Goal: Information Seeking & Learning: Learn about a topic

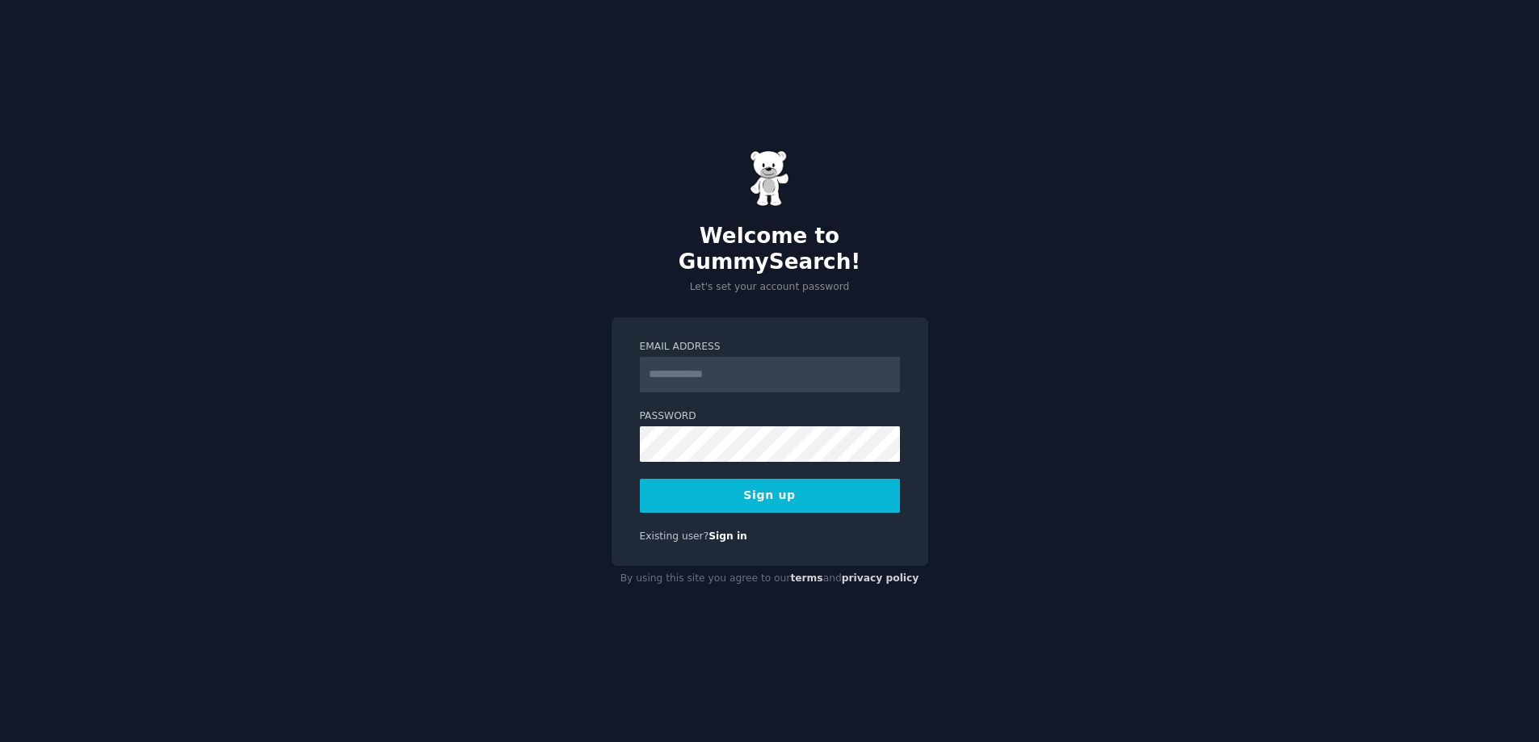
click at [719, 367] on input "Email Address" at bounding box center [770, 375] width 260 height 36
type input "**********"
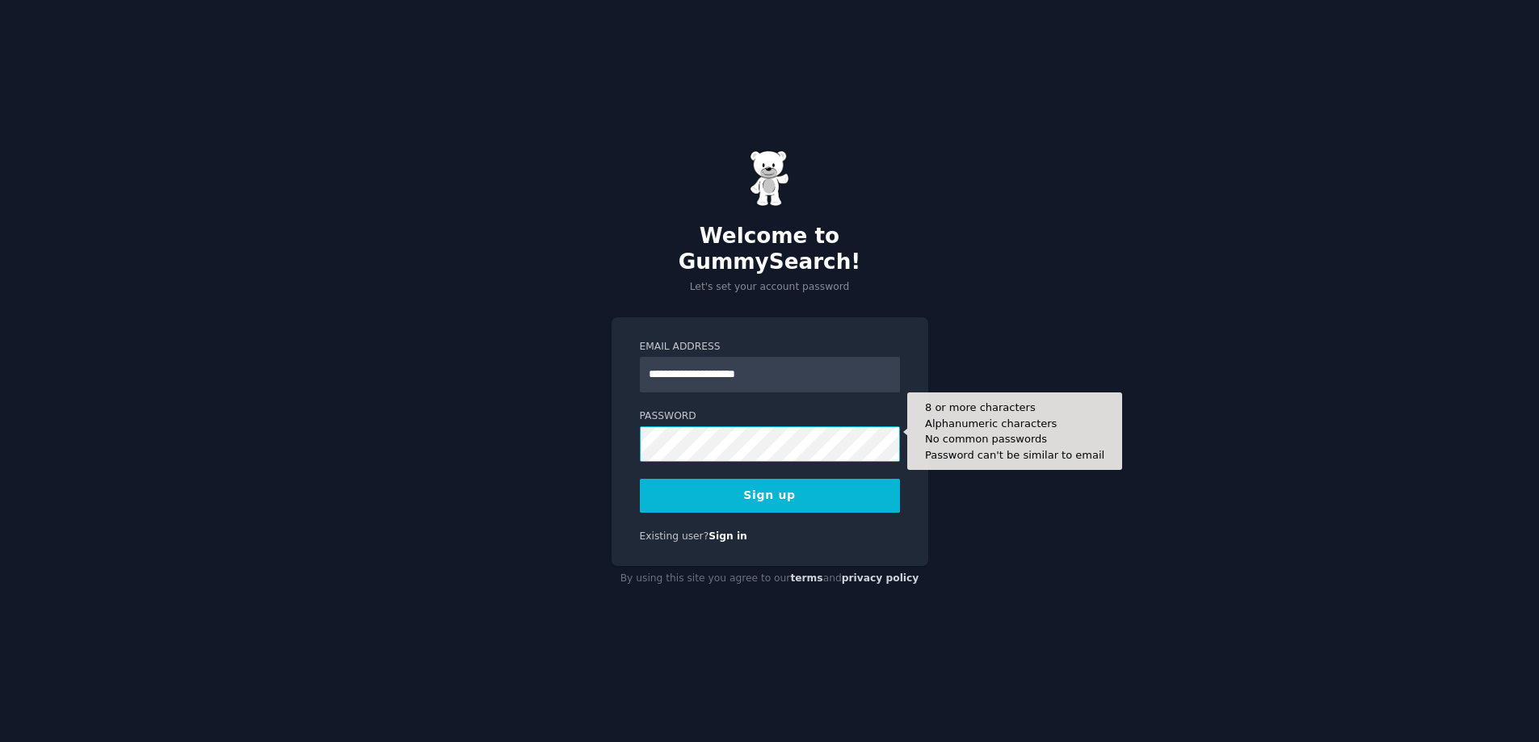
click at [602, 426] on div "**********" at bounding box center [769, 371] width 1539 height 742
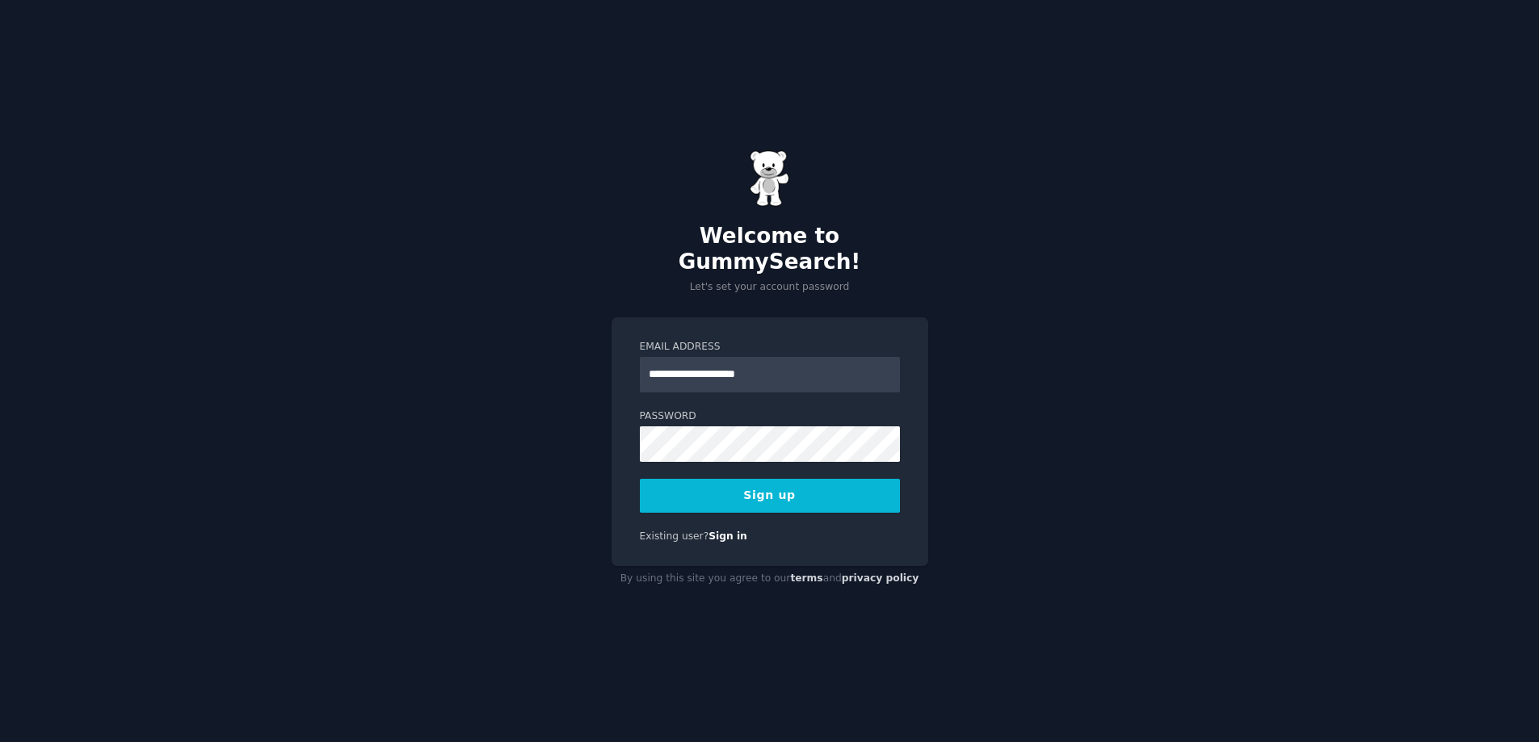
click at [798, 489] on button "Sign up" at bounding box center [770, 496] width 260 height 34
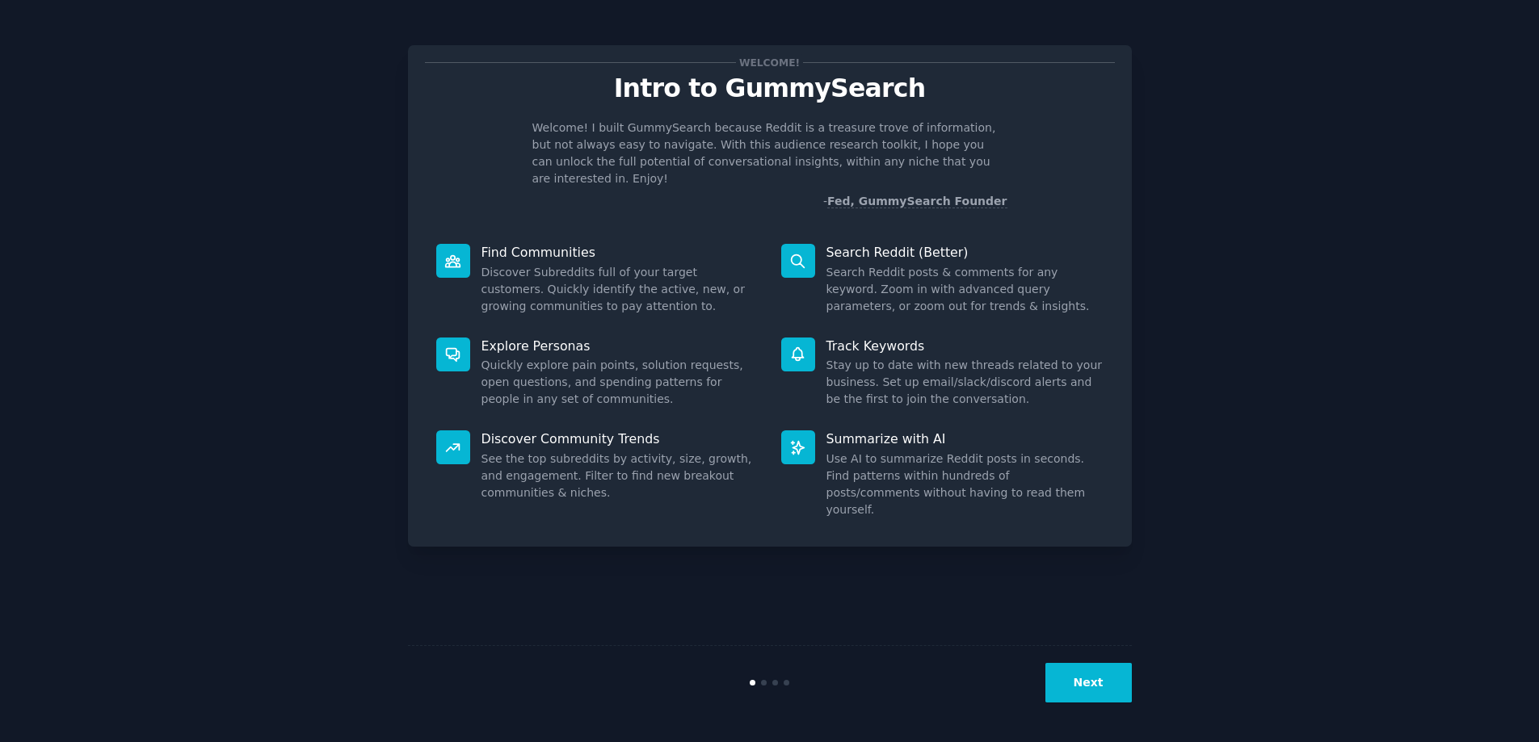
click at [1082, 685] on button "Next" at bounding box center [1088, 683] width 86 height 40
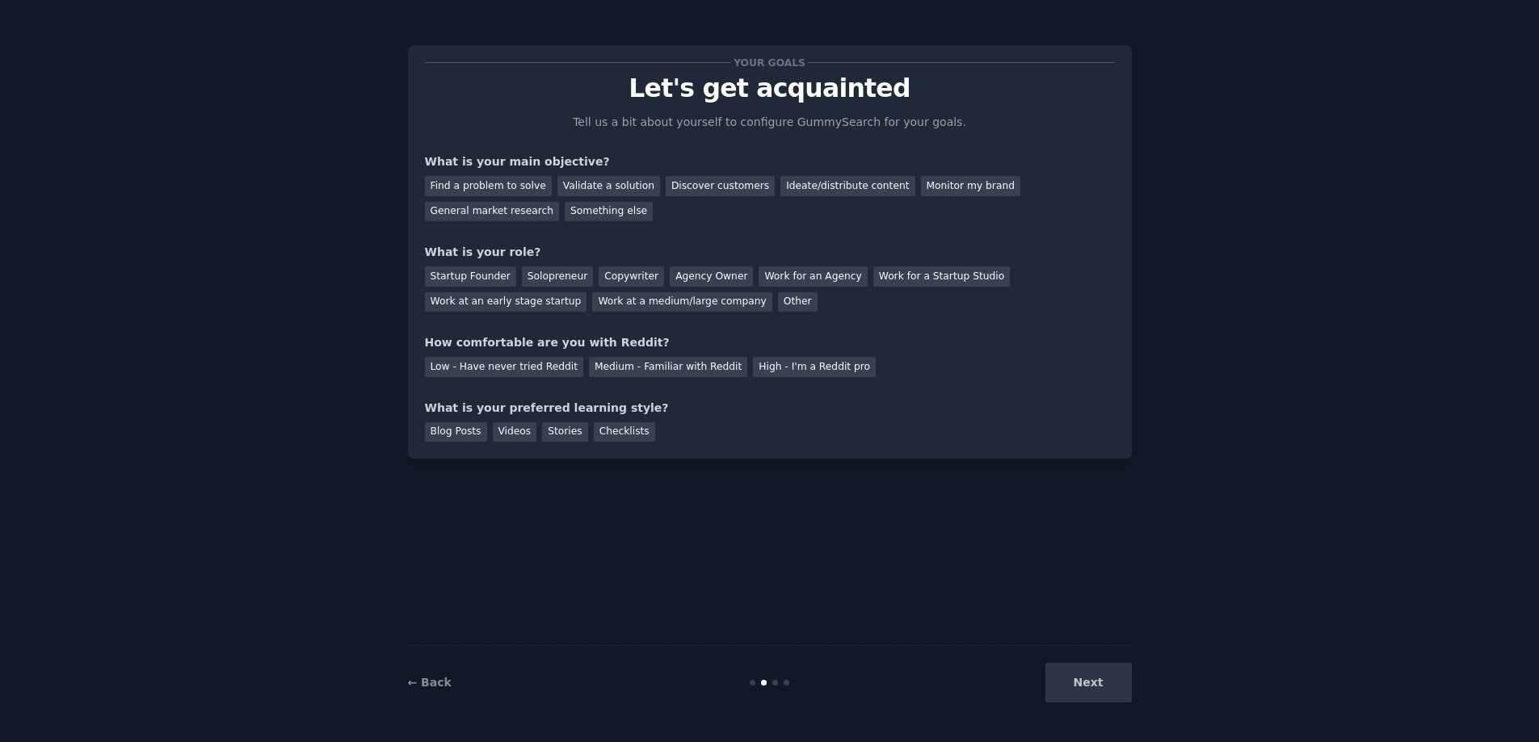
click at [1081, 691] on div "Next" at bounding box center [1010, 683] width 241 height 40
click at [516, 191] on div "Find a problem to solve" at bounding box center [488, 186] width 127 height 20
click at [506, 284] on div "Startup Founder" at bounding box center [470, 277] width 91 height 20
click at [668, 375] on div "Medium - Familiar with Reddit" at bounding box center [668, 367] width 158 height 20
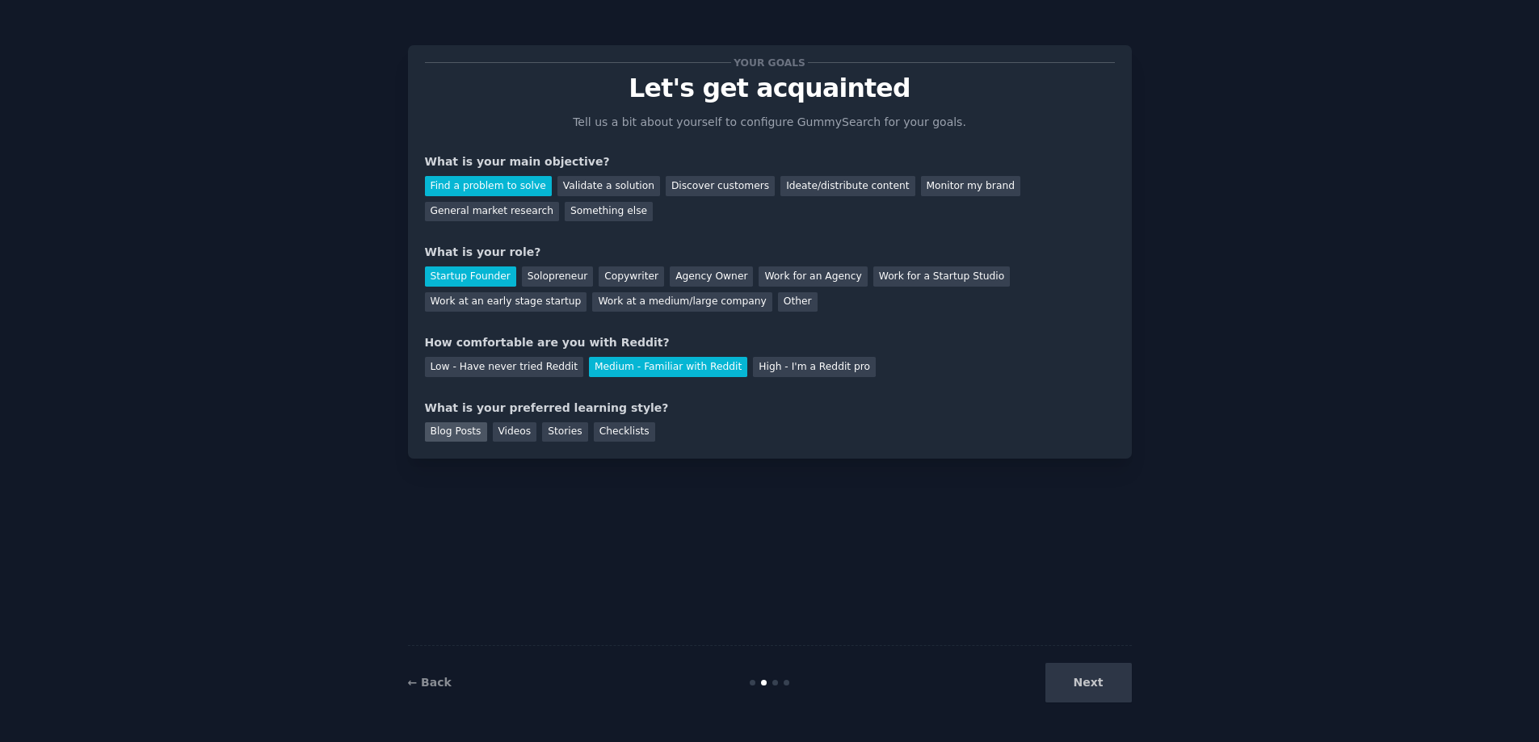
click at [456, 435] on div "Blog Posts" at bounding box center [456, 432] width 62 height 20
click at [509, 435] on div "Videos" at bounding box center [515, 432] width 44 height 20
click at [466, 440] on div "Blog Posts" at bounding box center [456, 432] width 62 height 20
click at [1111, 690] on button "Next" at bounding box center [1088, 683] width 86 height 40
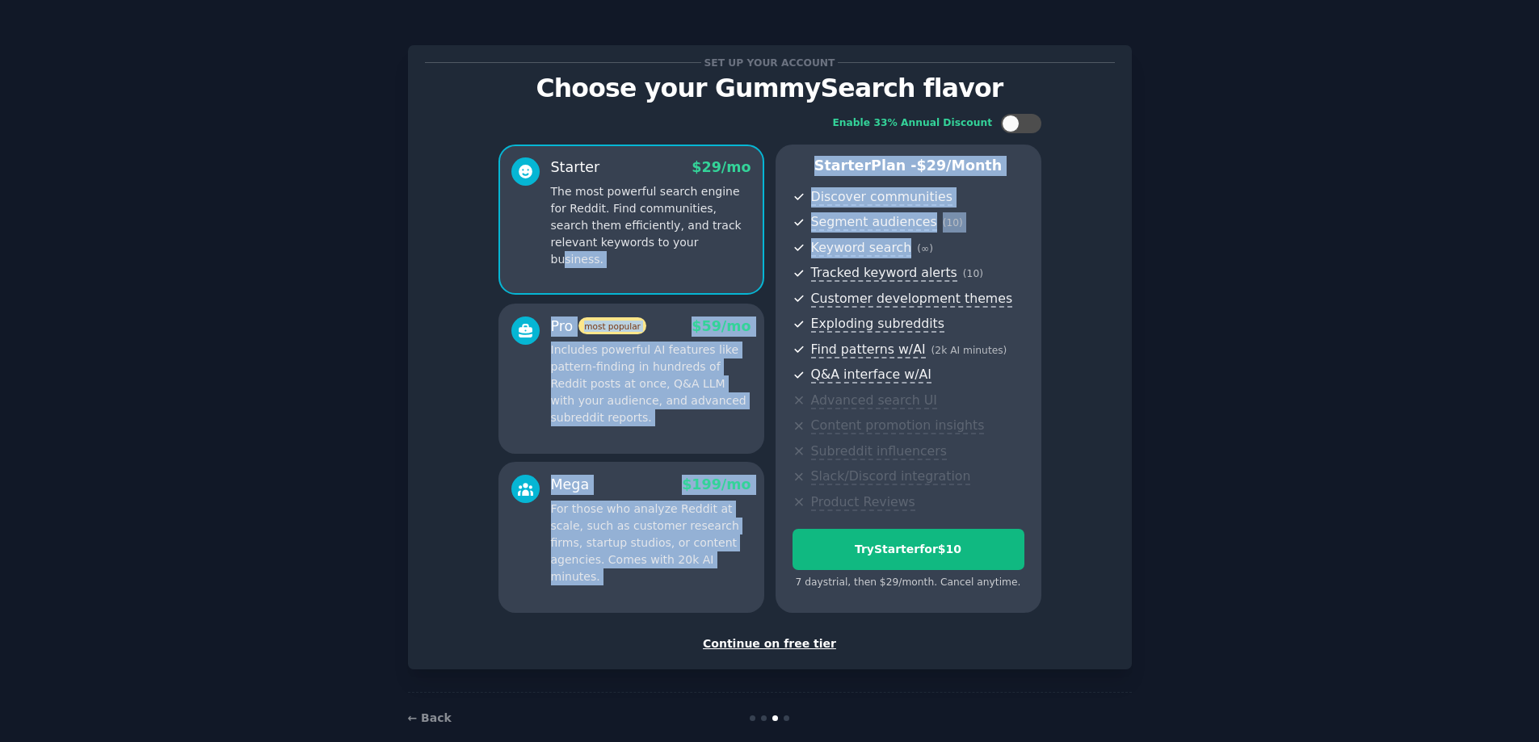
drag, startPoint x: 656, startPoint y: 250, endPoint x: 920, endPoint y: 248, distance: 264.1
click at [908, 238] on div "Starter $ 29 /mo The most powerful search engine for Reddit. Find communities, …" at bounding box center [769, 379] width 543 height 468
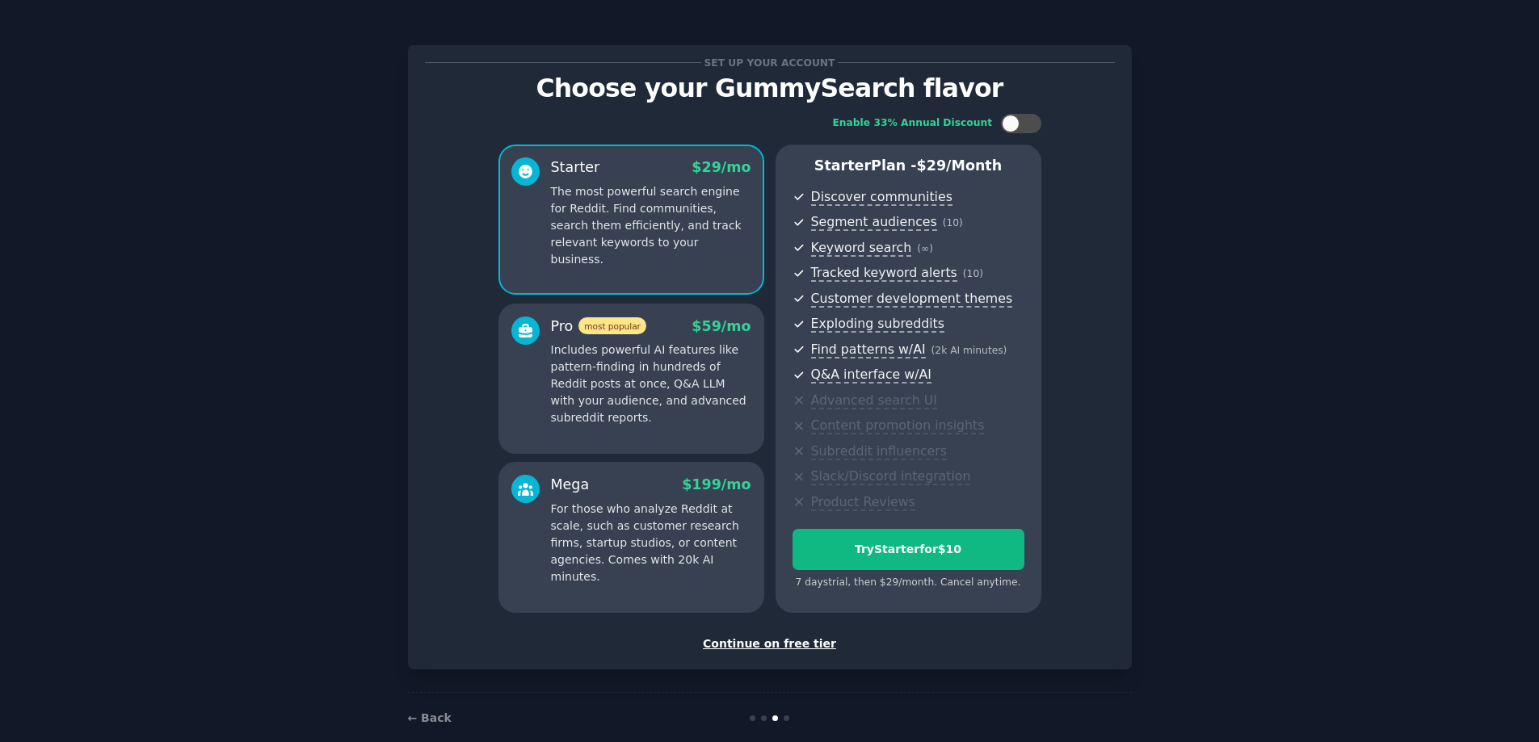
click at [1012, 358] on span "Find patterns w/AI ( 2k AI minutes )" at bounding box center [917, 350] width 213 height 20
click at [1022, 133] on div "Enable 33% Annual Discount Starter $ 29 /mo The most powerful search engine for…" at bounding box center [770, 364] width 690 height 522
click at [1025, 126] on div at bounding box center [1029, 124] width 8 height 8
click at [699, 170] on span "$ 19 /mo" at bounding box center [720, 167] width 59 height 16
click at [1025, 118] on div at bounding box center [1031, 124] width 18 height 18
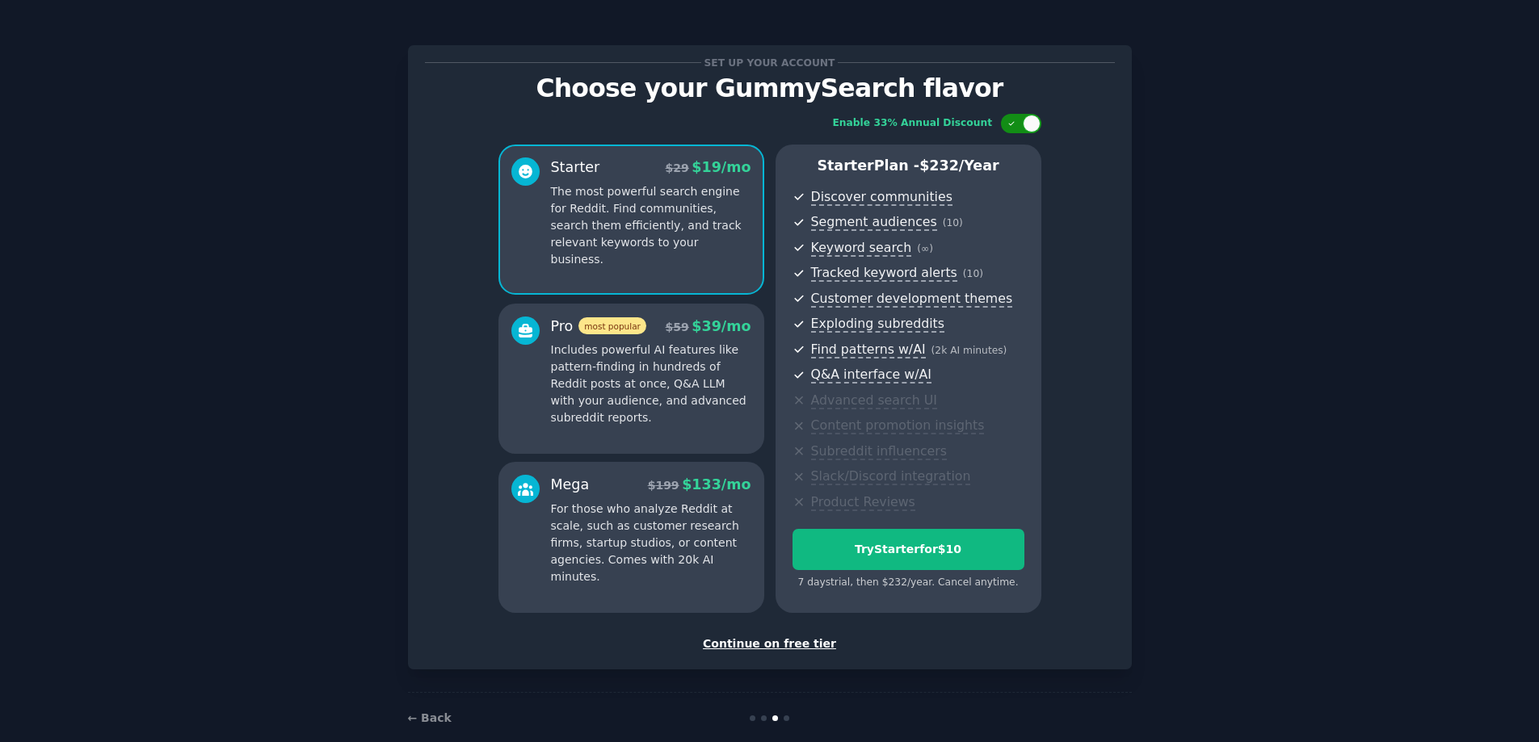
checkbox input "false"
click at [773, 649] on div "Continue on free tier" at bounding box center [770, 644] width 690 height 17
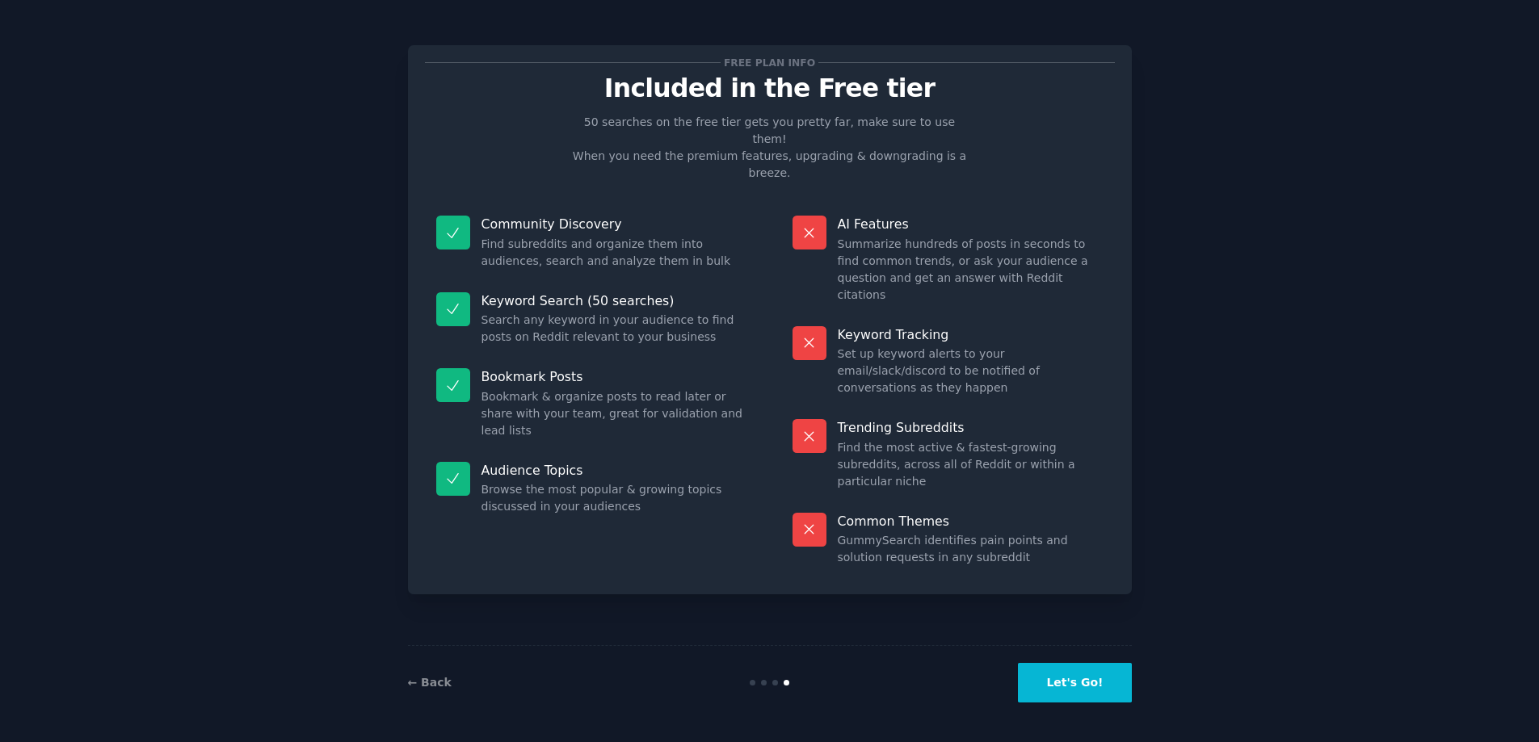
click at [1044, 691] on button "Let's Go!" at bounding box center [1074, 683] width 113 height 40
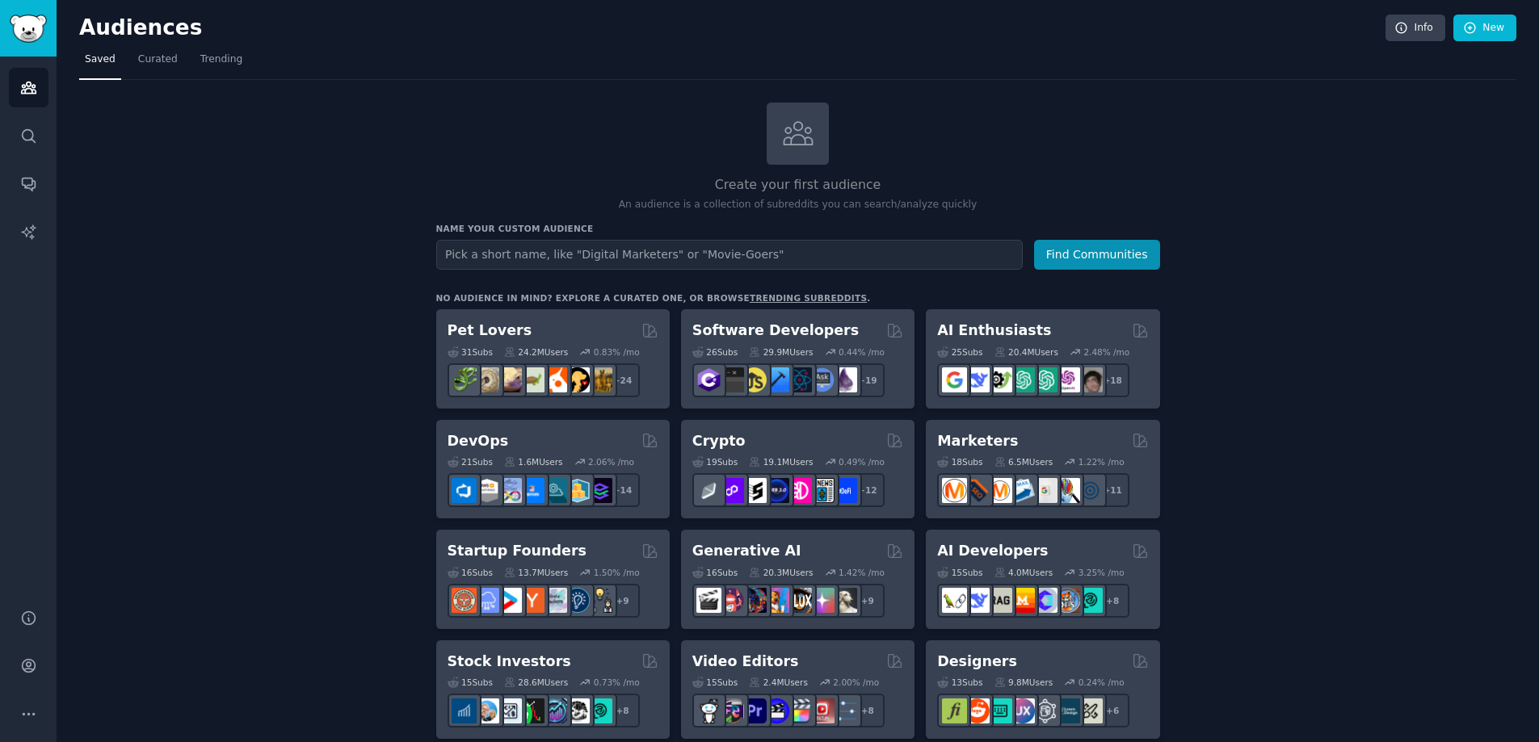
click at [742, 246] on input "text" at bounding box center [729, 255] width 586 height 30
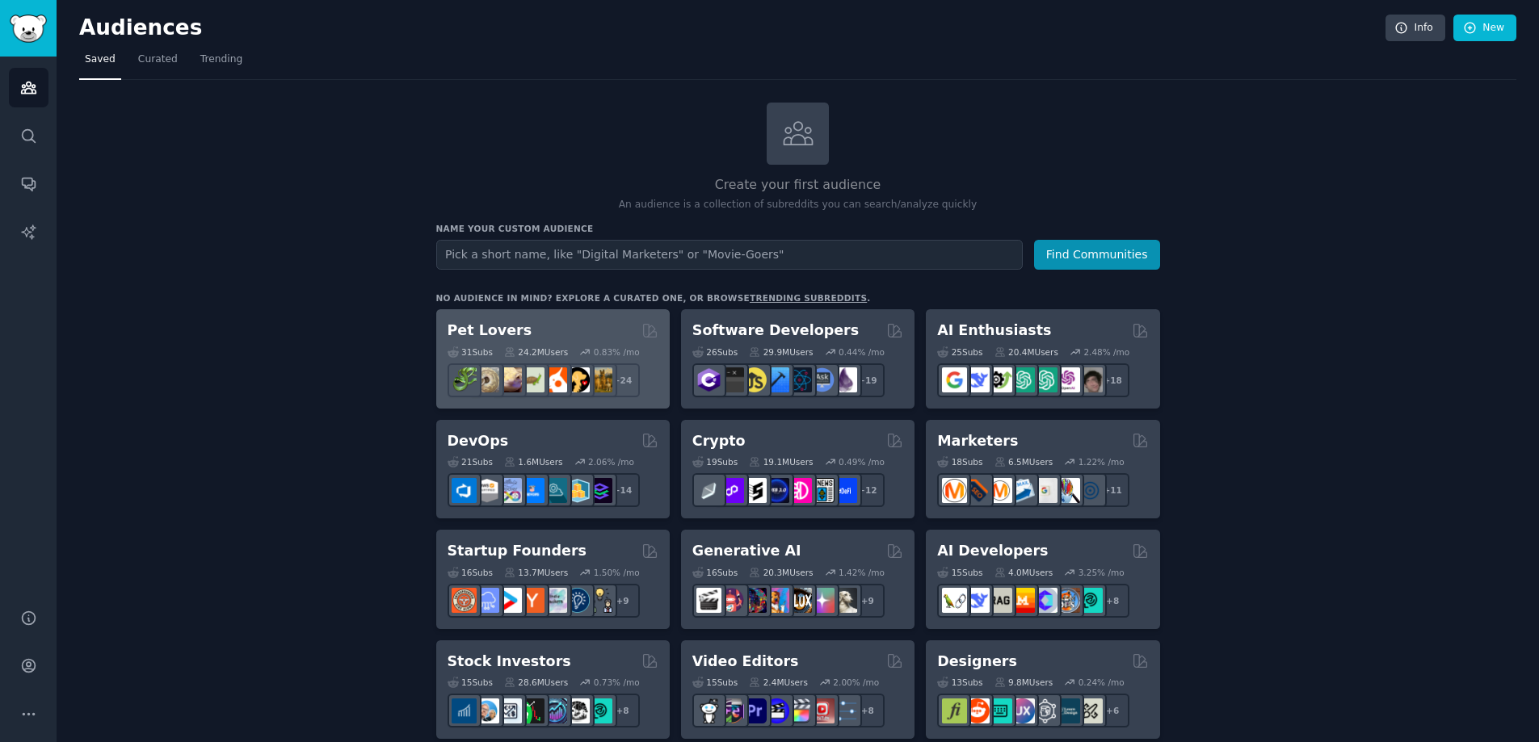
click at [575, 346] on div "31 Sub s 24.2M Users 0.83 % /mo" at bounding box center [552, 351] width 211 height 11
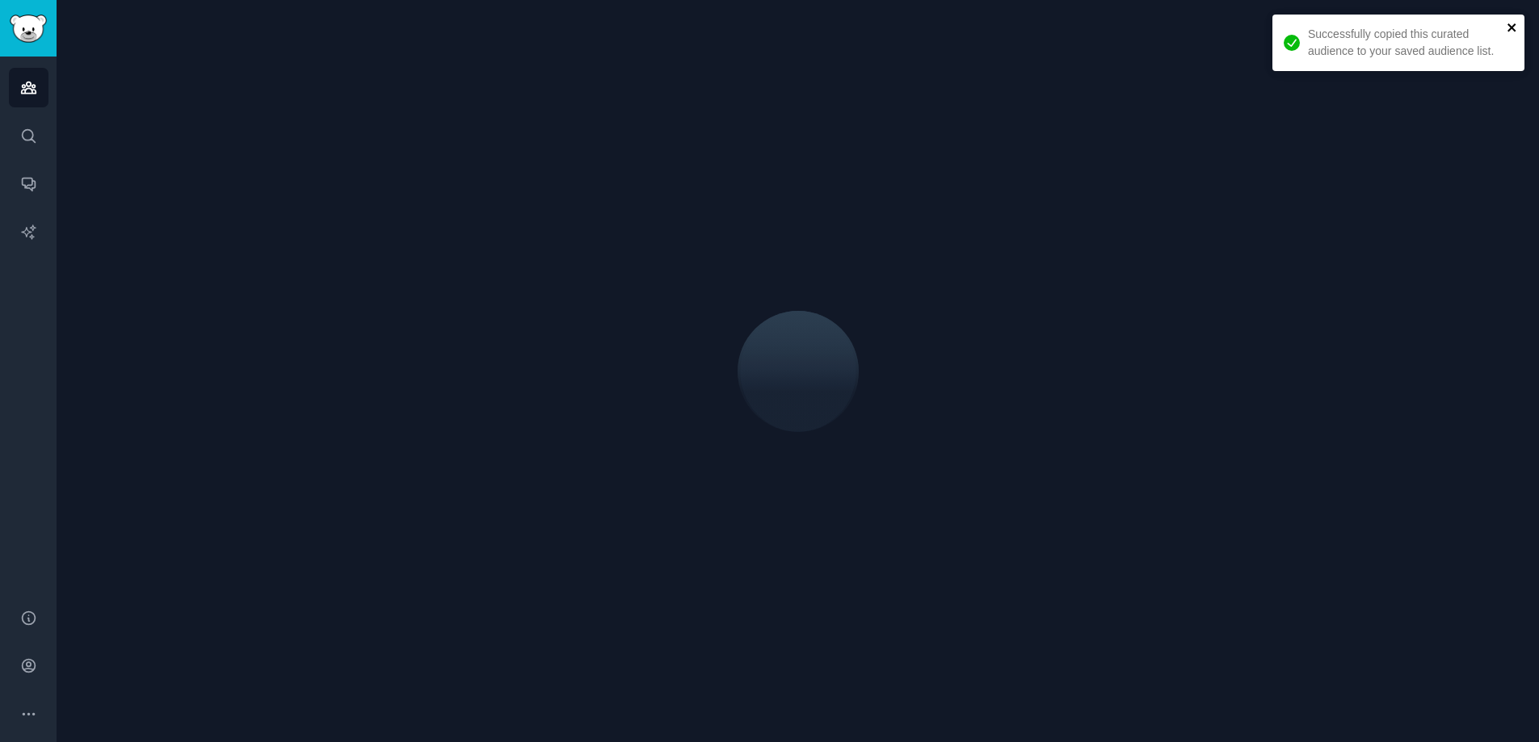
click at [1512, 24] on icon "close" at bounding box center [1511, 27] width 11 height 13
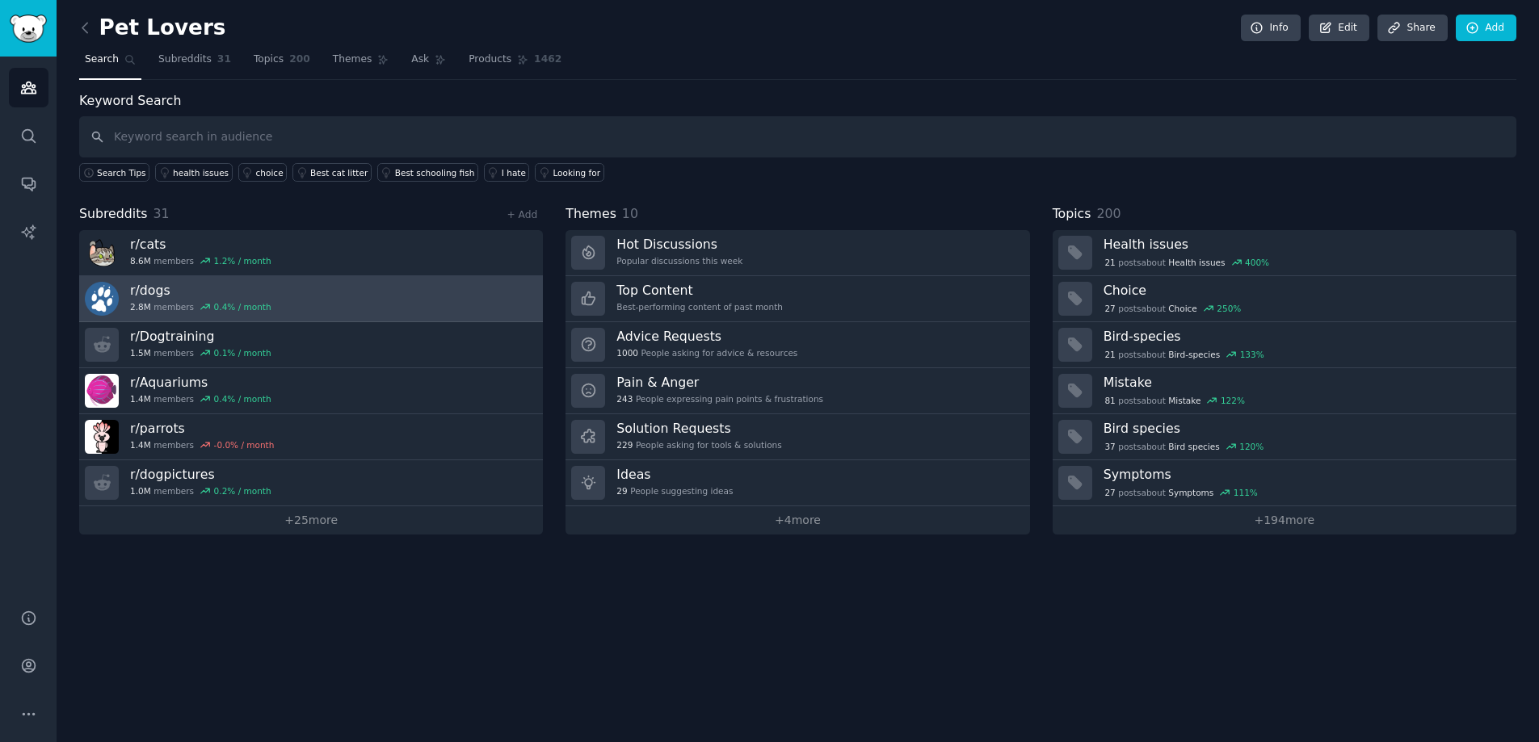
click at [126, 304] on link "r/ dogs 2.8M members 0.4 % / month" at bounding box center [311, 299] width 464 height 46
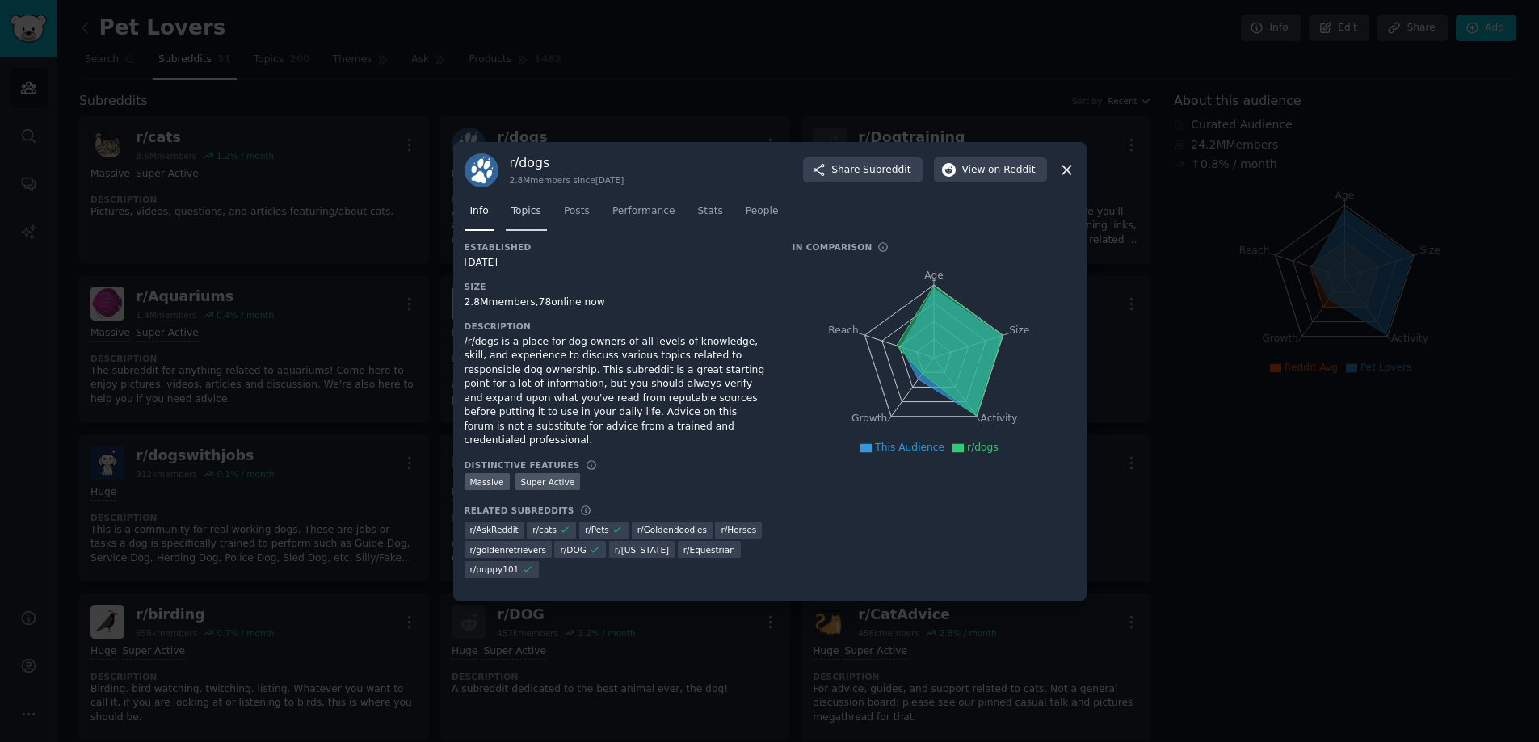
click at [535, 219] on span "Topics" at bounding box center [526, 211] width 30 height 15
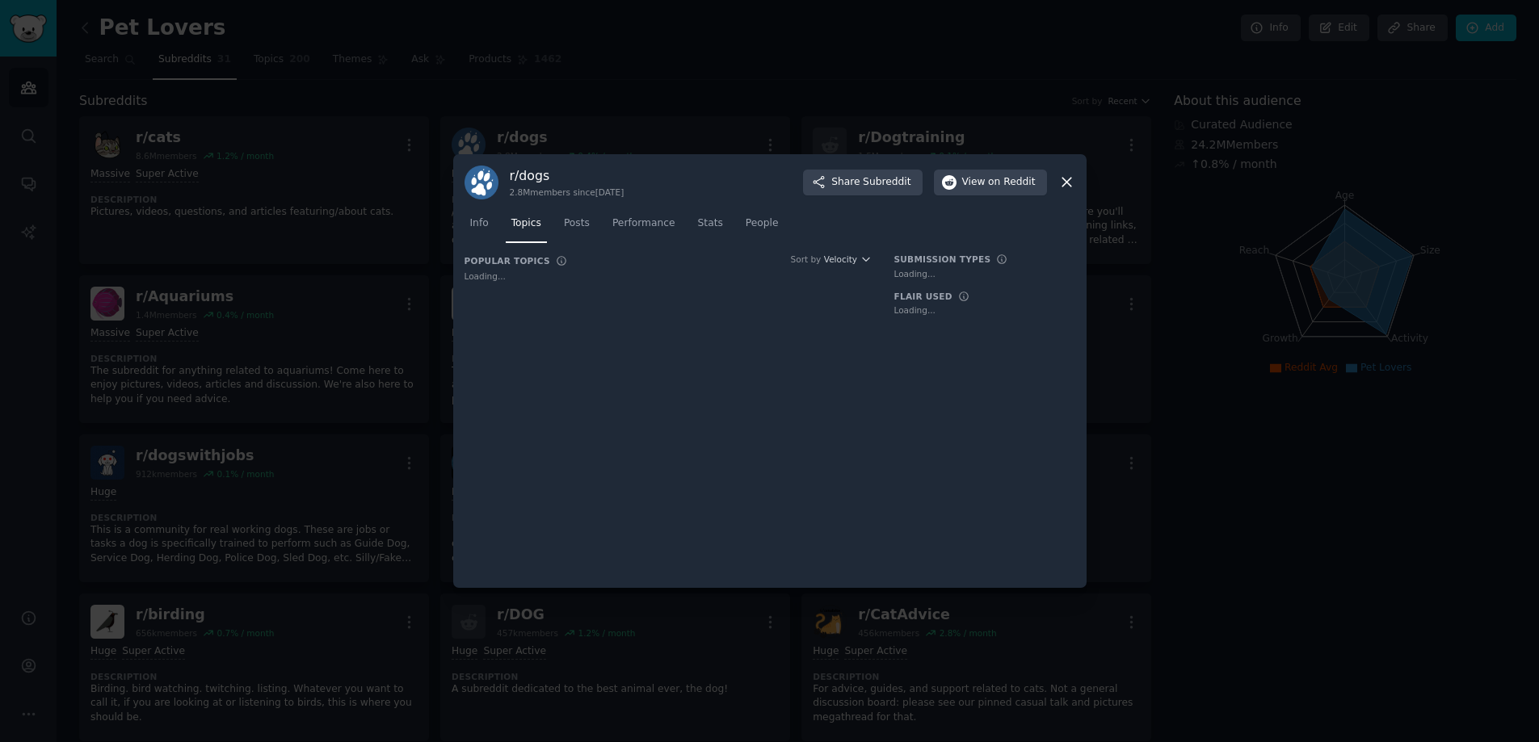
click at [602, 225] on nav "Info Topics Posts Performance Stats People" at bounding box center [769, 227] width 611 height 33
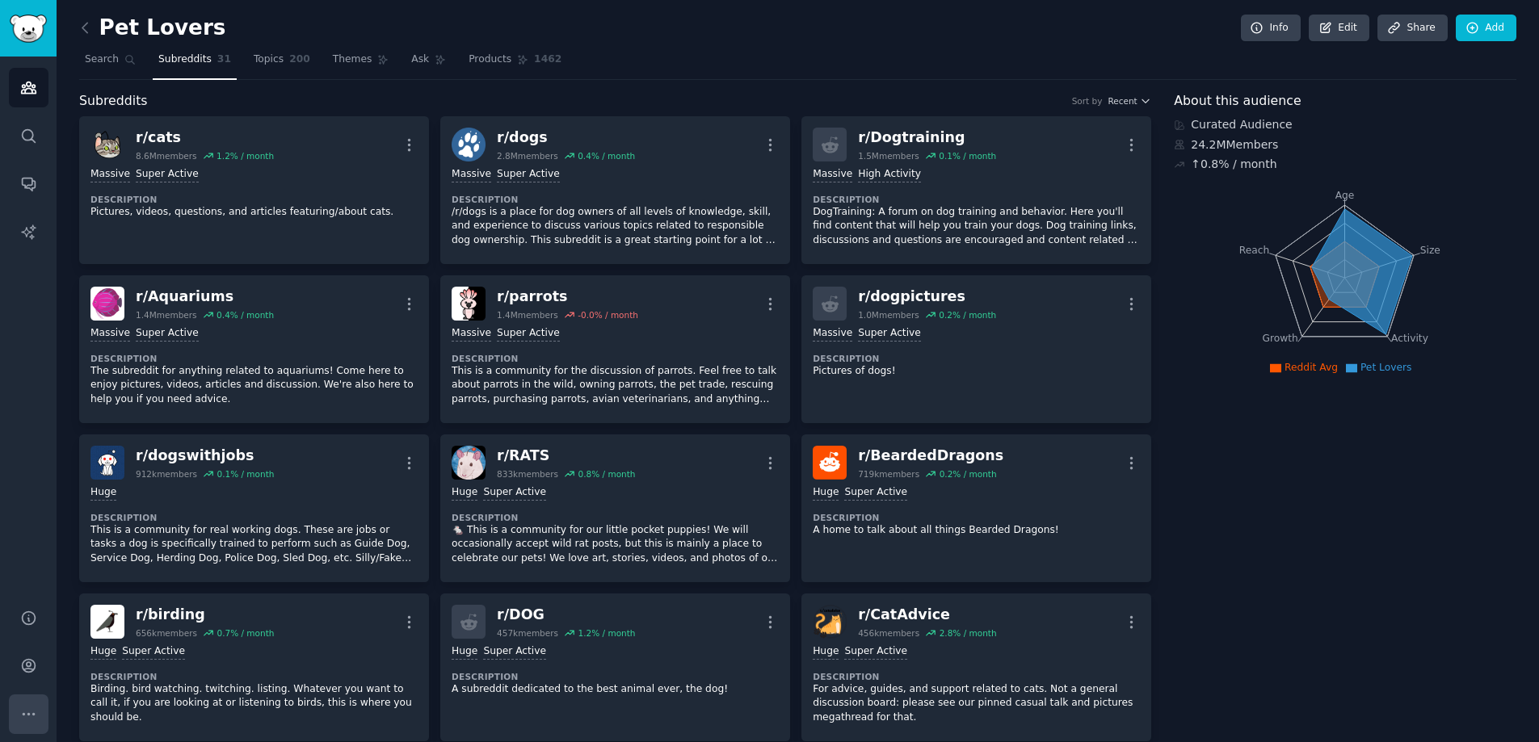
click at [18, 707] on button "More" at bounding box center [29, 715] width 40 height 40
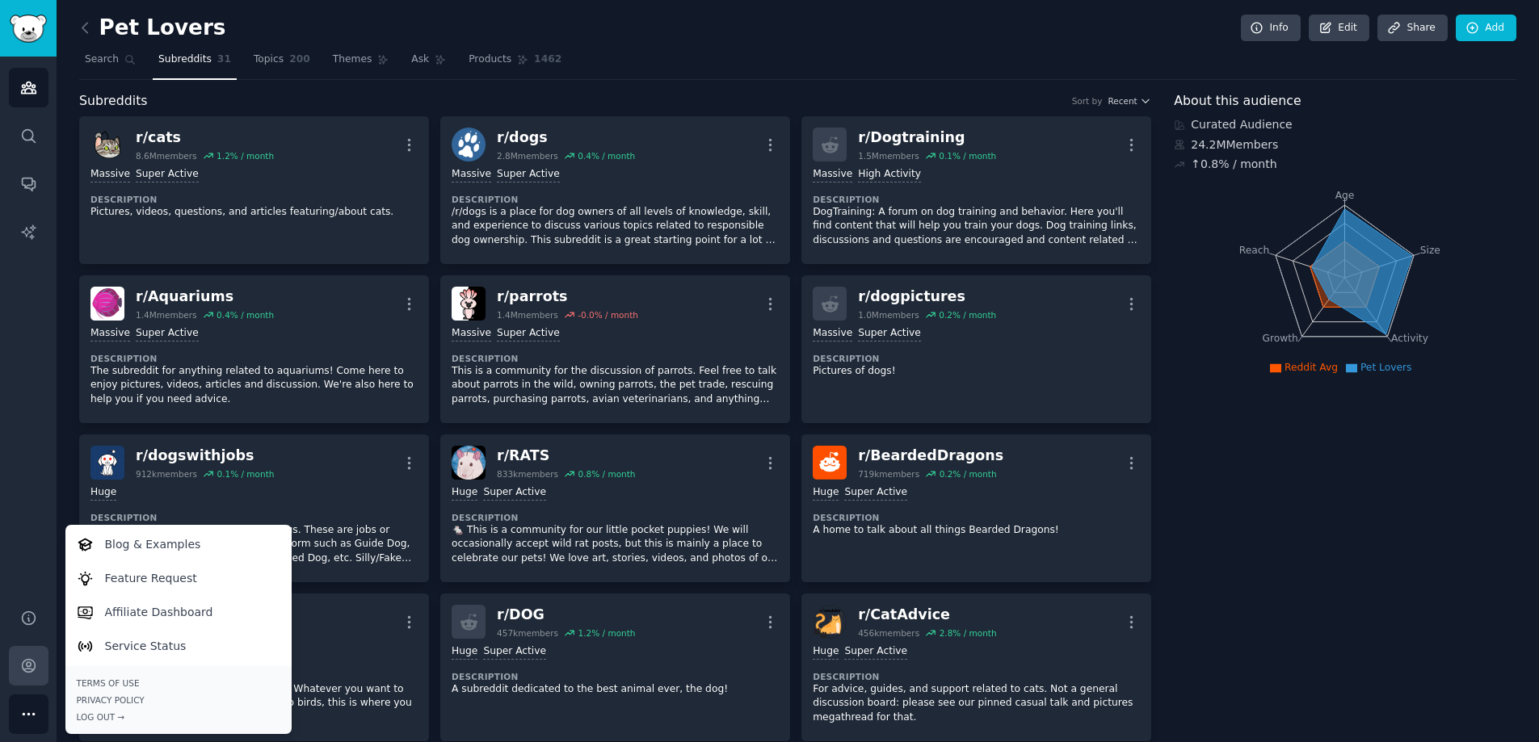
click at [37, 674] on link "Account" at bounding box center [29, 666] width 40 height 40
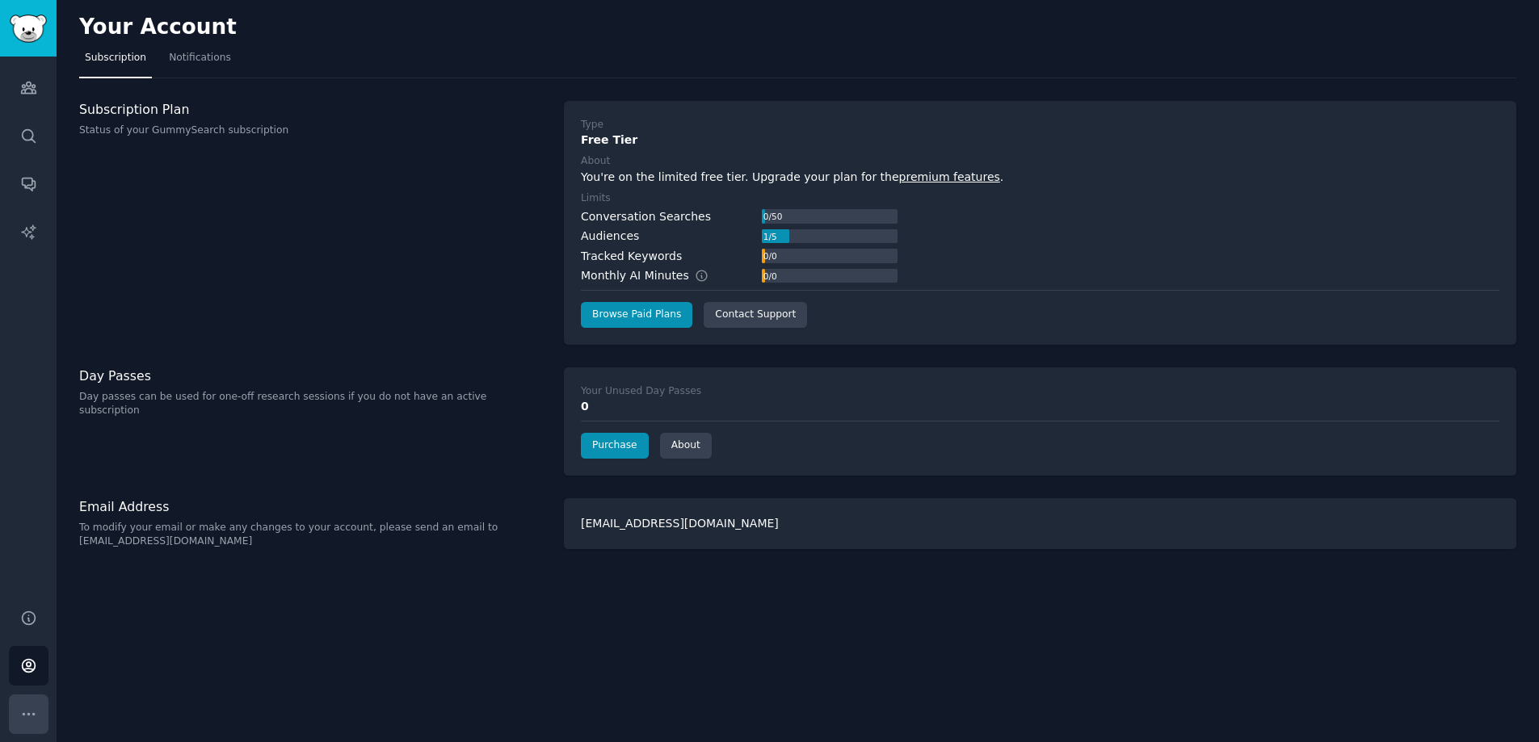
click at [40, 721] on button "More" at bounding box center [29, 715] width 40 height 40
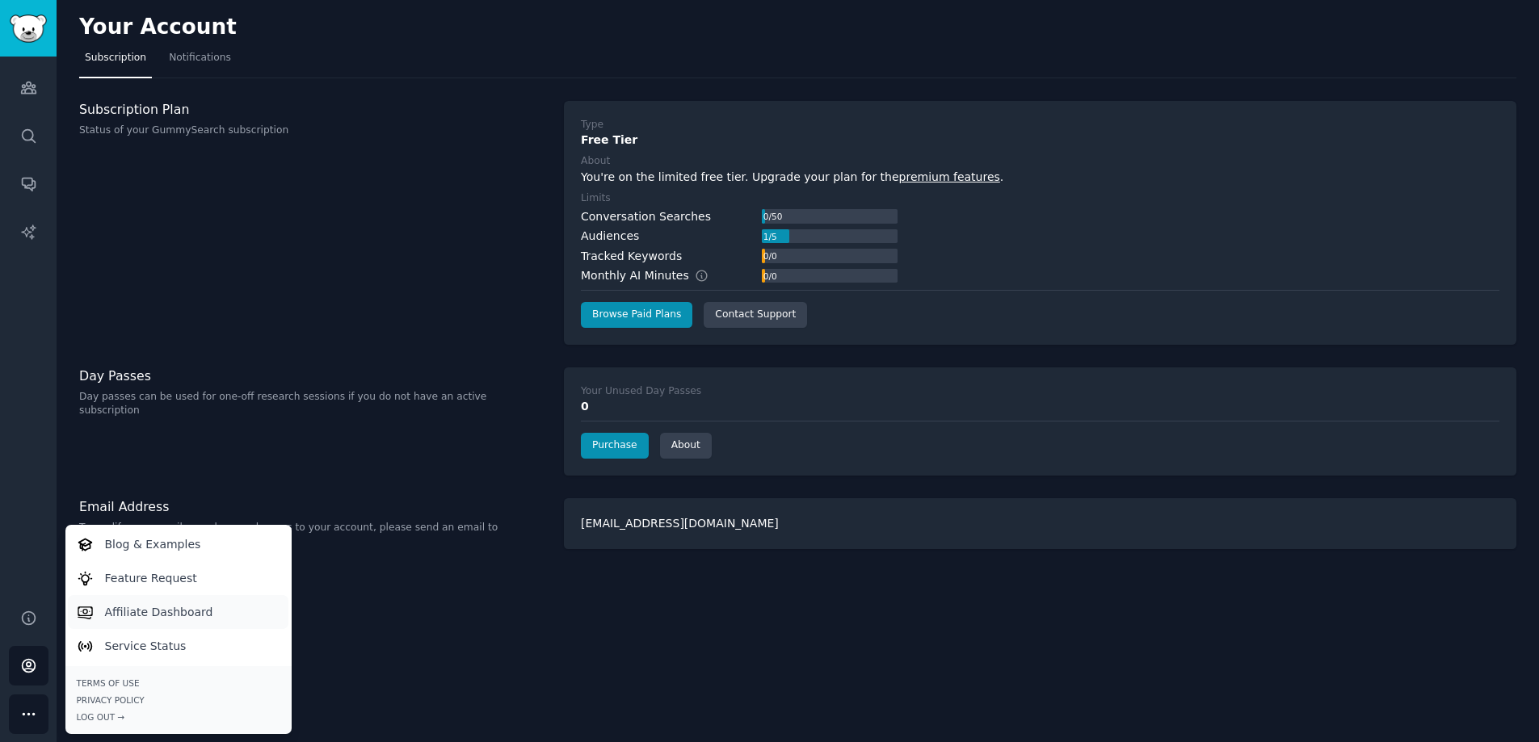
click at [188, 618] on p "Affiliate Dashboard" at bounding box center [159, 612] width 108 height 17
click at [241, 71] on nav "Subscription Notifications" at bounding box center [797, 61] width 1437 height 33
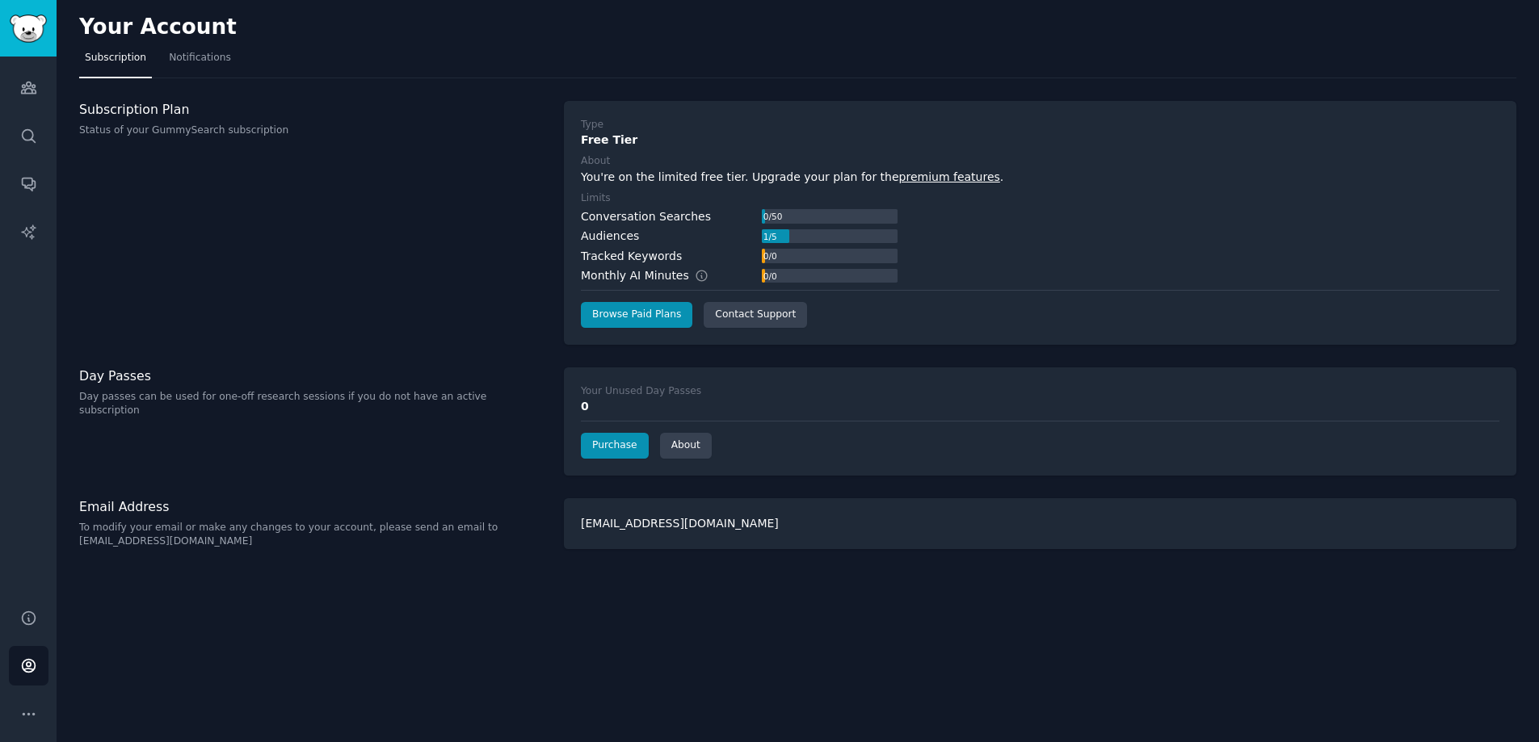
click at [238, 69] on nav "Subscription Notifications" at bounding box center [797, 61] width 1437 height 33
click at [26, 249] on link "AI Reports" at bounding box center [29, 232] width 40 height 40
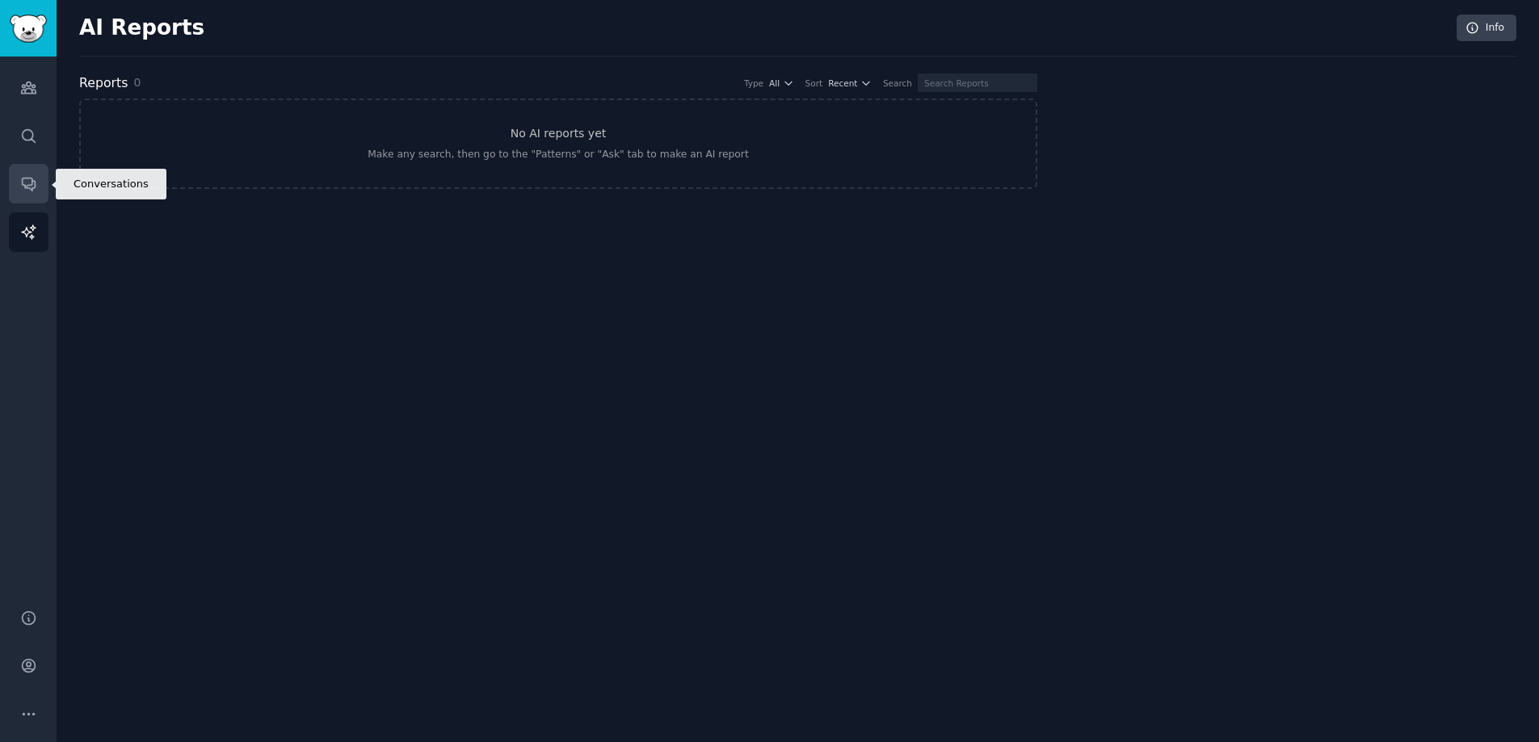
click at [31, 182] on icon "Sidebar" at bounding box center [28, 184] width 13 height 13
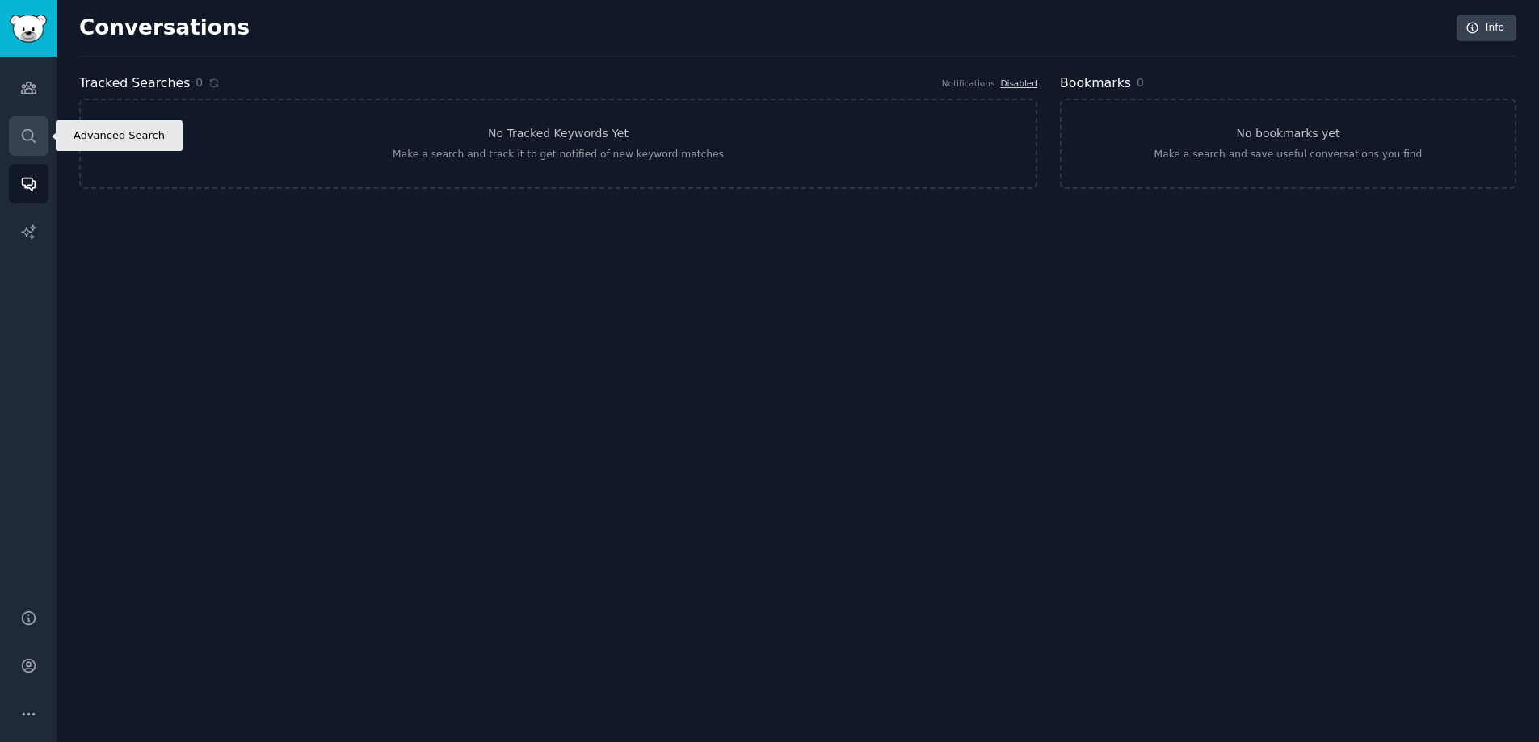
click at [39, 152] on link "Search" at bounding box center [29, 136] width 40 height 40
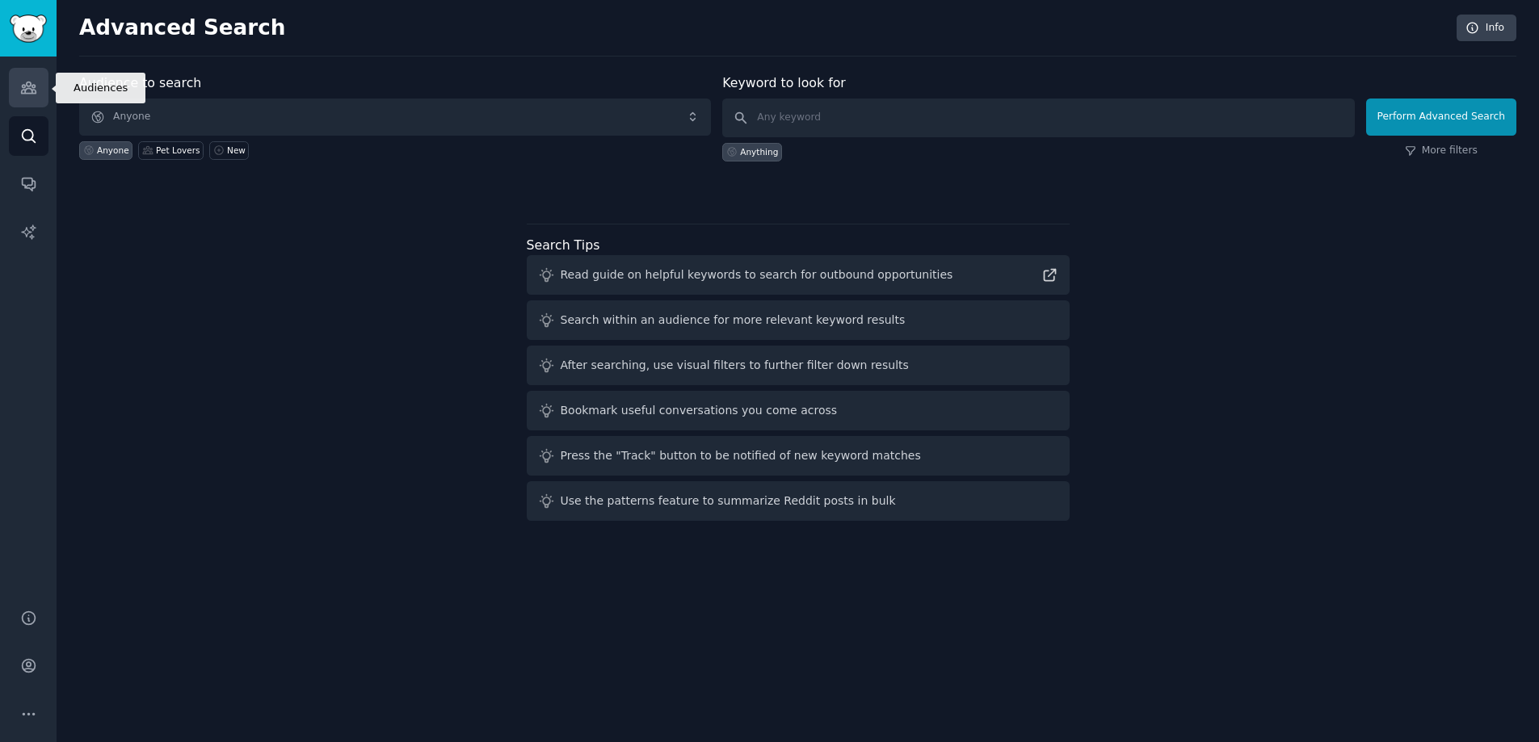
click at [32, 99] on link "Audiences" at bounding box center [29, 88] width 40 height 40
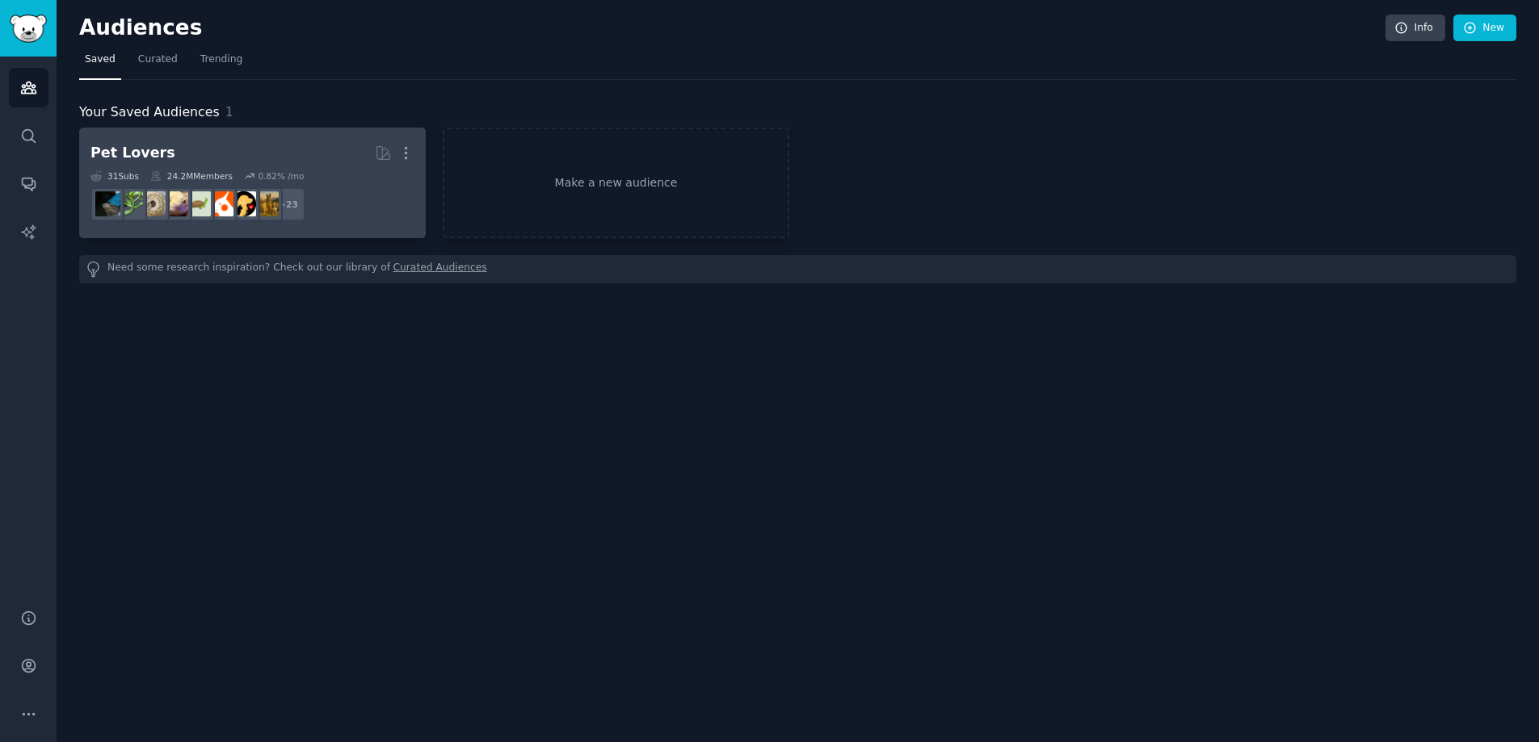
click at [376, 200] on dd "+ 23" at bounding box center [252, 204] width 324 height 45
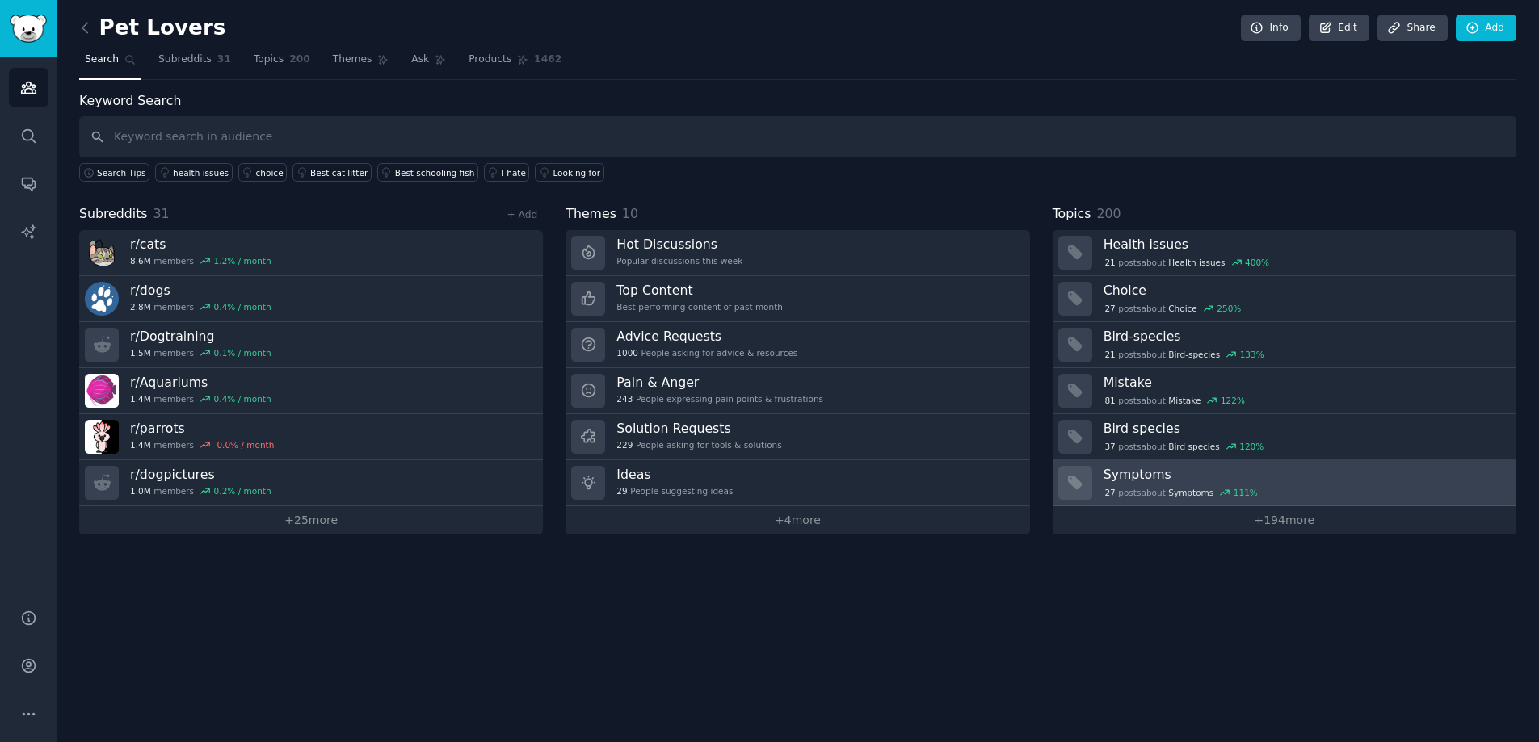
click at [1189, 485] on div "27 post s about Symptoms 111 %" at bounding box center [1181, 492] width 156 height 15
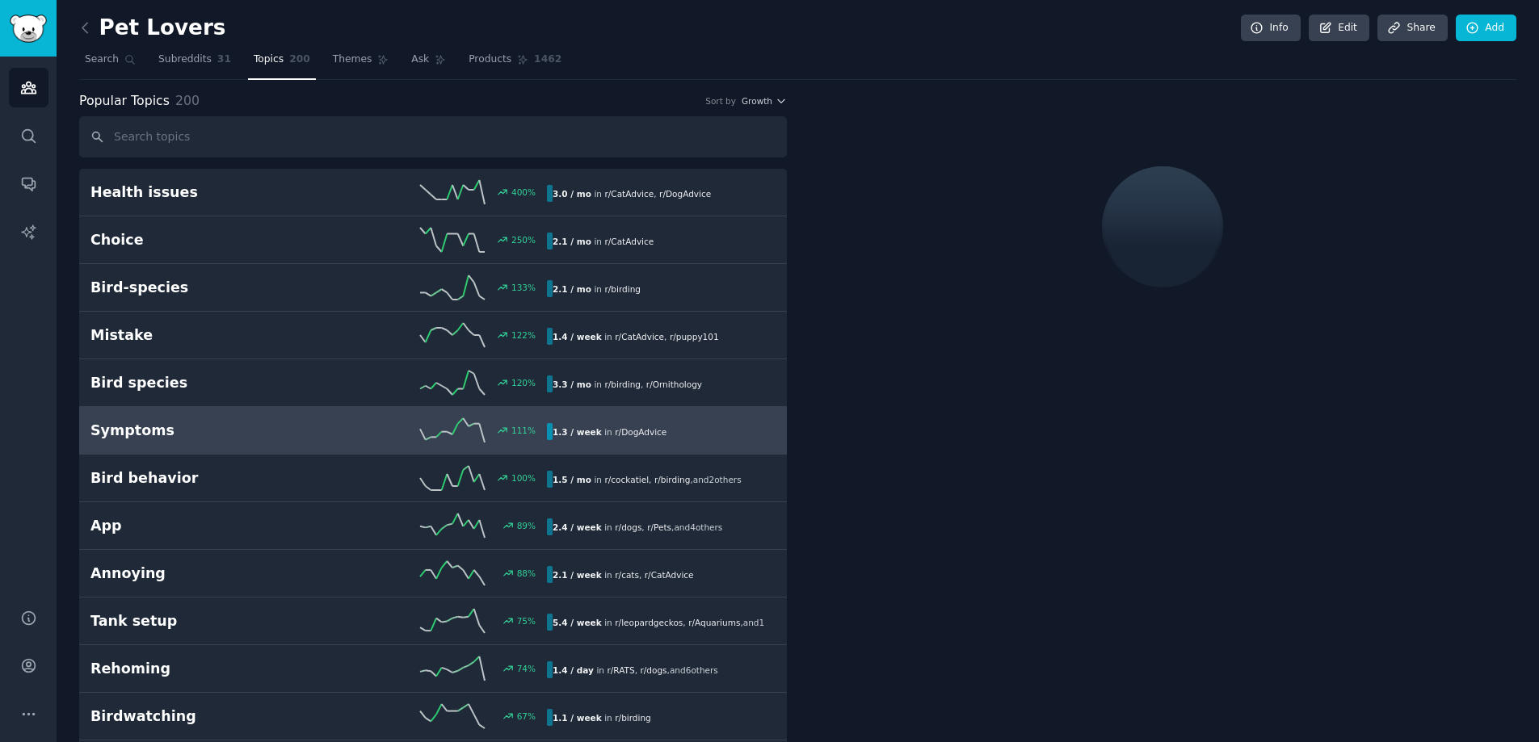
click at [139, 442] on div "Symptoms 111 % 1.3 / week in r/ DogAdvice" at bounding box center [432, 430] width 685 height 24
click at [143, 436] on h2 "Symptoms" at bounding box center [204, 431] width 229 height 20
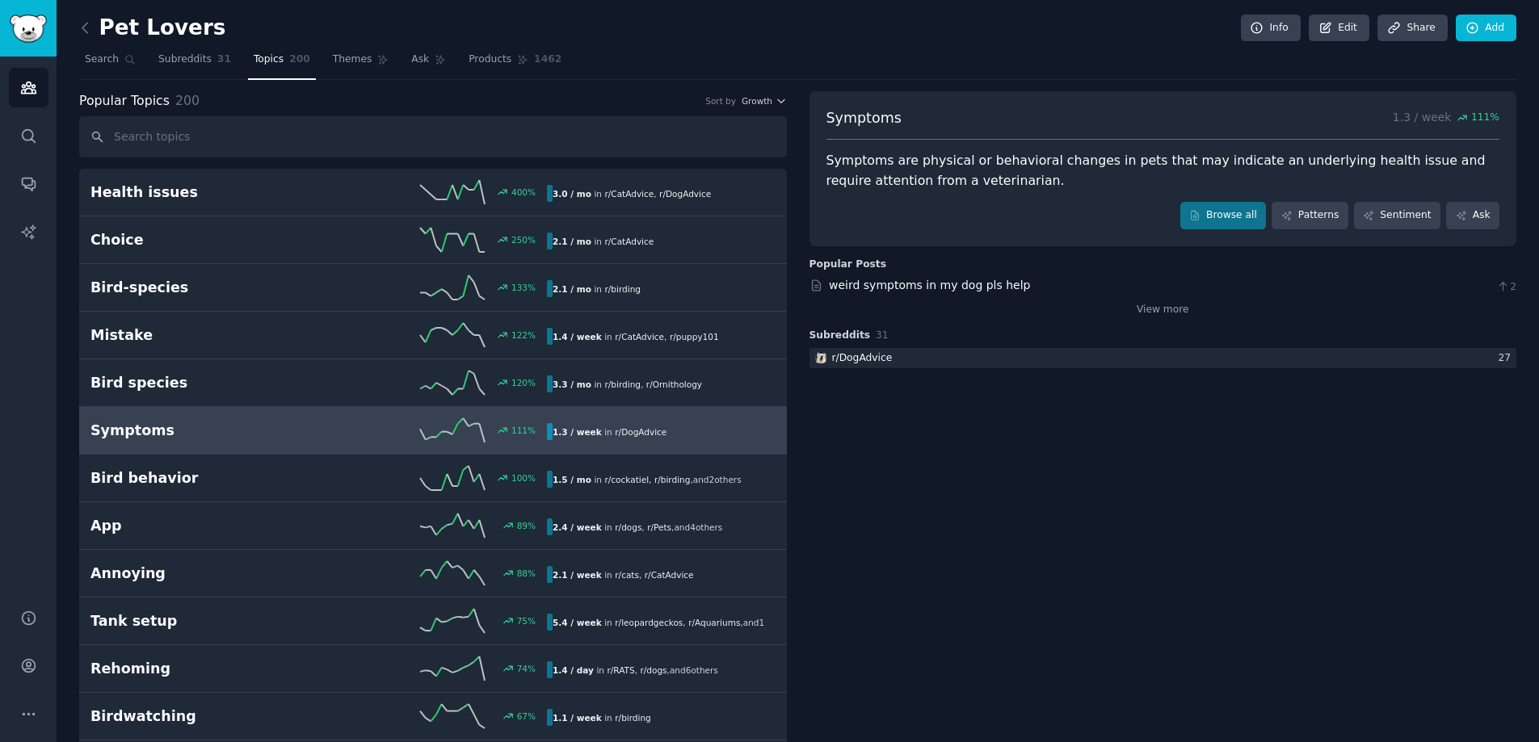
click at [150, 439] on h2 "Symptoms" at bounding box center [204, 431] width 229 height 20
click at [150, 435] on h2 "Symptoms" at bounding box center [204, 431] width 229 height 20
click at [1198, 214] on icon at bounding box center [1194, 215] width 11 height 11
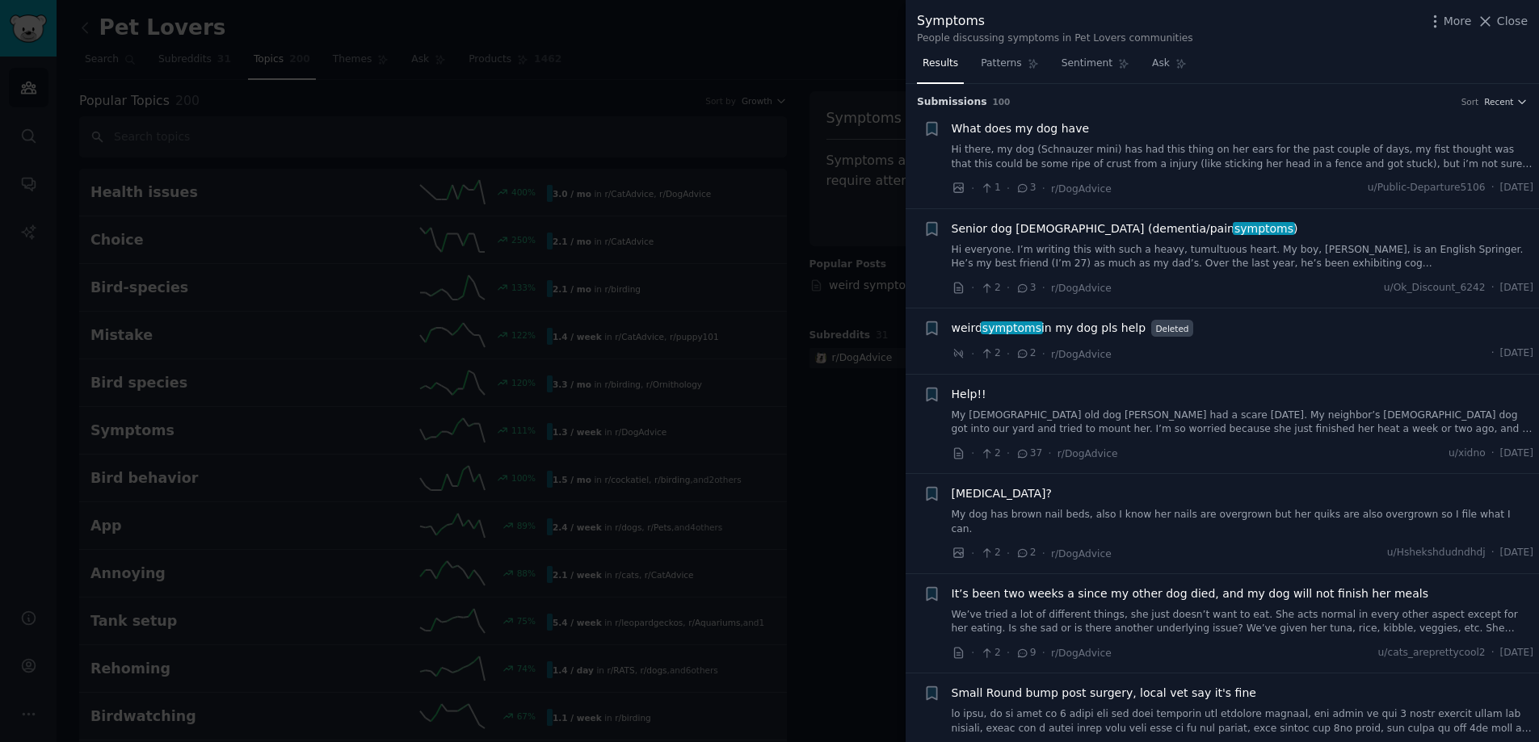
click at [764, 371] on div at bounding box center [769, 371] width 1539 height 742
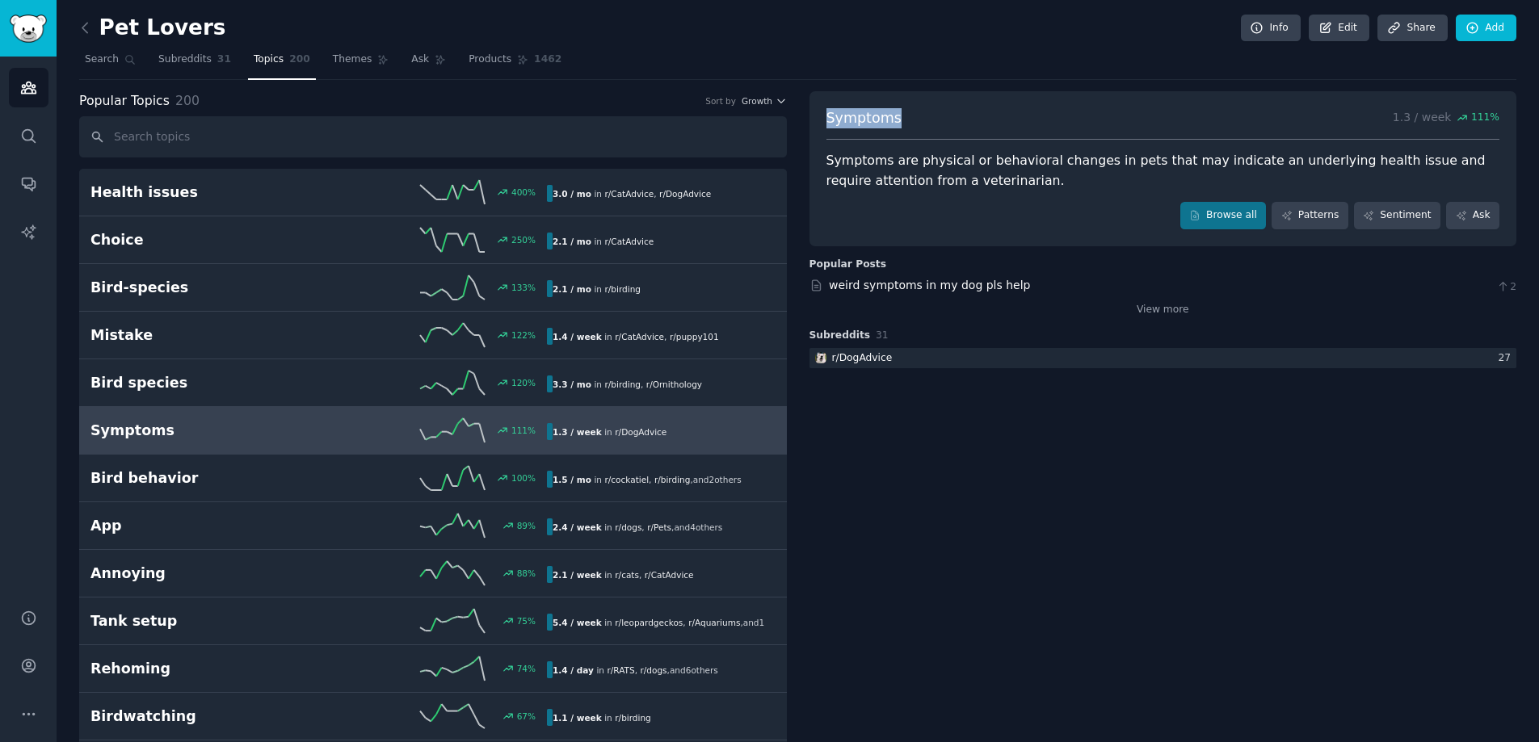
drag, startPoint x: 901, startPoint y: 120, endPoint x: 816, endPoint y: 124, distance: 84.9
click at [816, 124] on div "Symptoms 1.3 / week 111 % Symptoms are physical or behavioral changes in pets t…" at bounding box center [1162, 168] width 707 height 155
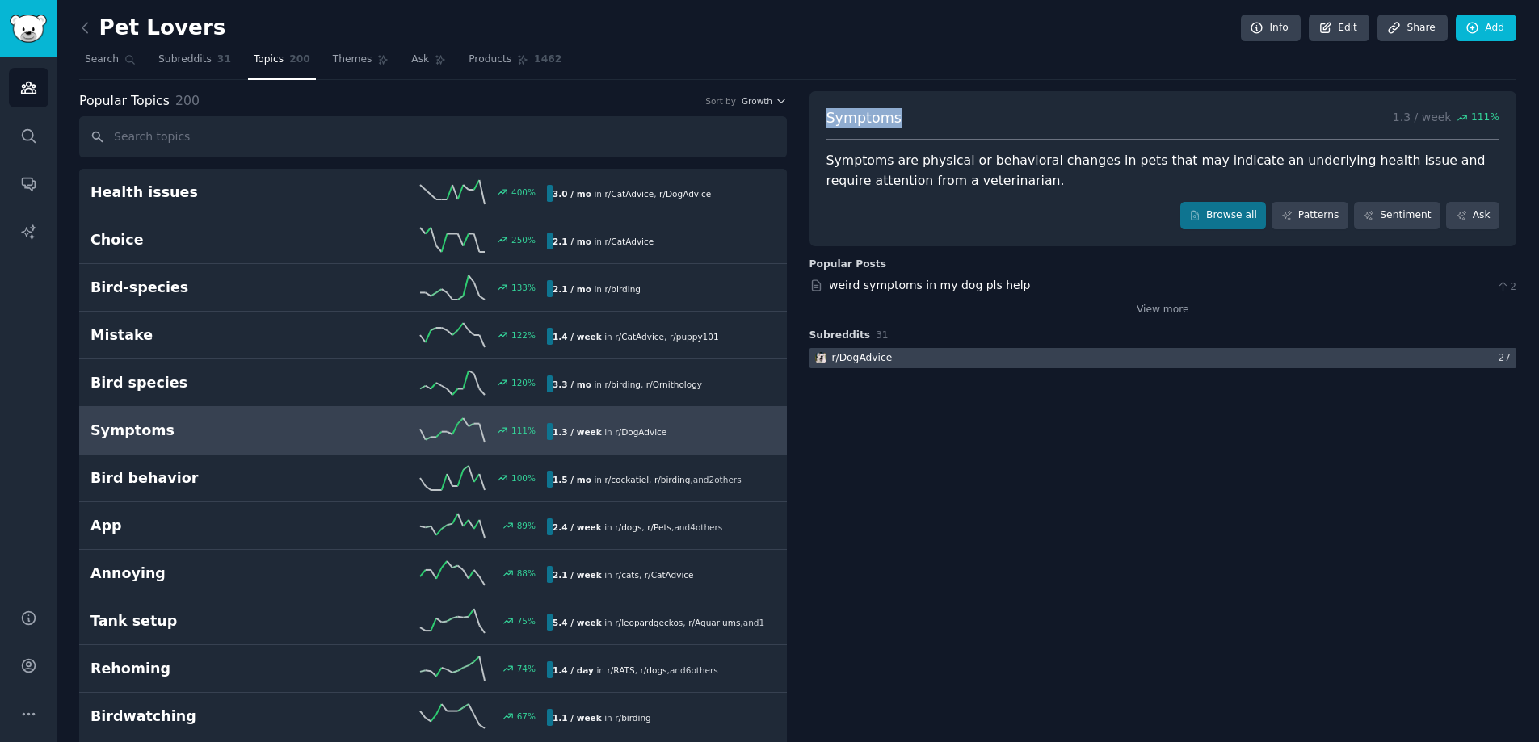
click at [863, 357] on div "r/ DogAdvice" at bounding box center [862, 358] width 61 height 15
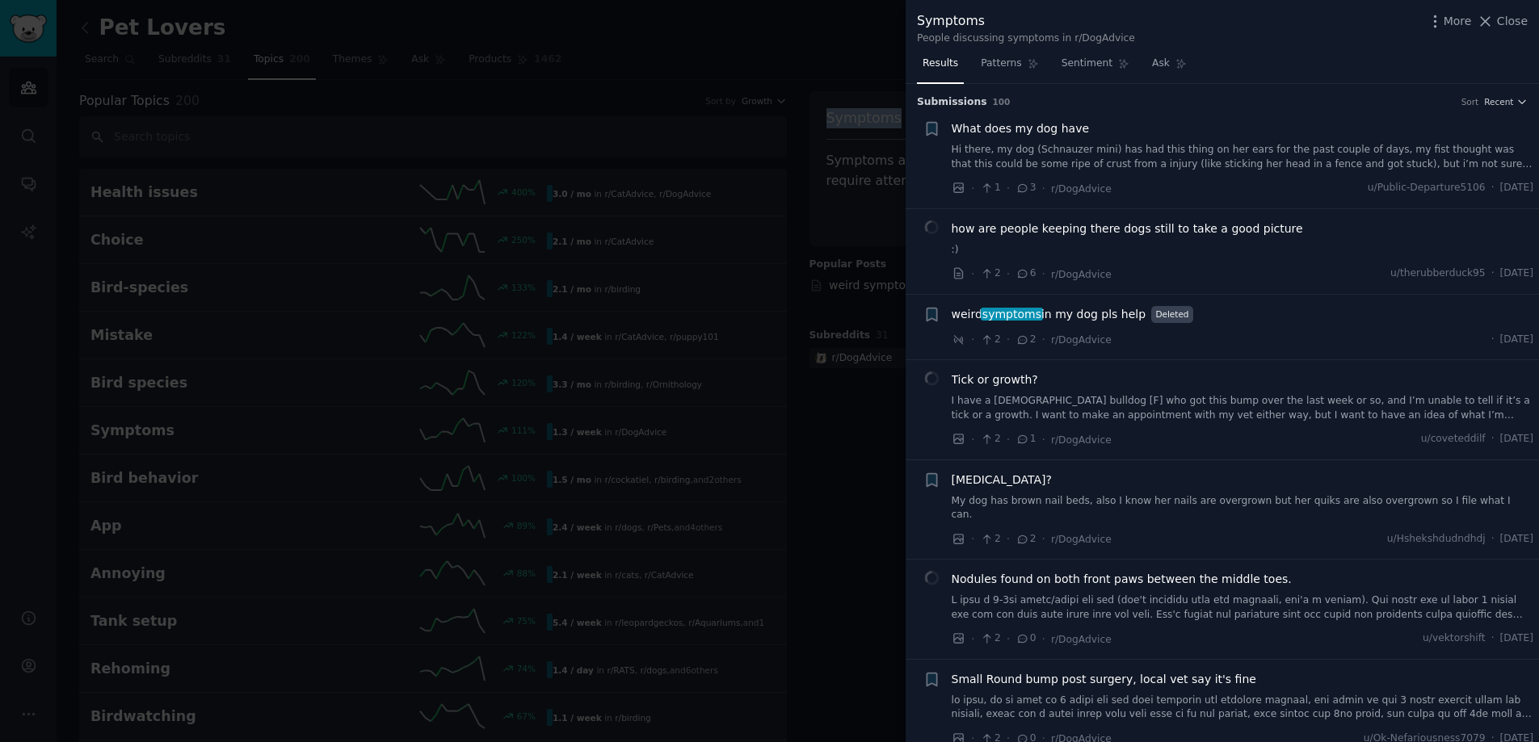
click at [993, 158] on link "Hi there, my dog (Schnauzer mini) has had this thing on her ears for the past c…" at bounding box center [1242, 157] width 582 height 28
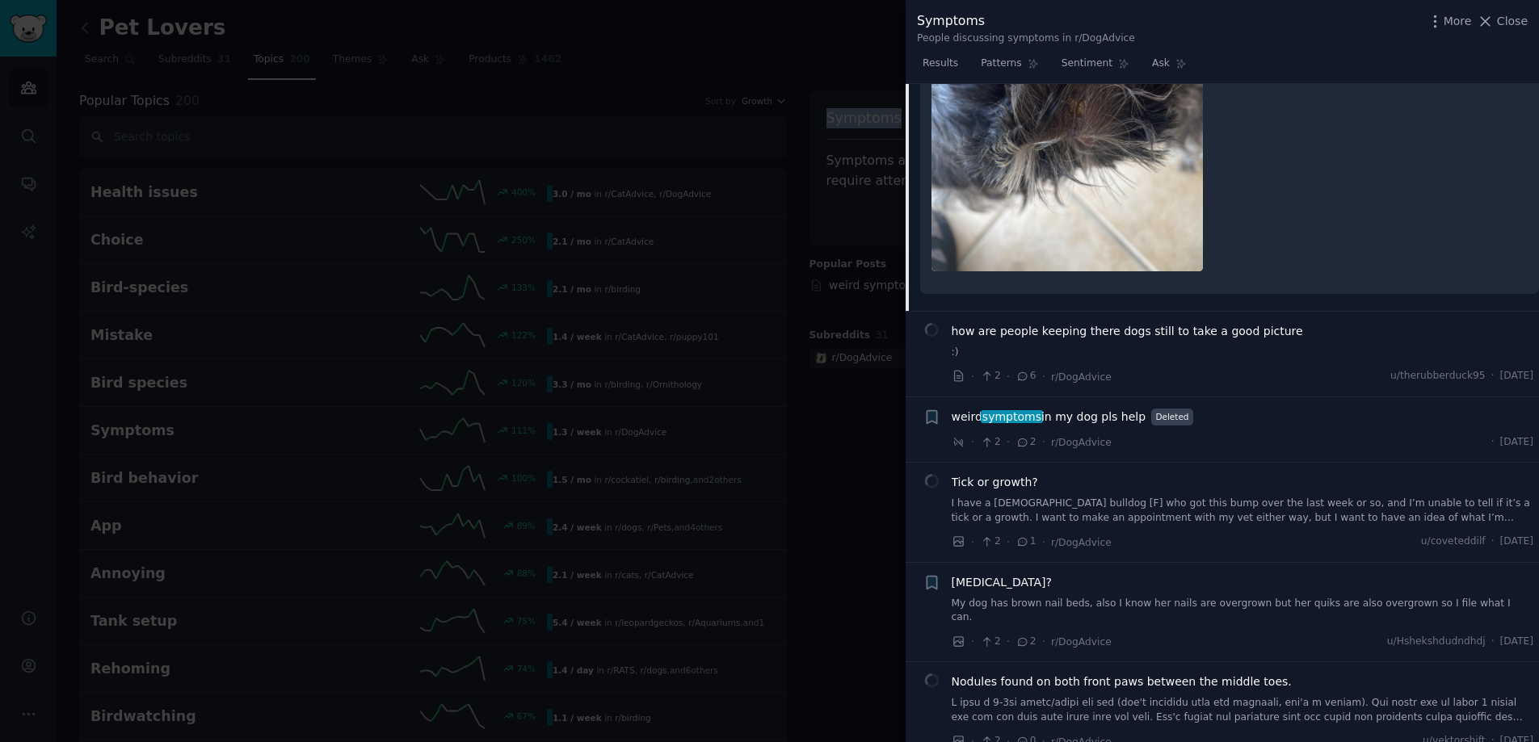
scroll to position [846, 0]
click at [1095, 343] on link ":)" at bounding box center [1242, 350] width 582 height 15
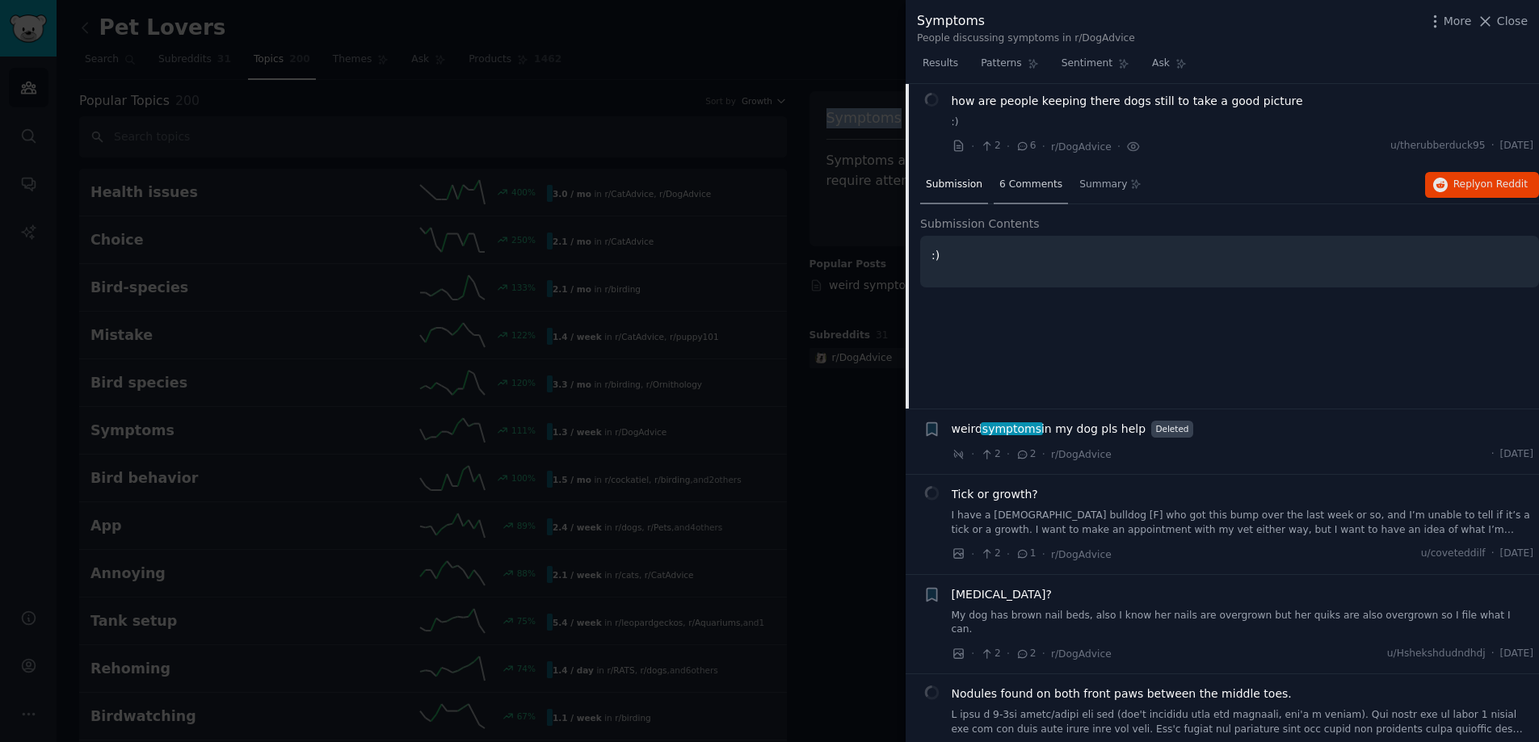
scroll to position [125, 0]
drag, startPoint x: 963, startPoint y: 23, endPoint x: 909, endPoint y: 17, distance: 55.3
click at [909, 17] on div "Symptoms People discussing symptoms in r/DogAdvice More Close" at bounding box center [1221, 25] width 633 height 51
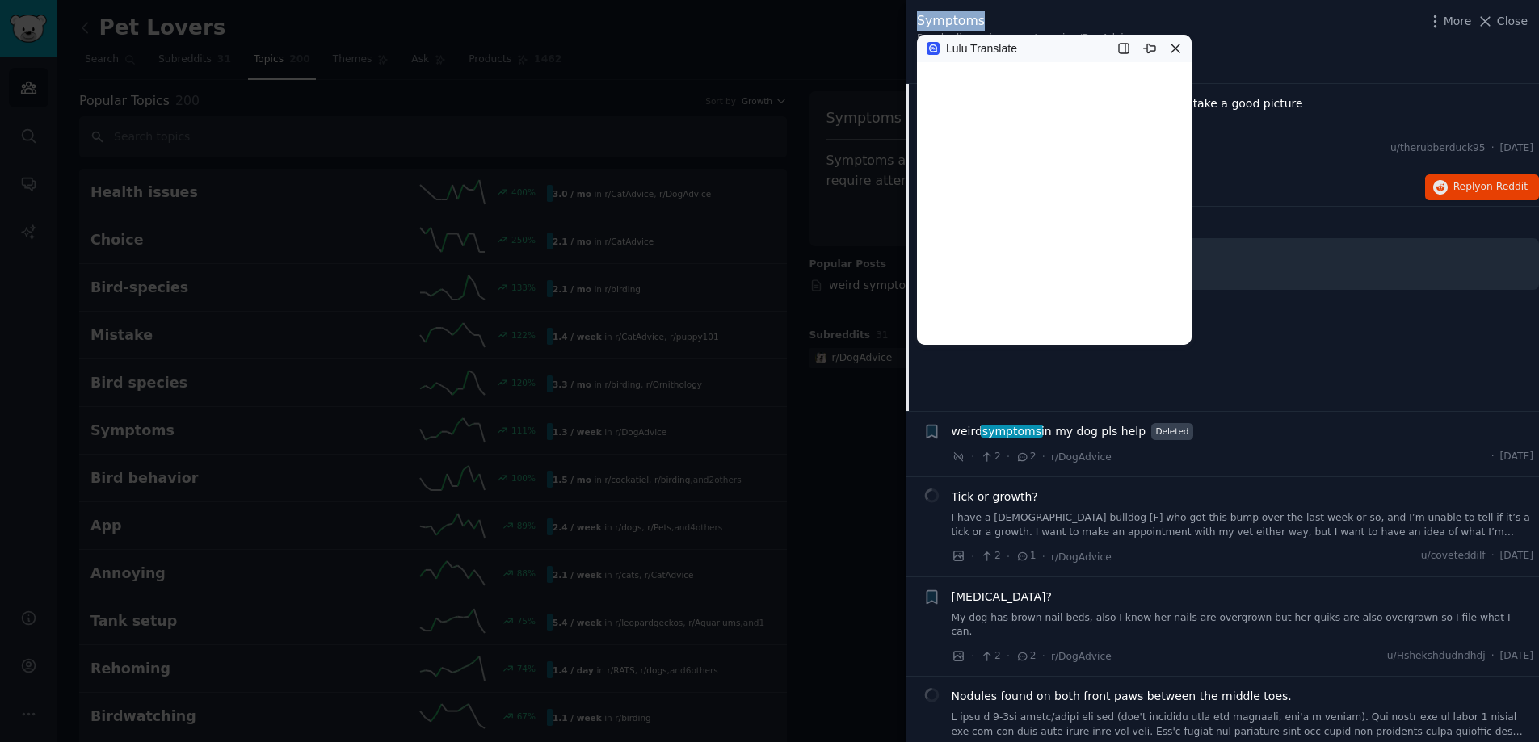
click at [1176, 48] on icon at bounding box center [1175, 48] width 13 height 13
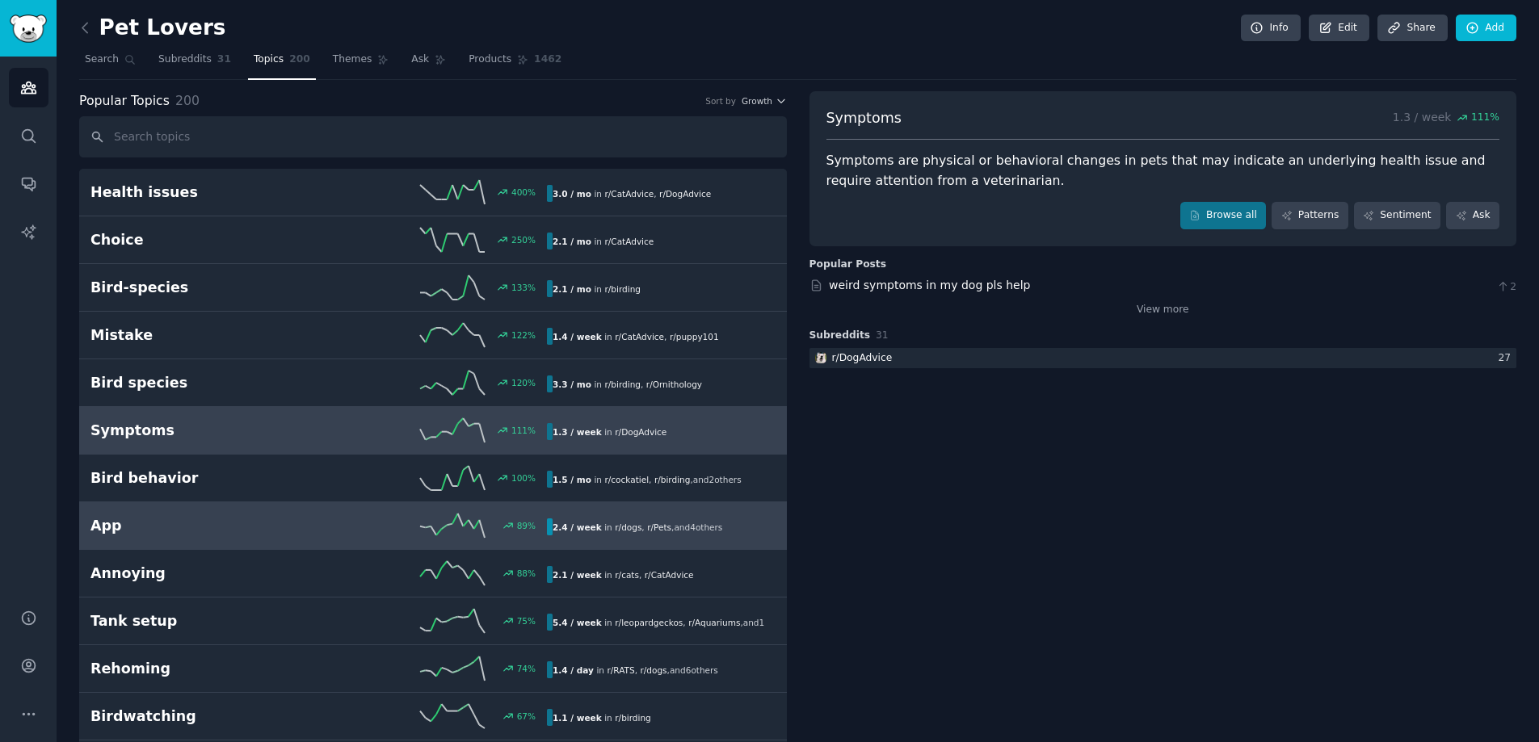
click at [244, 527] on h2 "App" at bounding box center [204, 526] width 229 height 20
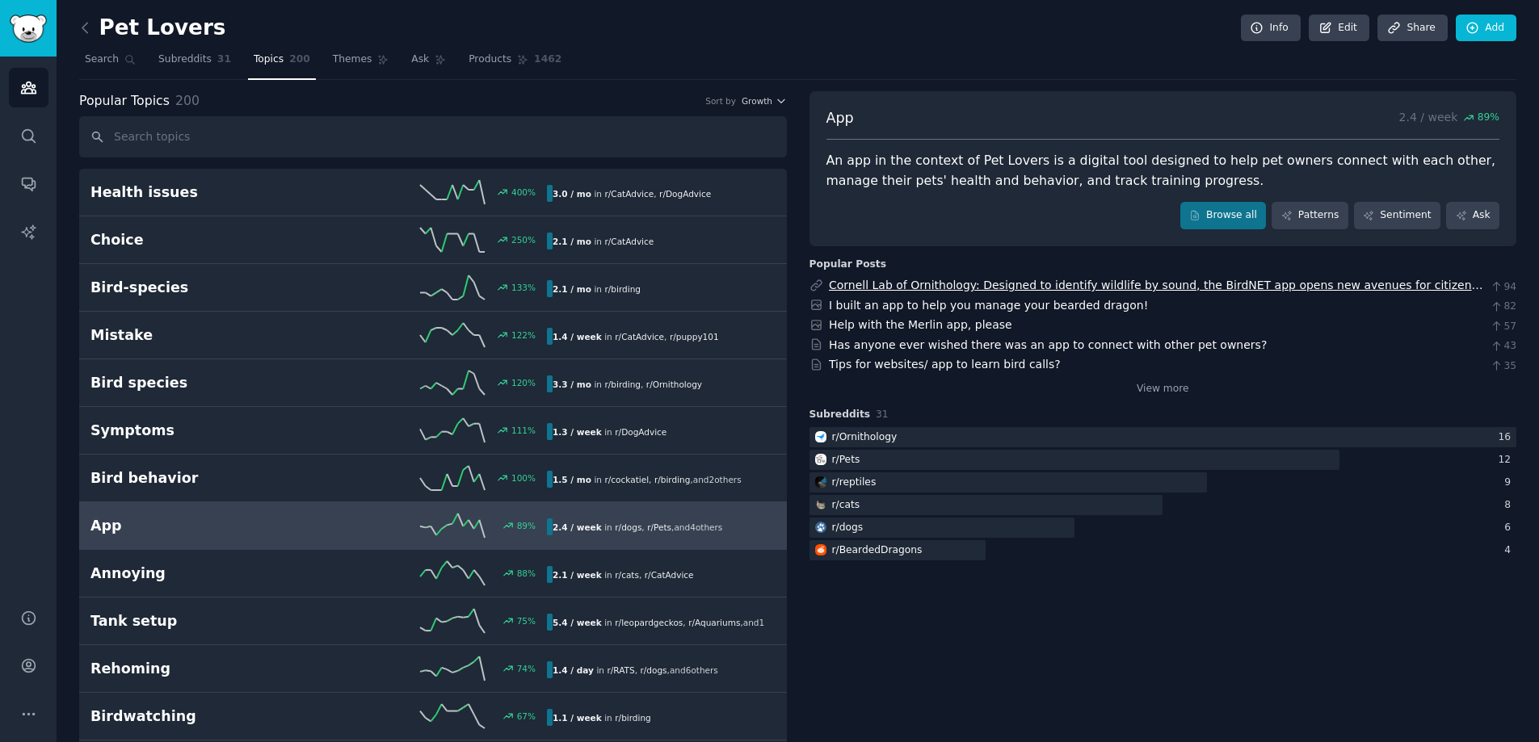
click at [922, 288] on link "Cornell Lab of Ornithology: Designed to identify wildlife by sound, the BirdNET…" at bounding box center [1156, 294] width 654 height 30
click at [1012, 308] on link "I built an app to help you manage your bearded dragon!" at bounding box center [988, 305] width 319 height 13
click at [932, 558] on div at bounding box center [897, 550] width 177 height 20
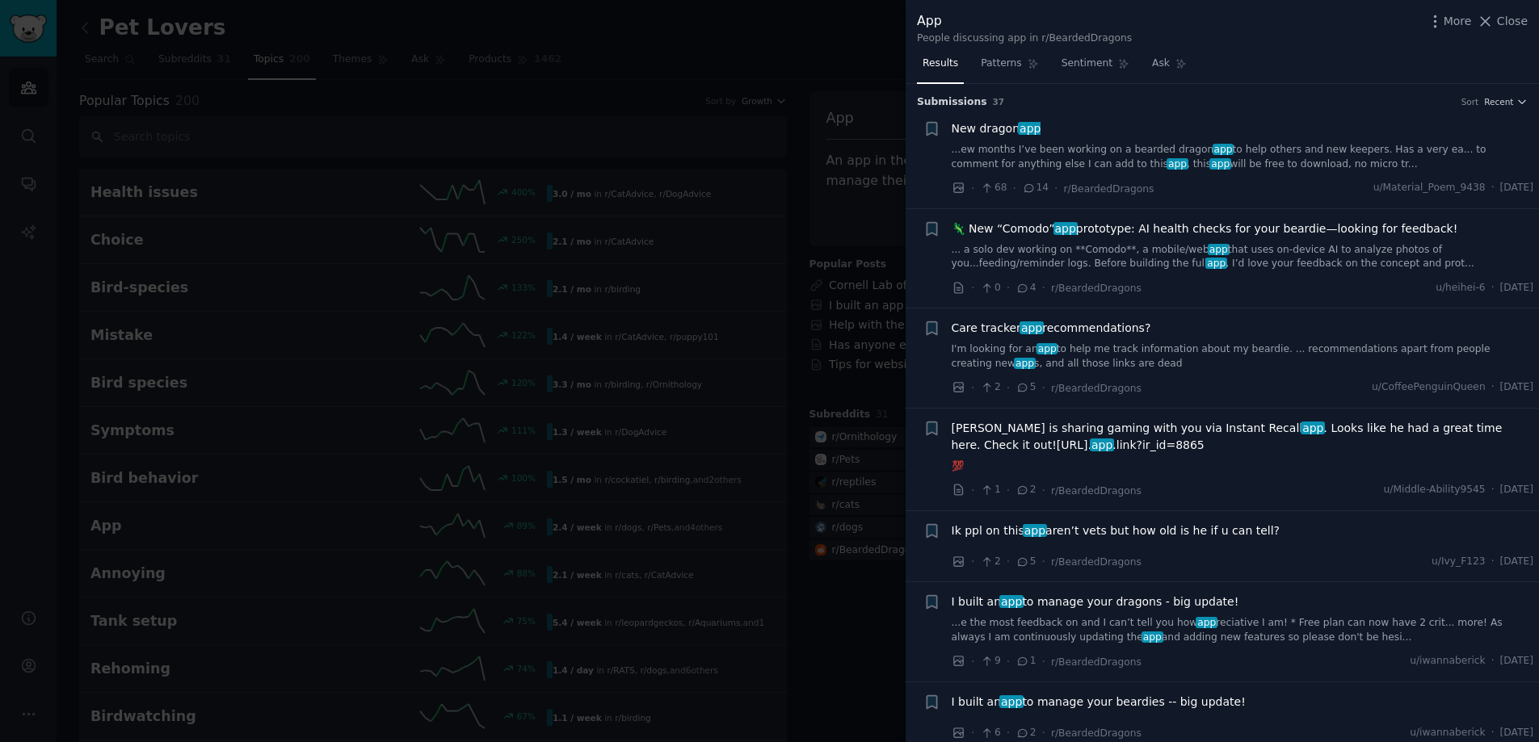
click at [1001, 133] on span "New dragon app" at bounding box center [996, 128] width 90 height 17
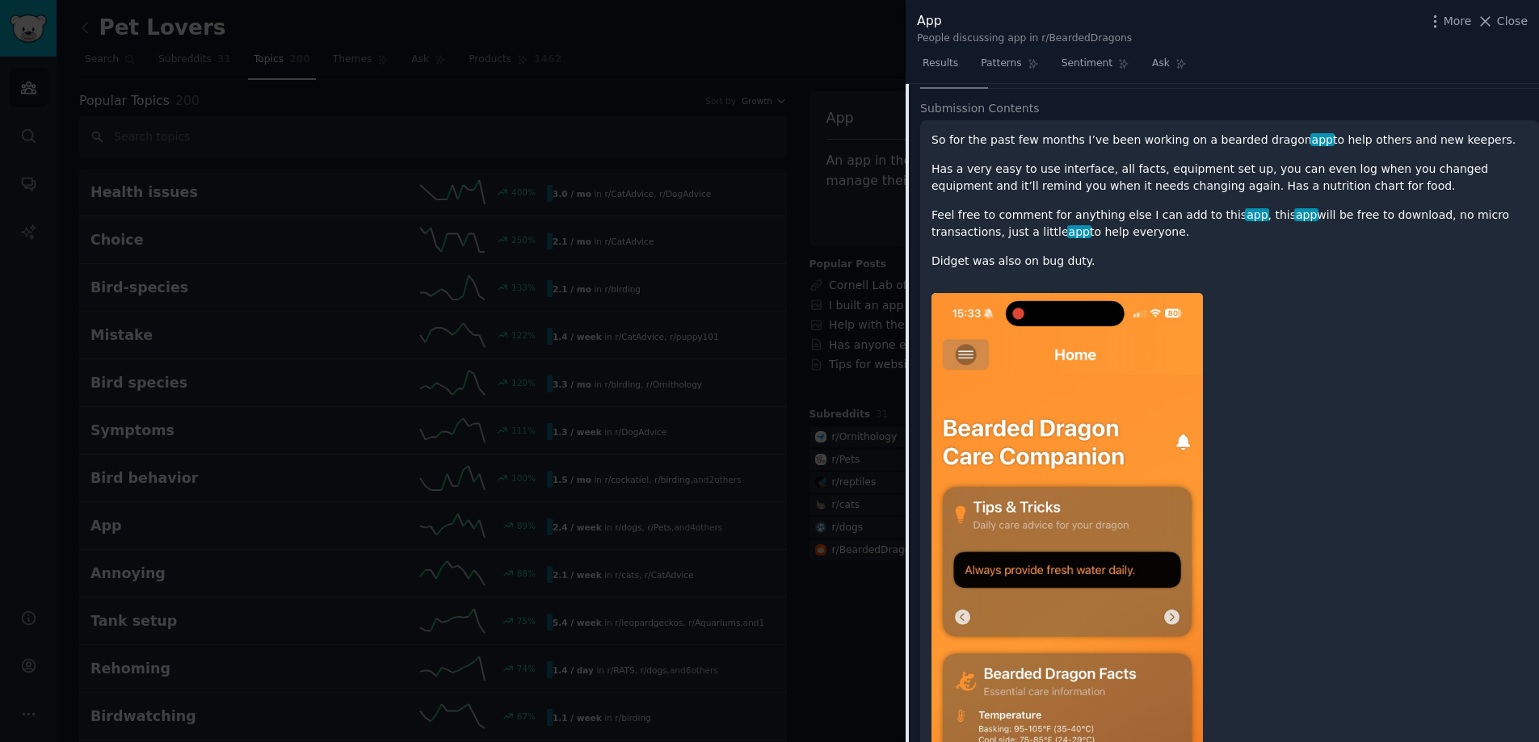
scroll to position [661, 0]
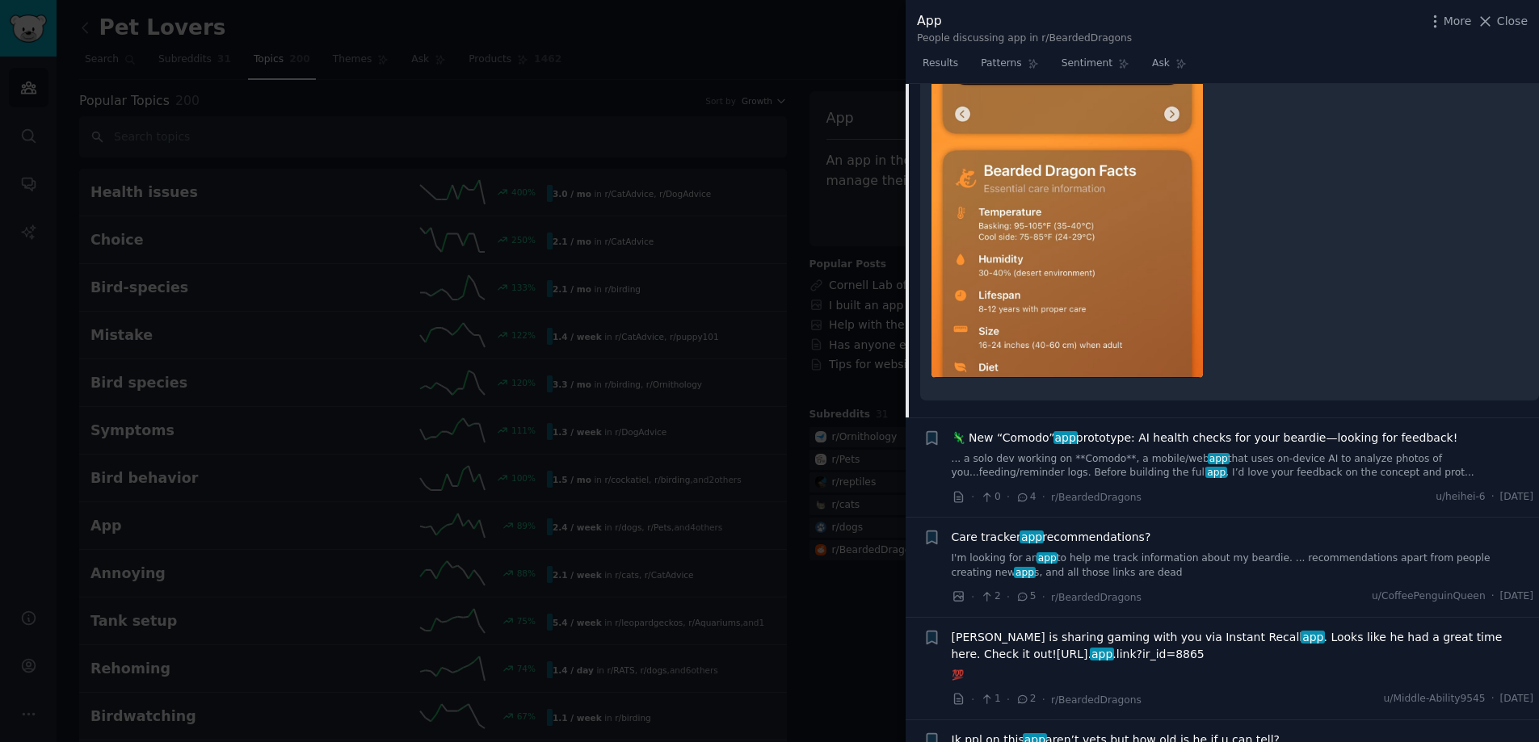
click at [1085, 446] on span "🦎 New “Comodo” app prototype: AI health checks for your beardie—looking for fee…" at bounding box center [1204, 438] width 506 height 17
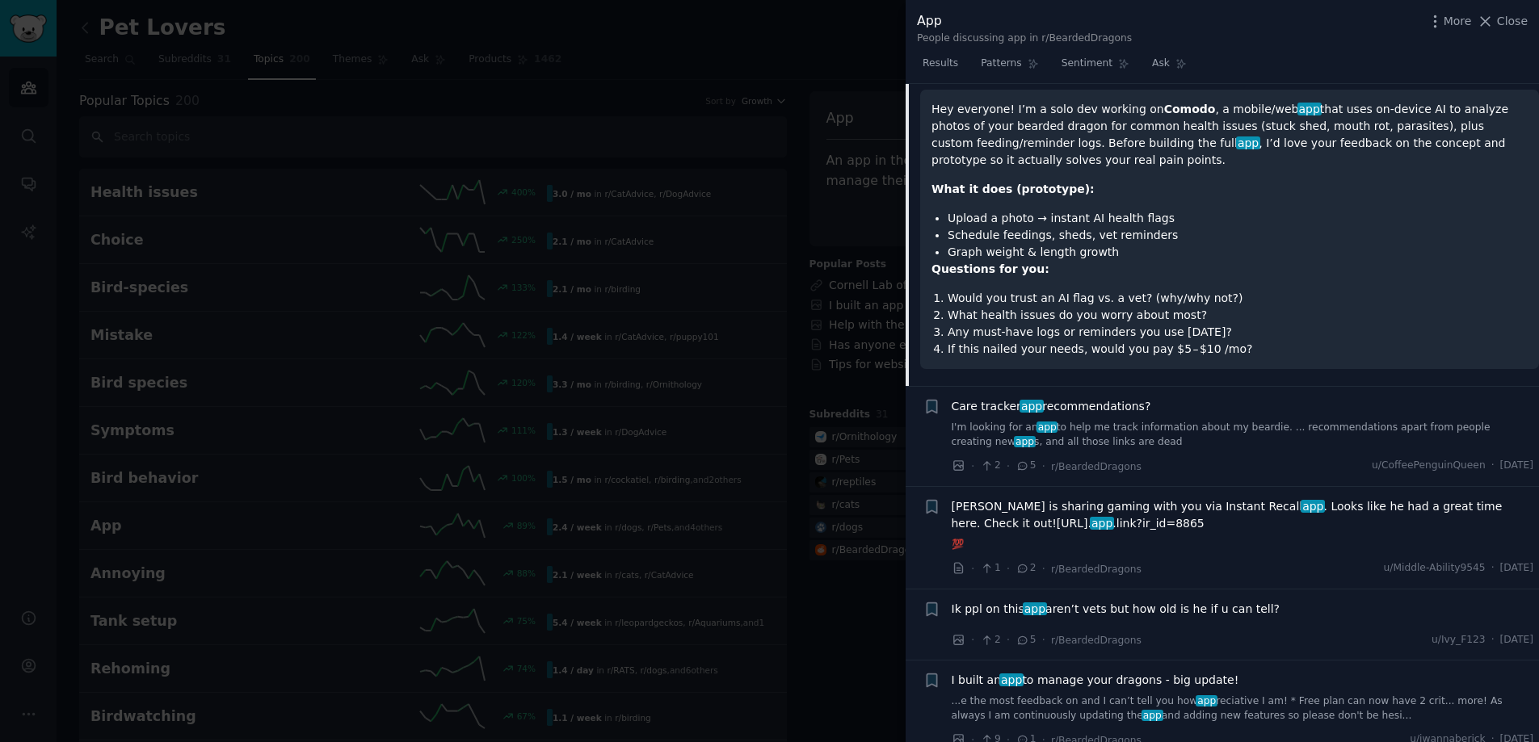
click at [1074, 421] on link "I'm looking for an app to help me track information about my beardie. ... recom…" at bounding box center [1242, 435] width 582 height 28
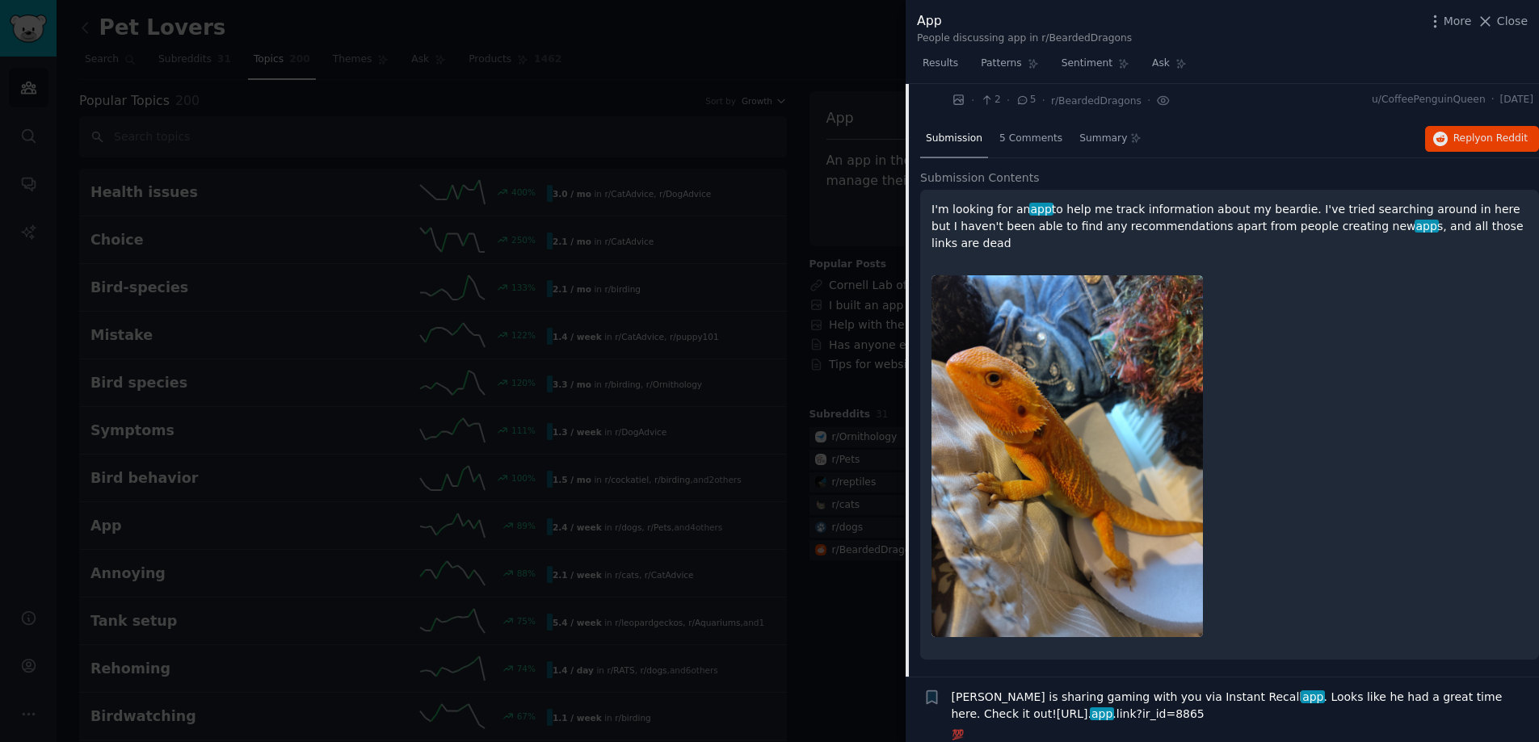
scroll to position [225, 0]
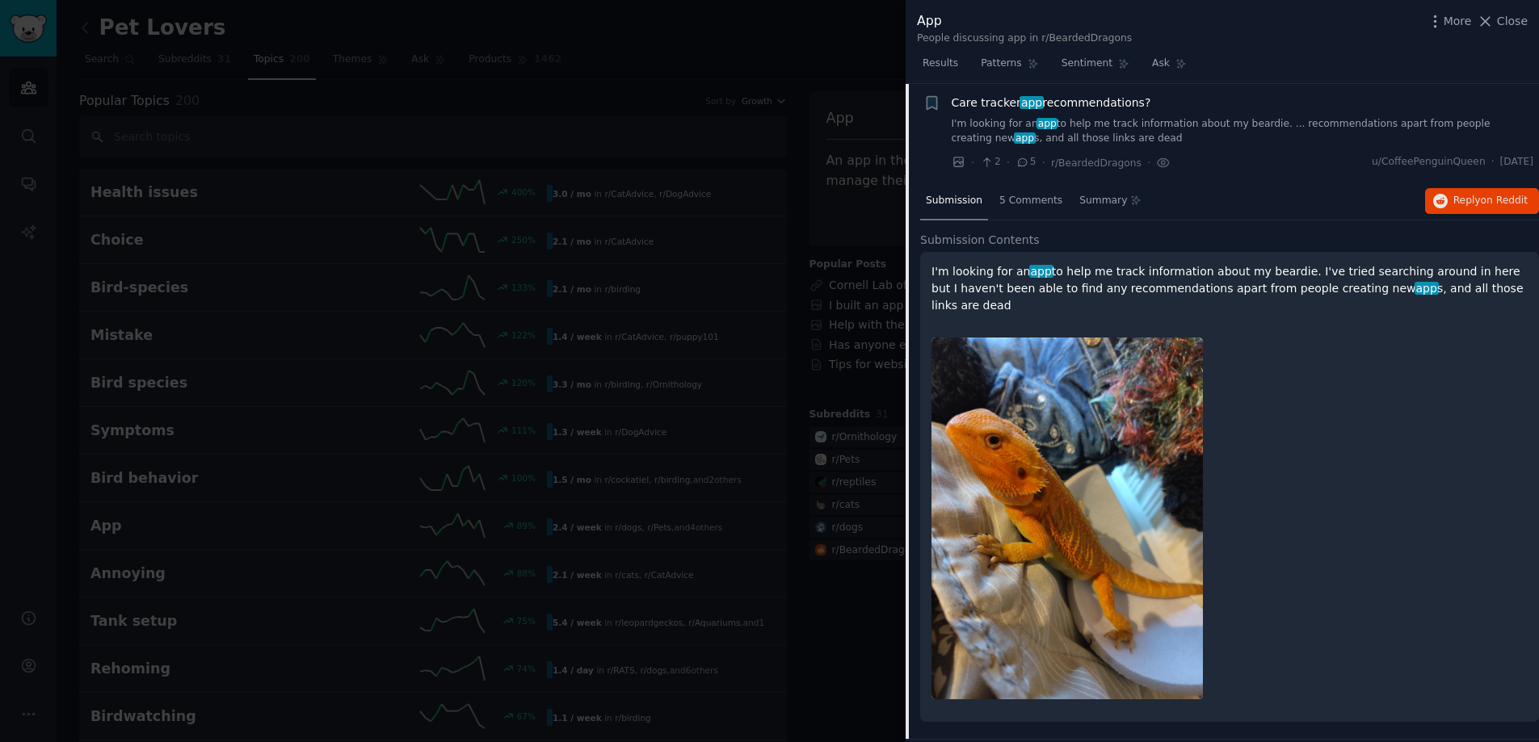
click at [1079, 393] on img at bounding box center [1066, 519] width 271 height 362
click at [826, 452] on div at bounding box center [769, 371] width 1539 height 742
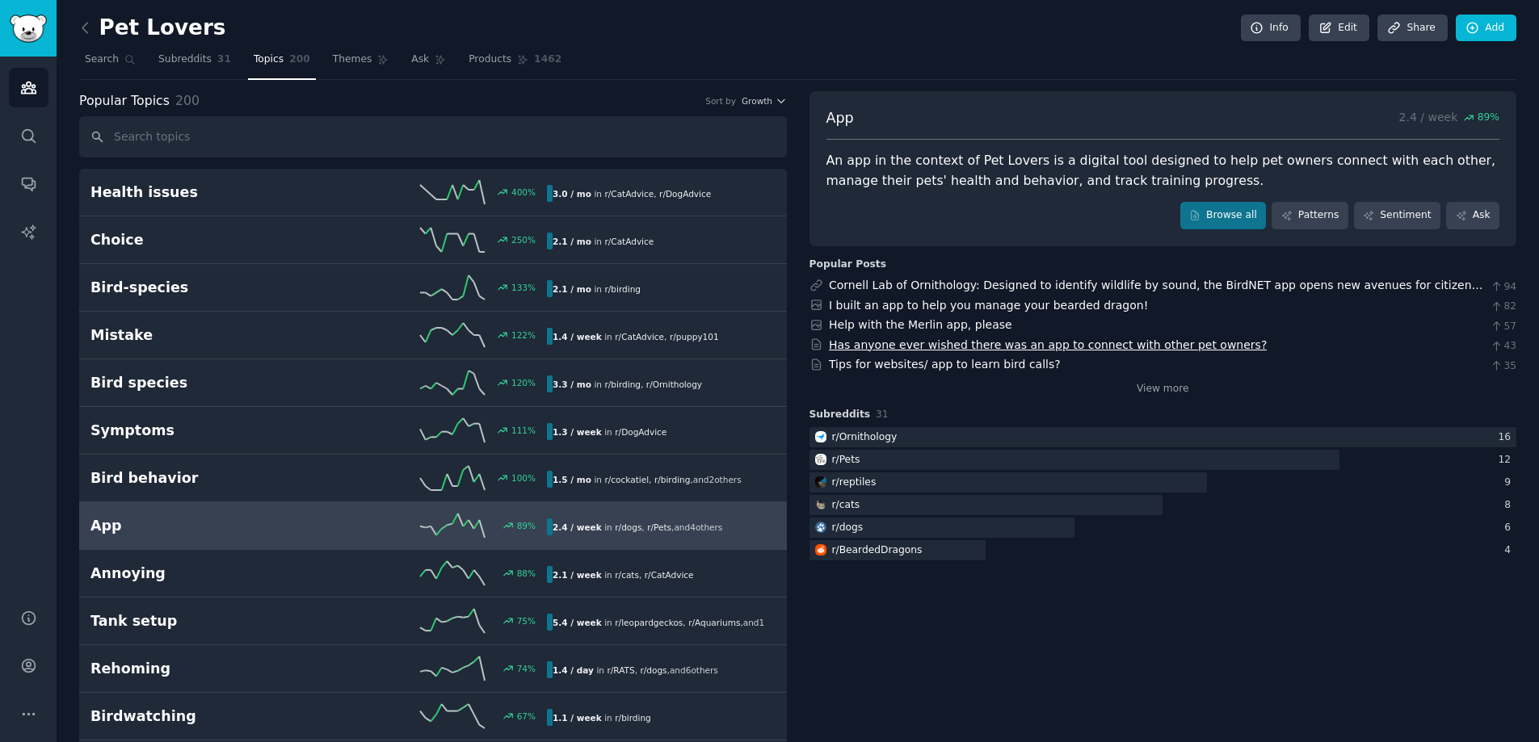
click at [926, 347] on link "Has anyone ever wished there was an app to connect with other pet owners?" at bounding box center [1048, 344] width 438 height 13
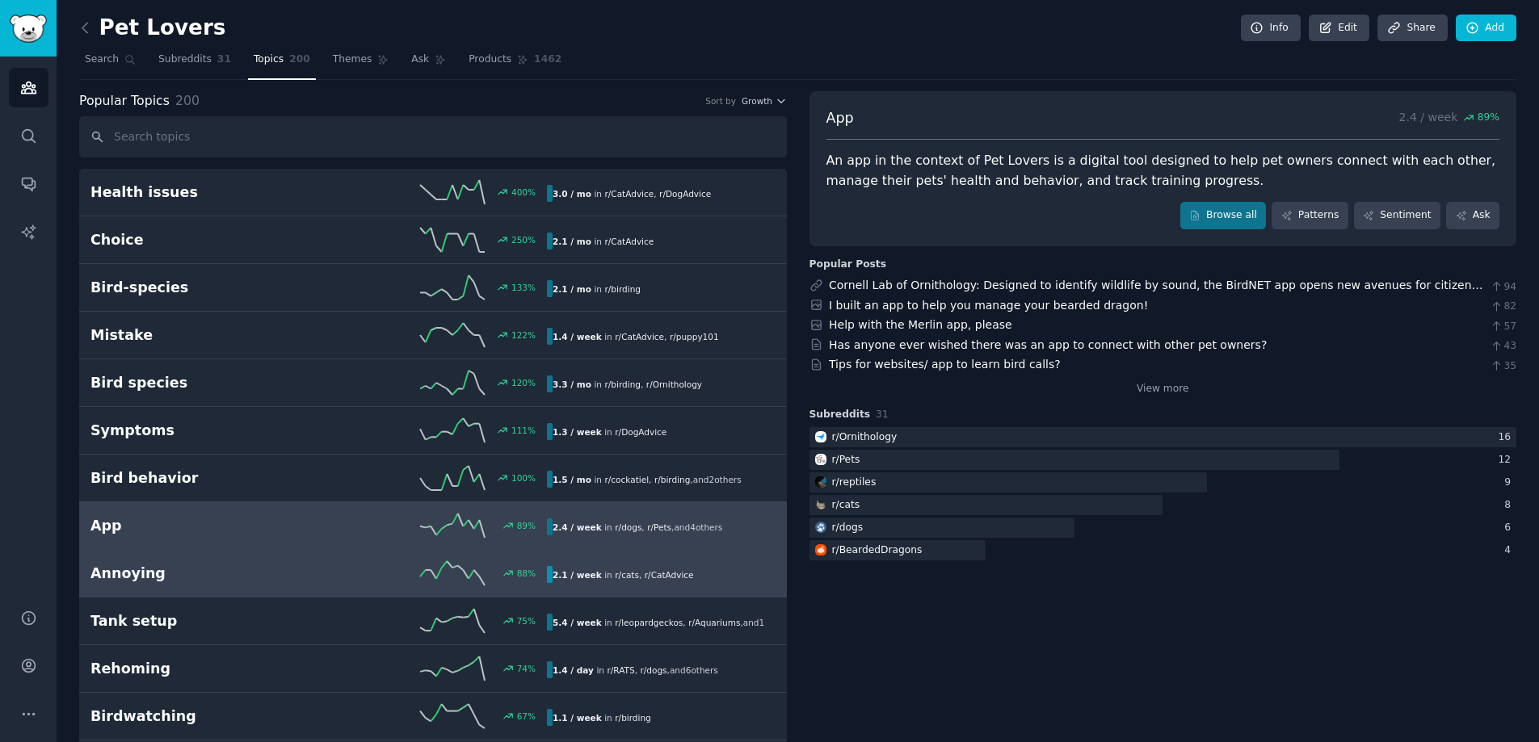
click at [278, 588] on link "Annoying 88 % 2.1 / week in r/ cats , r/ CatAdvice" at bounding box center [432, 574] width 707 height 48
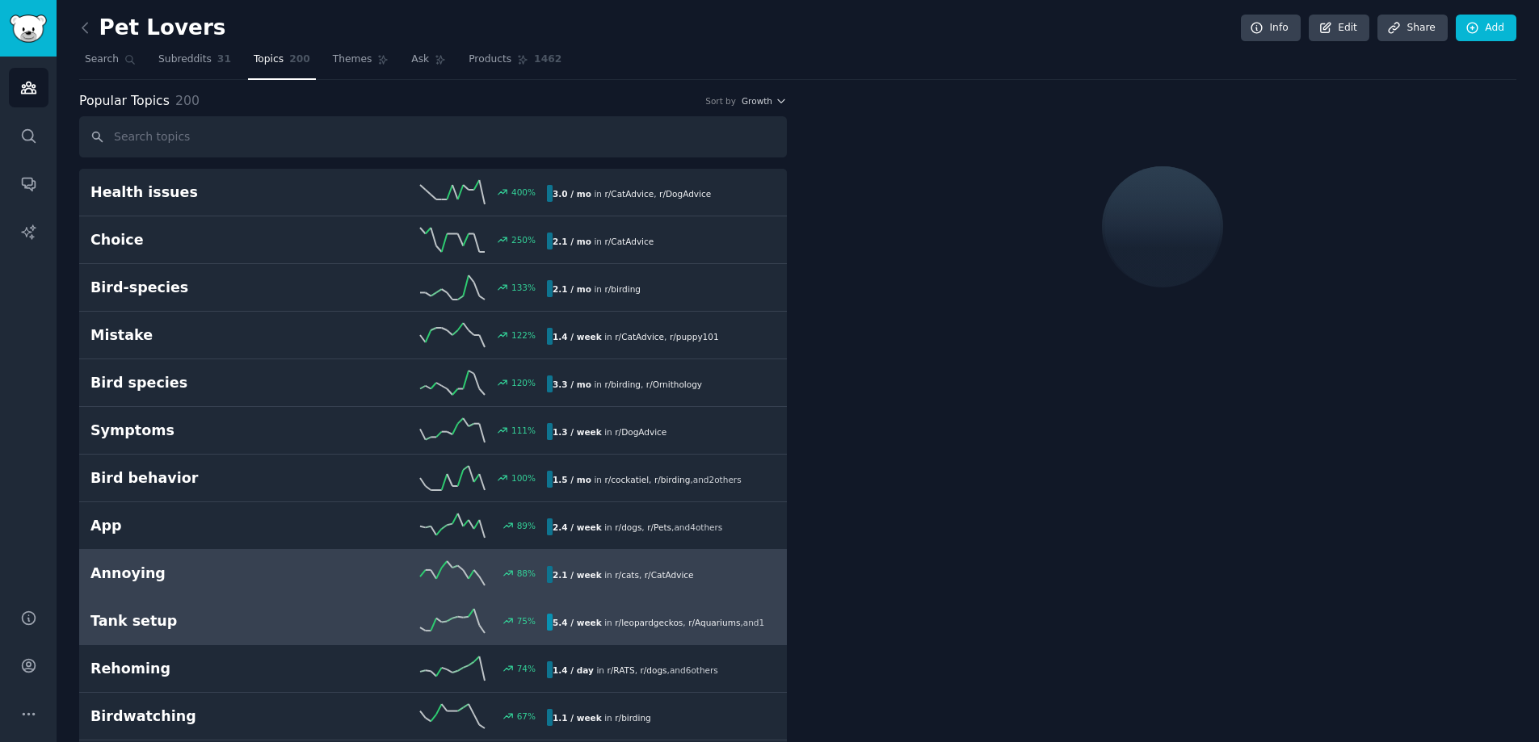
click at [208, 632] on div "Tank setup 75 % 5.4 / week in r/ leopardgeckos , r/ Aquariums , and 1 other" at bounding box center [432, 621] width 685 height 24
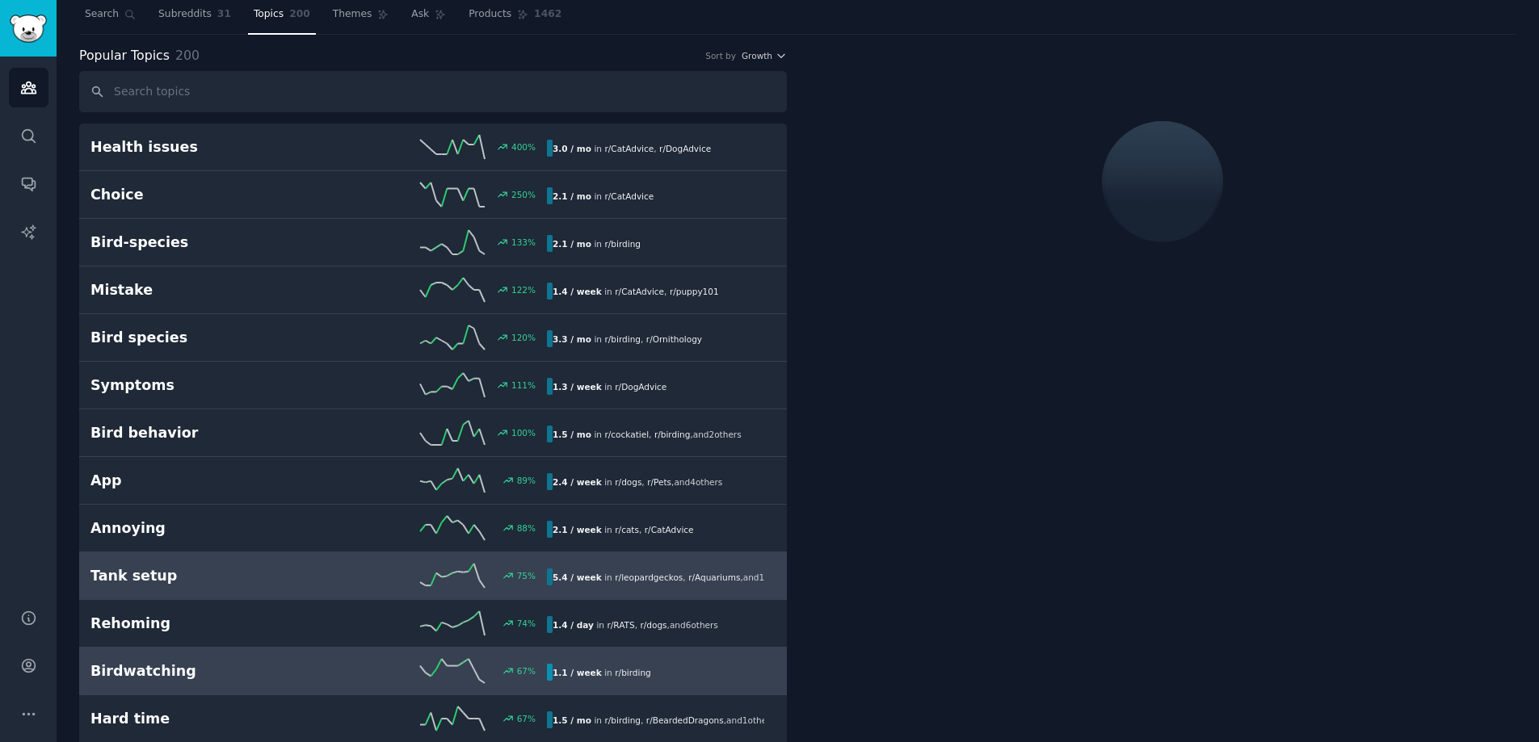
scroll to position [124, 0]
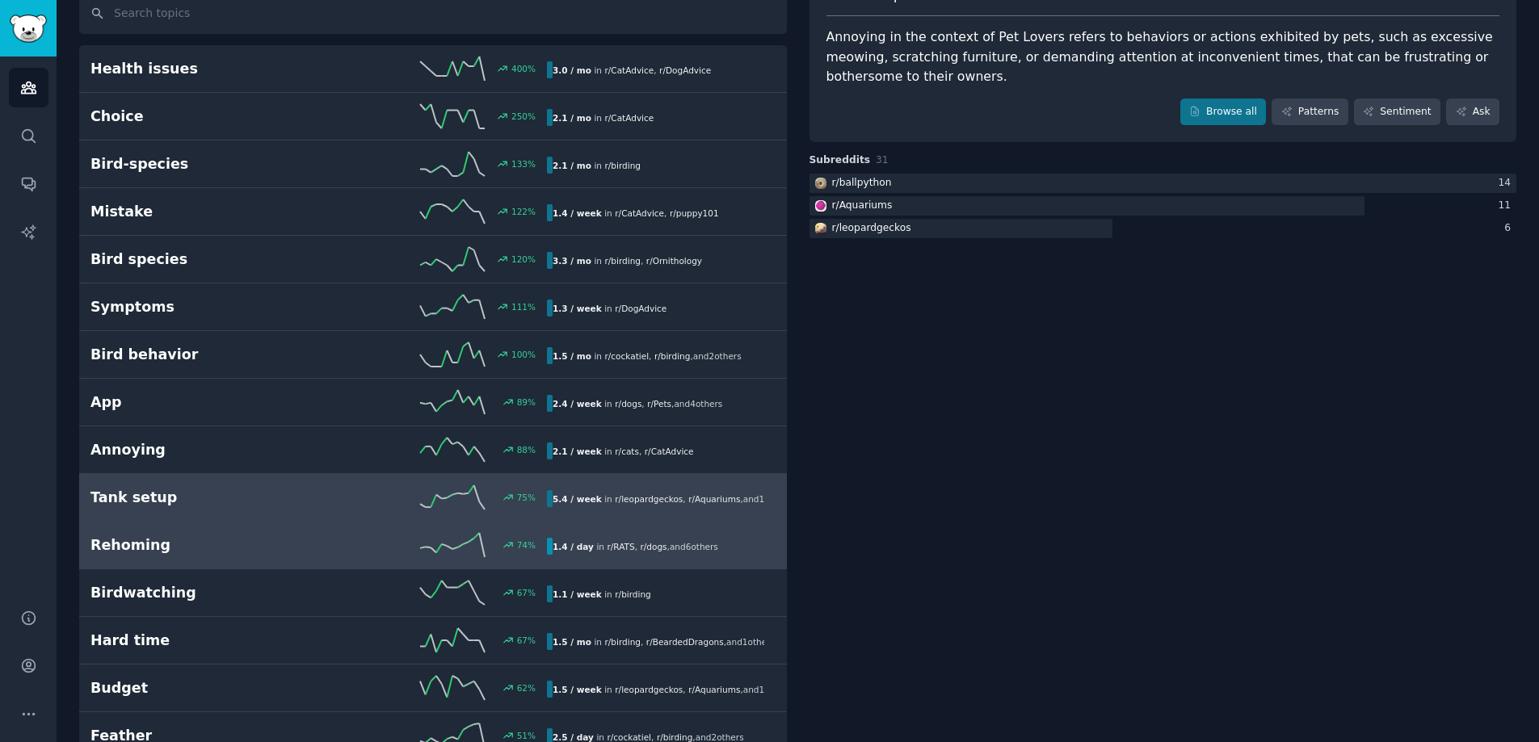
click at [260, 548] on h2 "Rehoming" at bounding box center [204, 545] width 229 height 20
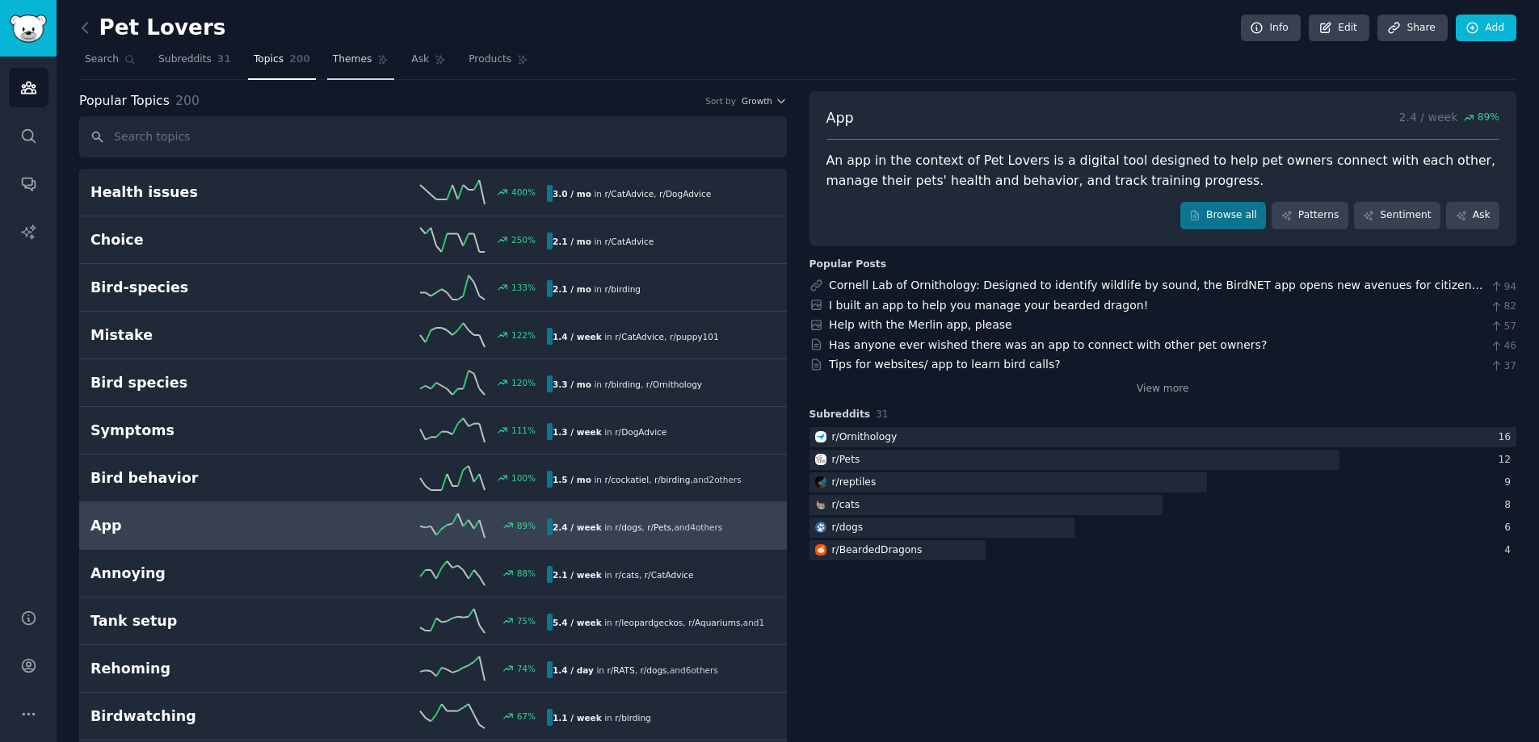
click at [338, 70] on link "Themes" at bounding box center [361, 63] width 68 height 33
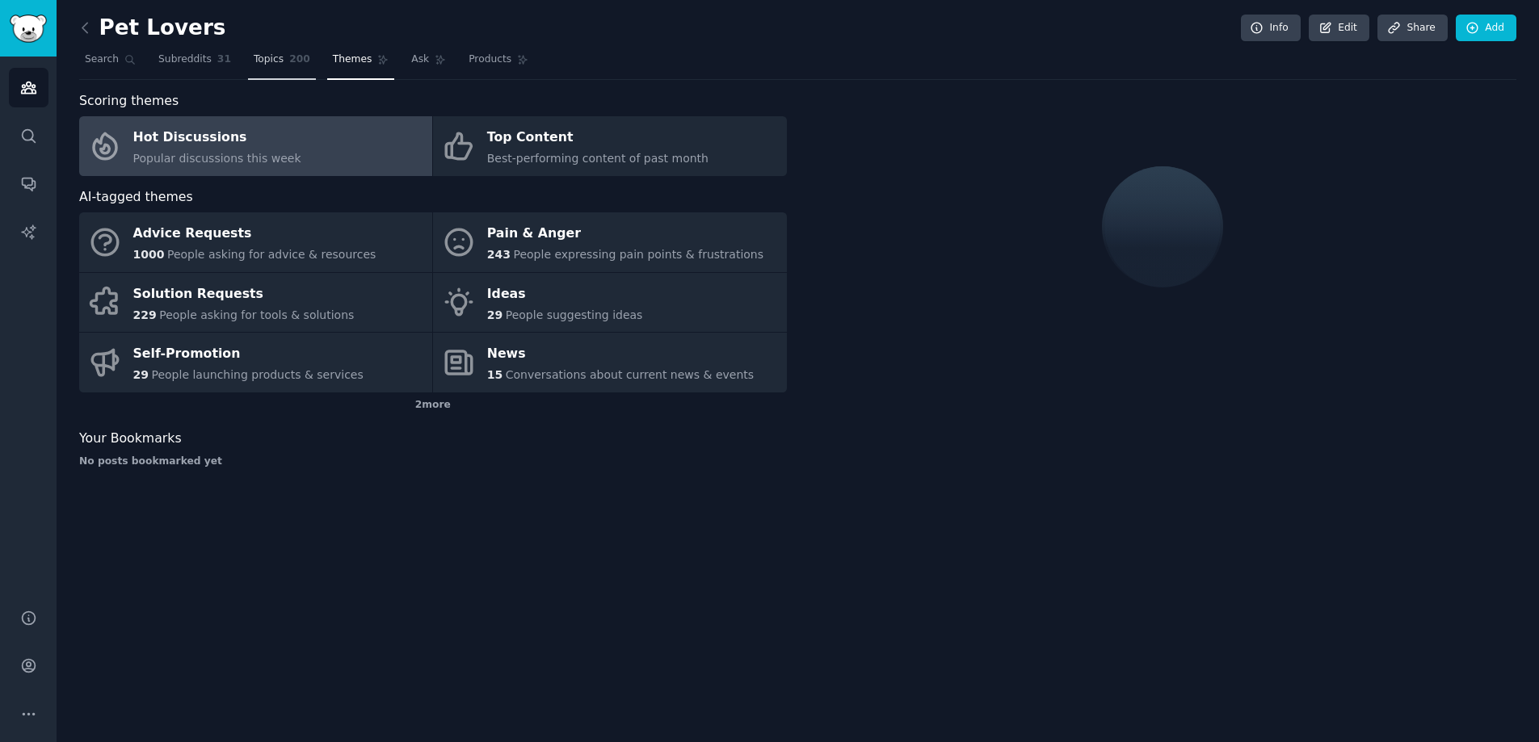
click at [272, 69] on link "Topics 200" at bounding box center [282, 63] width 68 height 33
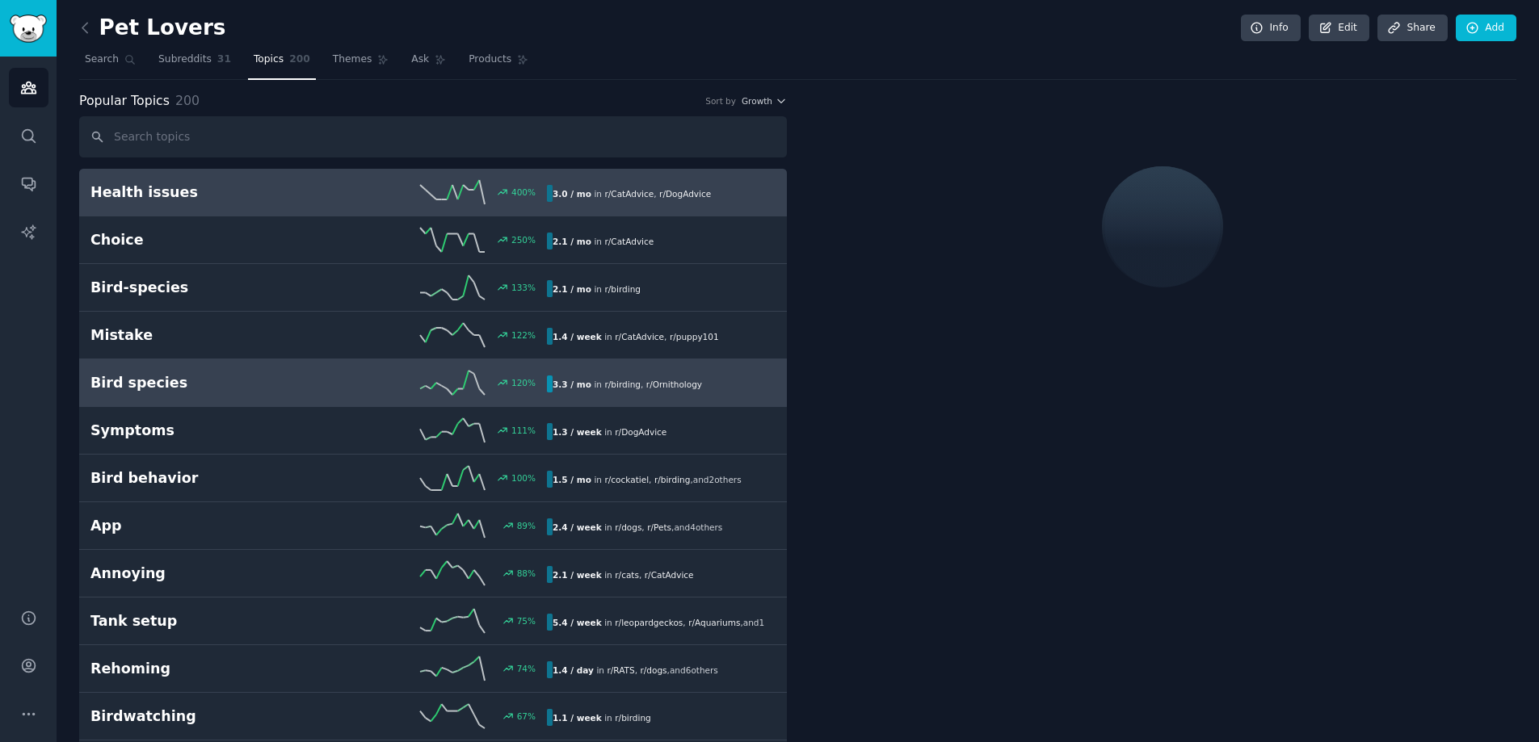
click at [288, 375] on h2 "Bird species" at bounding box center [204, 383] width 229 height 20
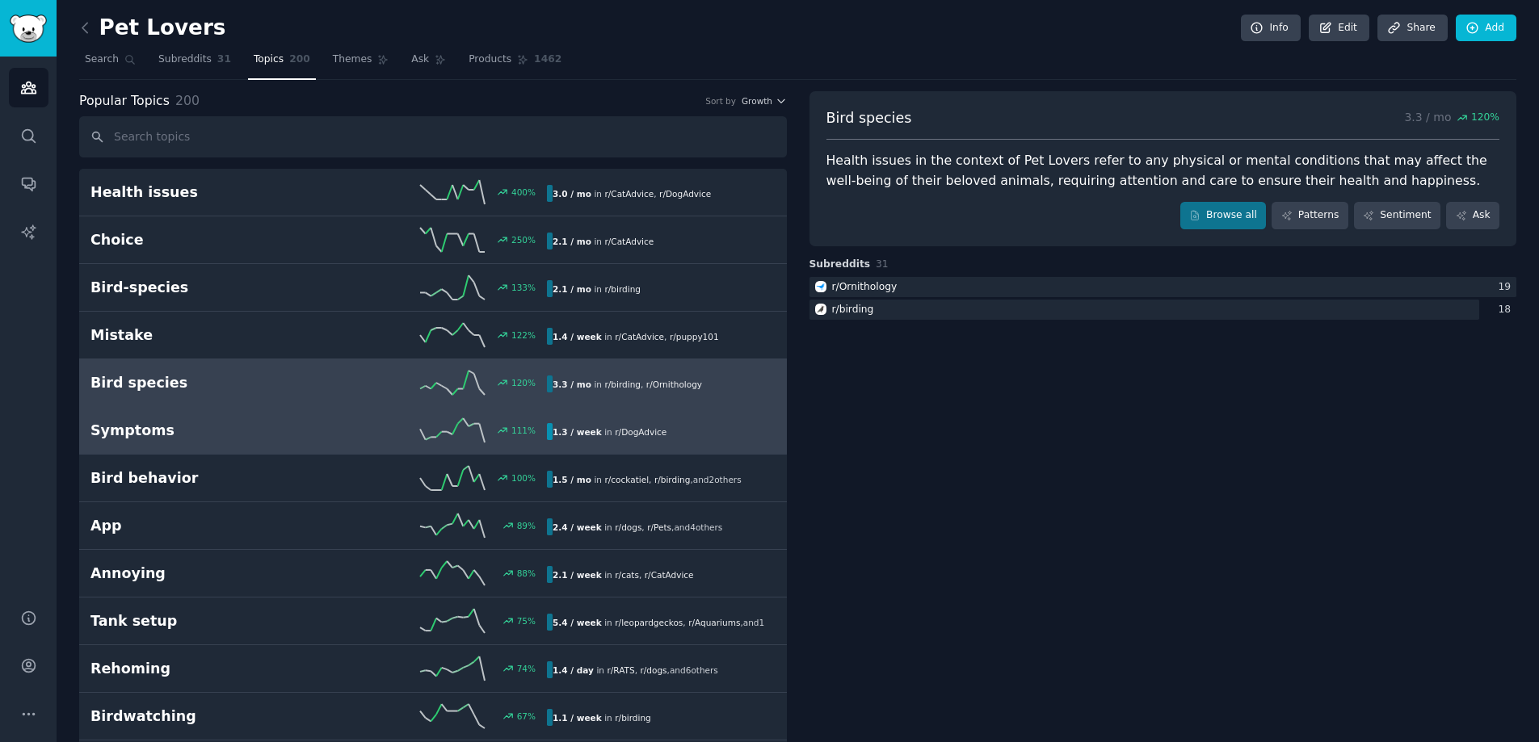
click at [220, 446] on link "Symptoms 111 % 1.3 / week in r/ DogAdvice" at bounding box center [432, 431] width 707 height 48
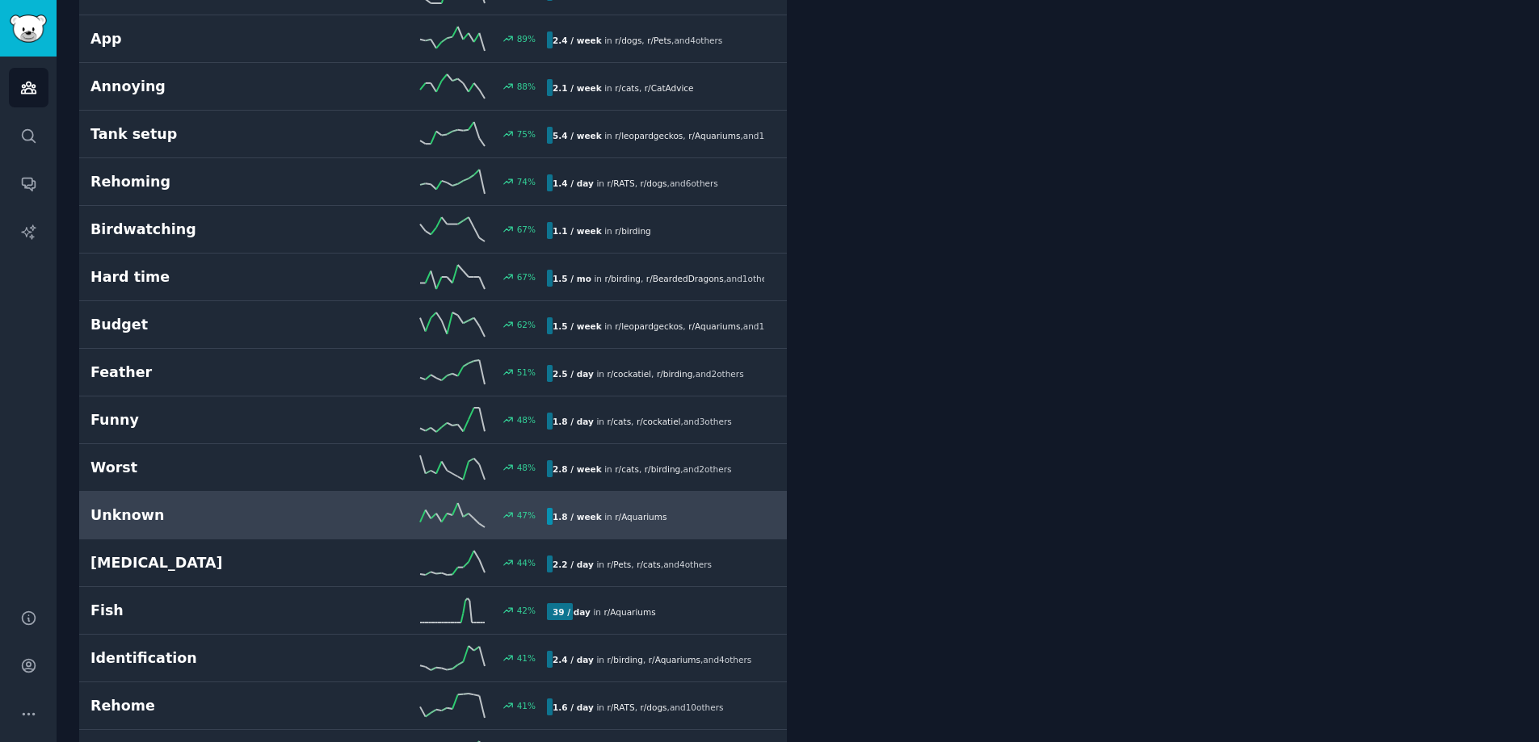
click at [189, 514] on h2 "Unknown" at bounding box center [204, 516] width 229 height 20
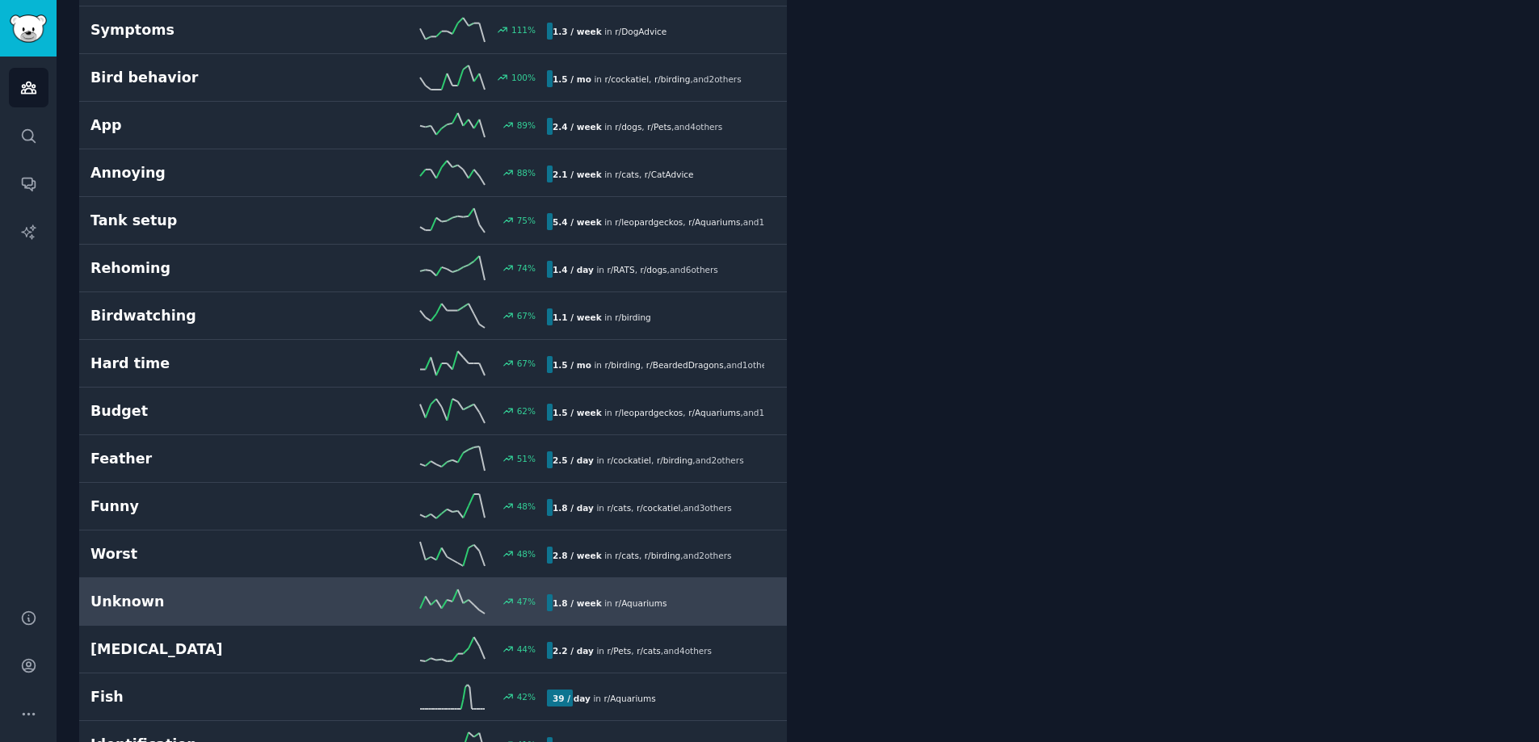
scroll to position [841, 0]
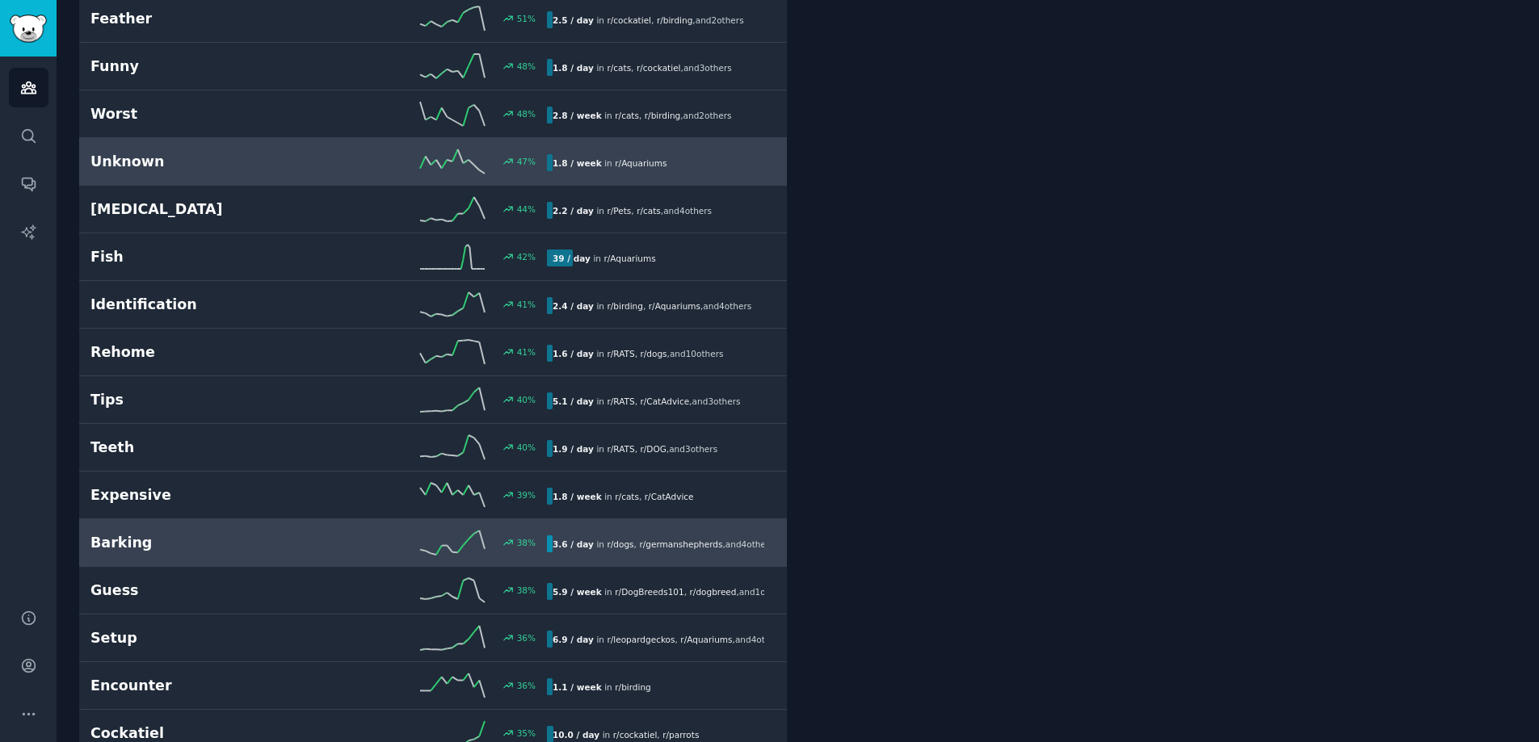
click at [183, 527] on link "Barking 38 % 3.6 / day in r/ dogs , r/ germanshepherds , and 4 other s" at bounding box center [432, 543] width 707 height 48
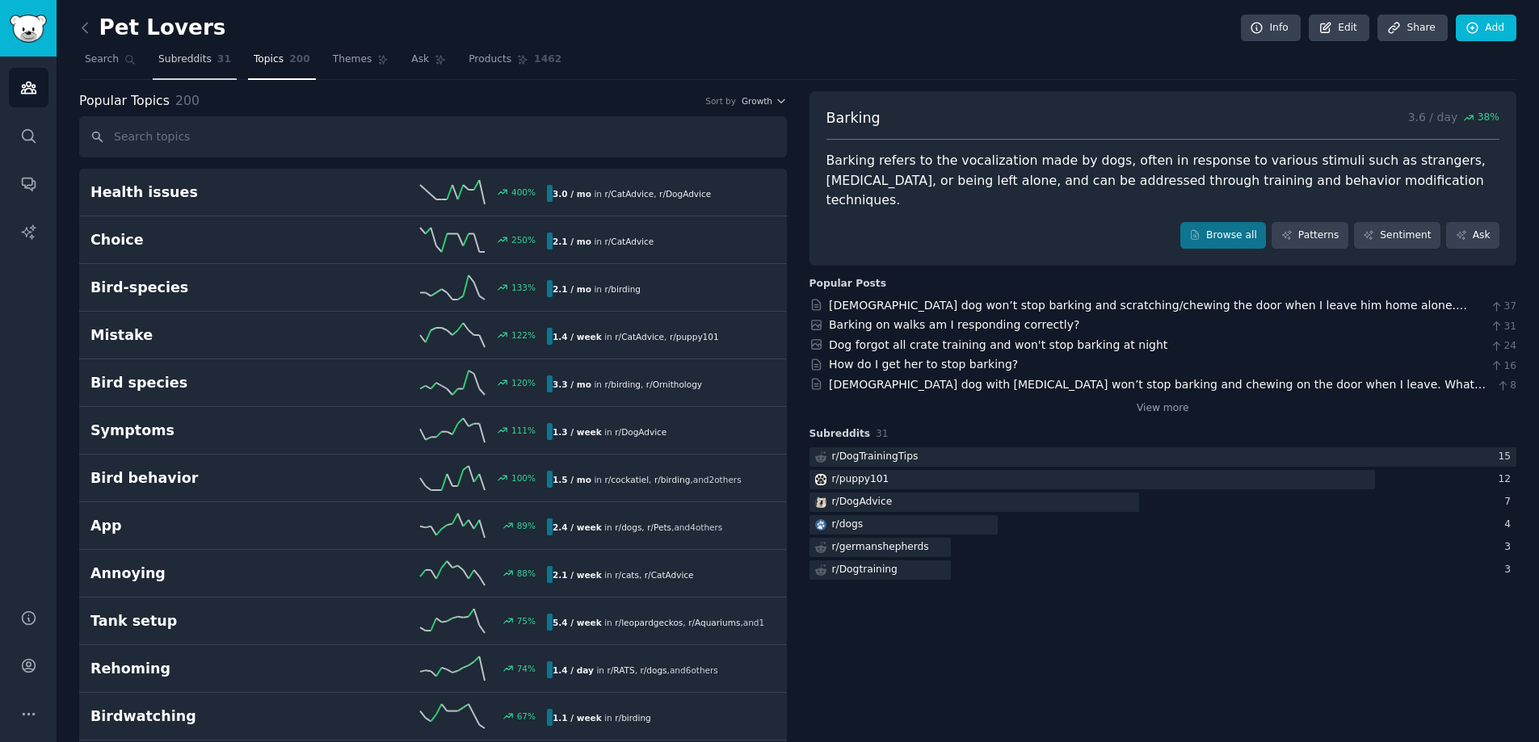
click at [217, 66] on link "Subreddits 31" at bounding box center [195, 63] width 84 height 33
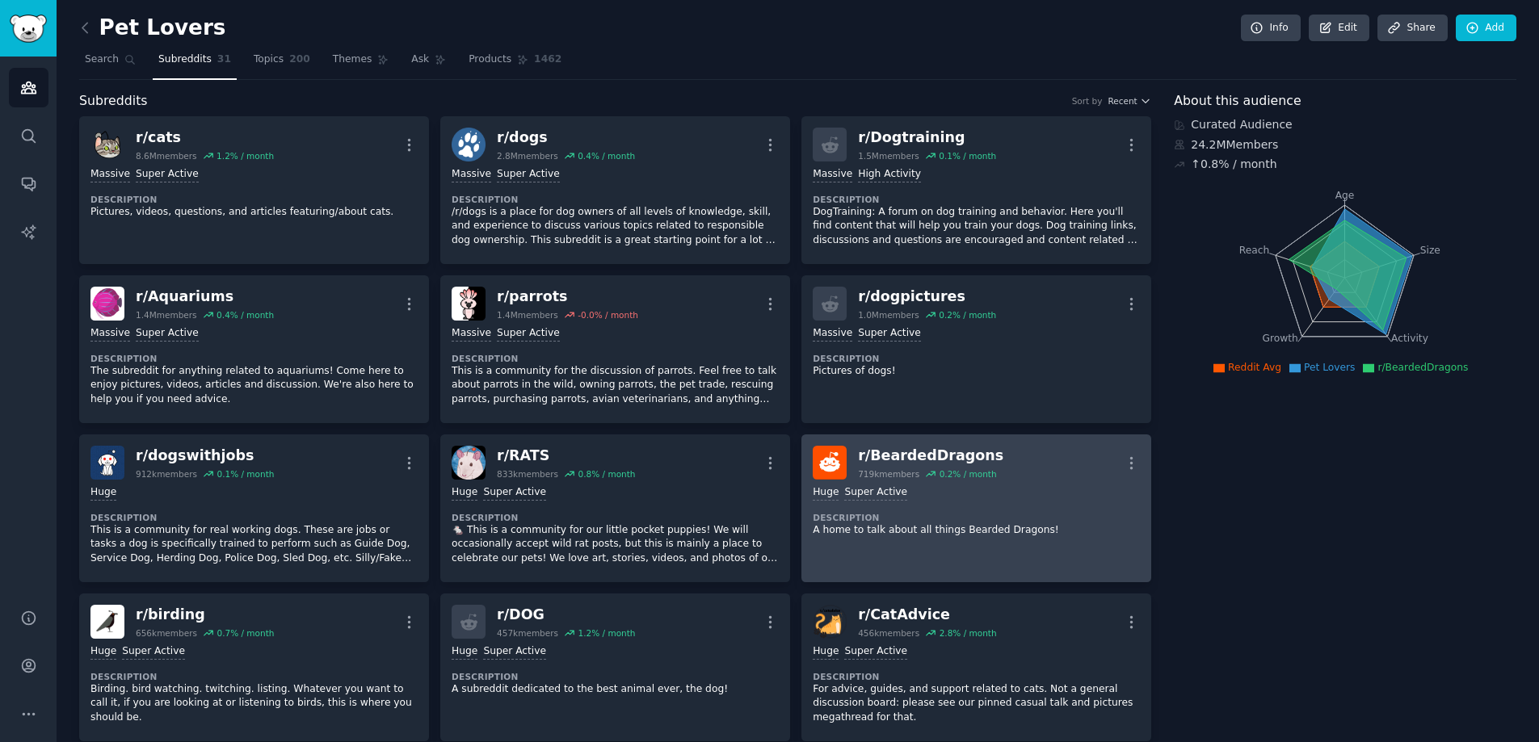
click at [937, 490] on div "Huge Super Active" at bounding box center [975, 492] width 327 height 15
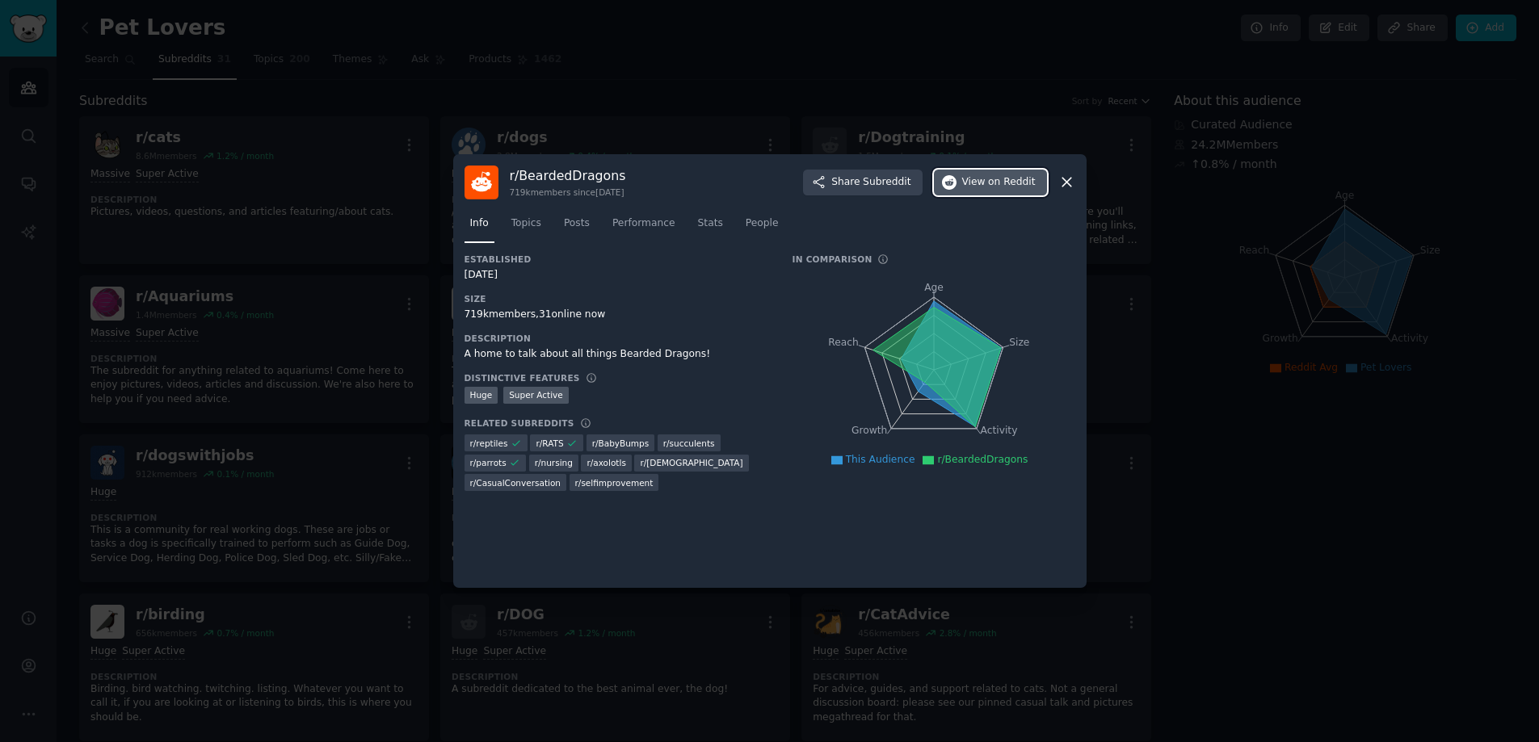
click at [1031, 191] on button "View on Reddit" at bounding box center [990, 183] width 113 height 26
click at [607, 619] on div at bounding box center [769, 371] width 1539 height 742
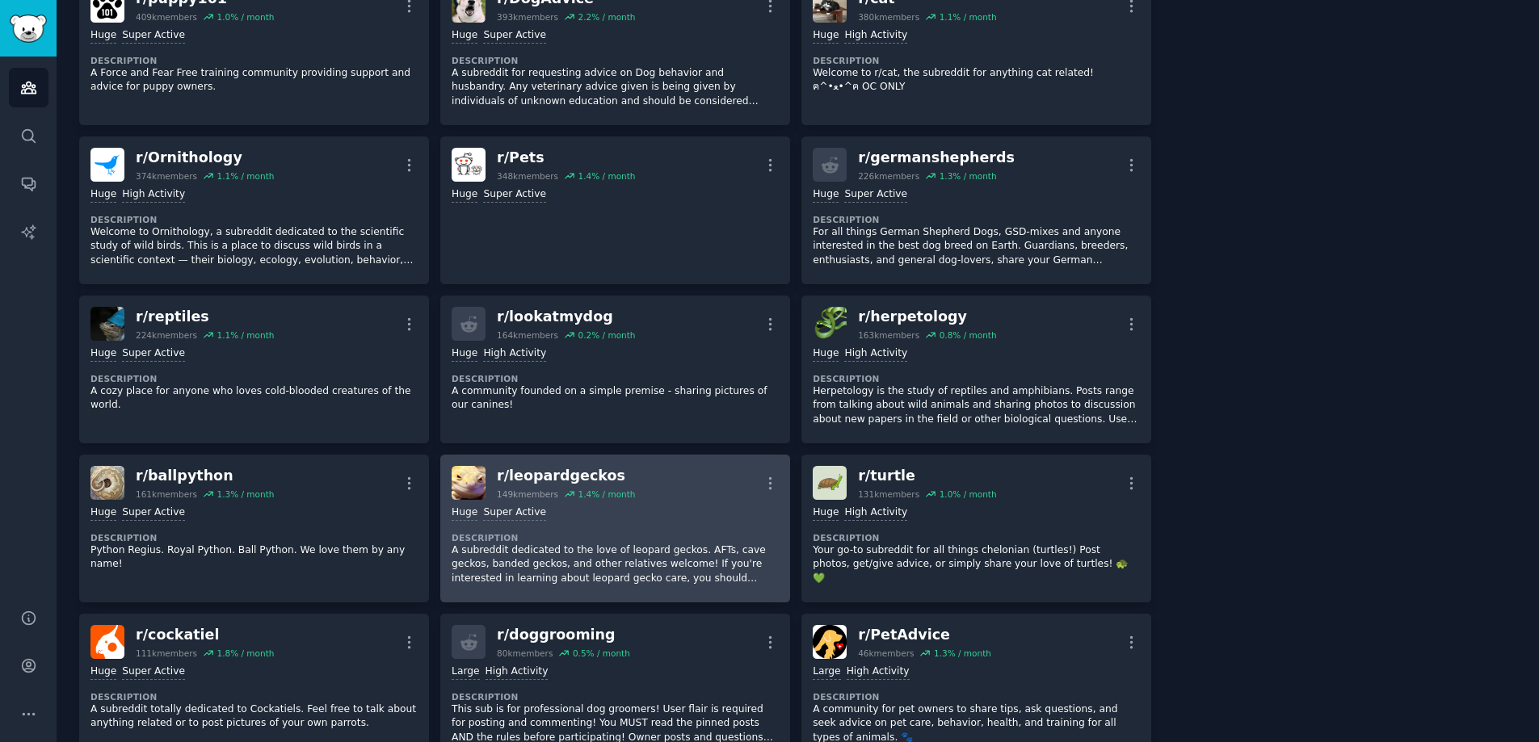
scroll to position [791, 0]
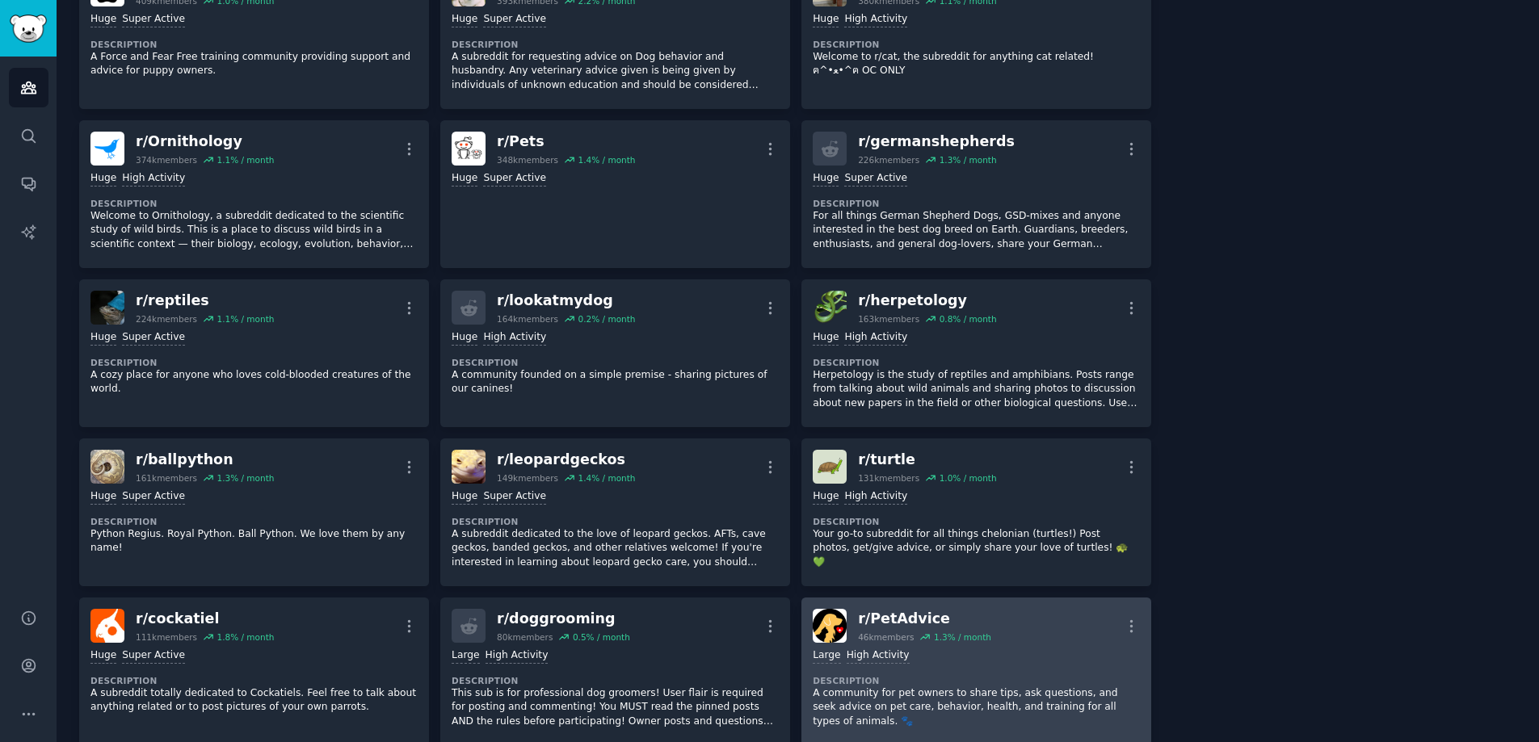
click at [1014, 657] on div ">= 80th percentile for submissions / day Large High Activity" at bounding box center [975, 656] width 327 height 15
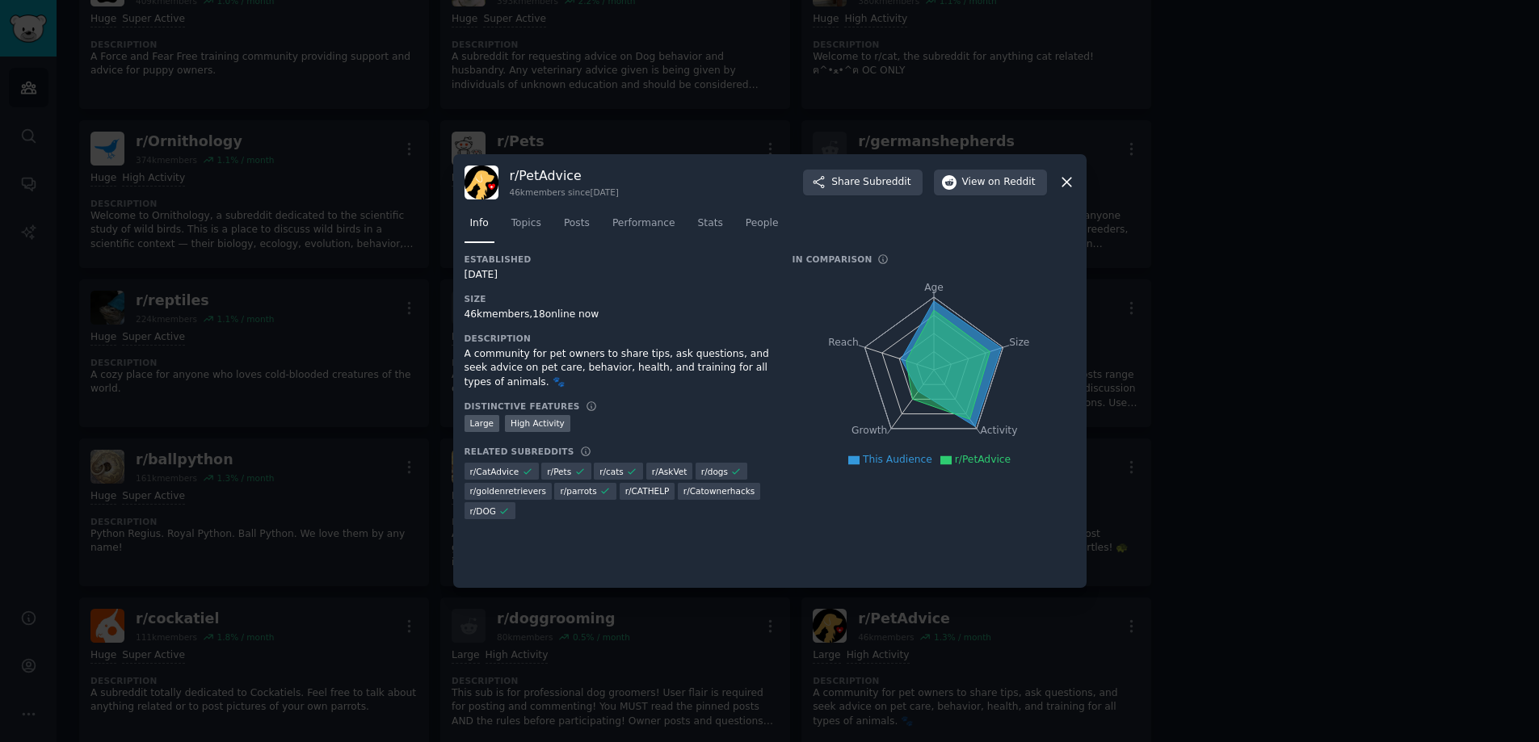
click at [486, 425] on div "Large" at bounding box center [482, 423] width 36 height 17
click at [545, 428] on div "High Activity" at bounding box center [537, 423] width 65 height 17
click at [1005, 187] on span "on Reddit" at bounding box center [1011, 182] width 47 height 15
click at [1014, 176] on span "on Reddit" at bounding box center [1011, 182] width 47 height 15
click at [929, 136] on div at bounding box center [769, 371] width 1539 height 742
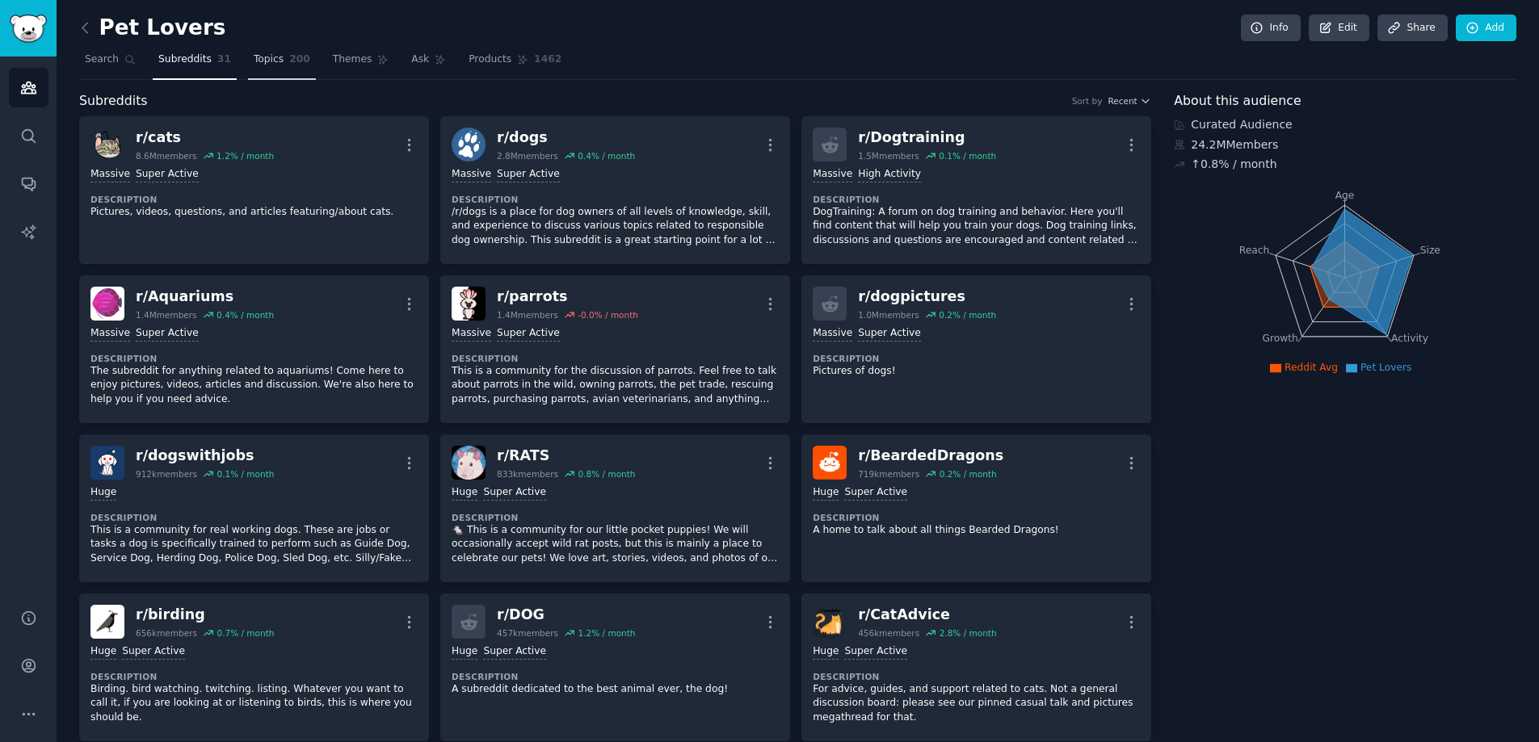
click at [282, 65] on link "Topics 200" at bounding box center [282, 63] width 68 height 33
